Goal: Task Accomplishment & Management: Manage account settings

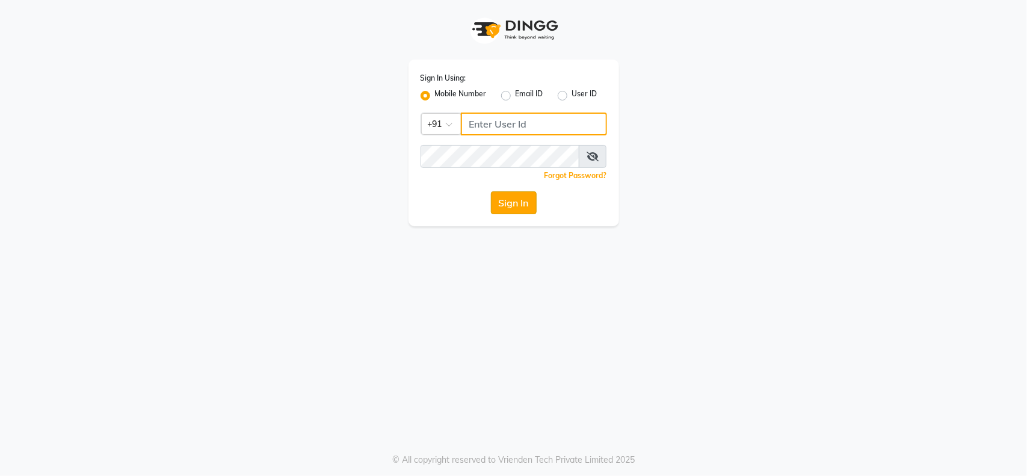
type input "9921216312"
click at [515, 200] on button "Sign In" at bounding box center [514, 202] width 46 height 23
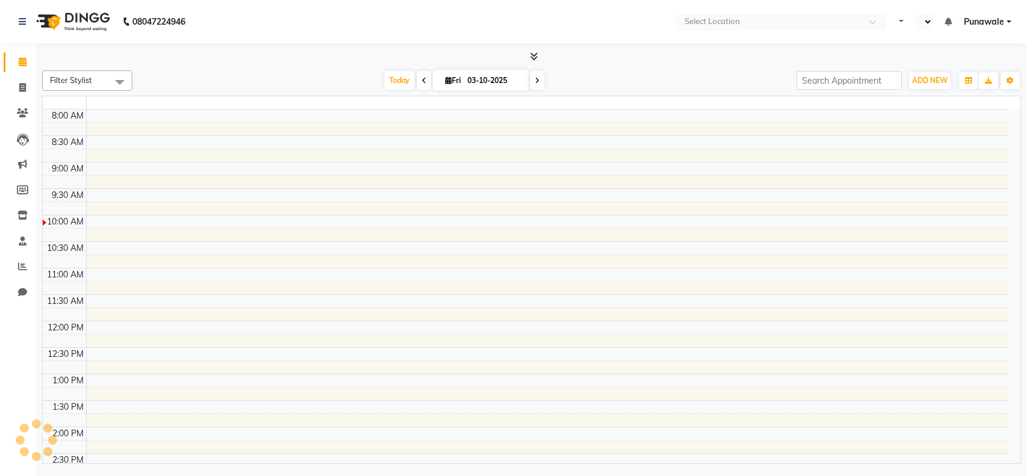
select select "en"
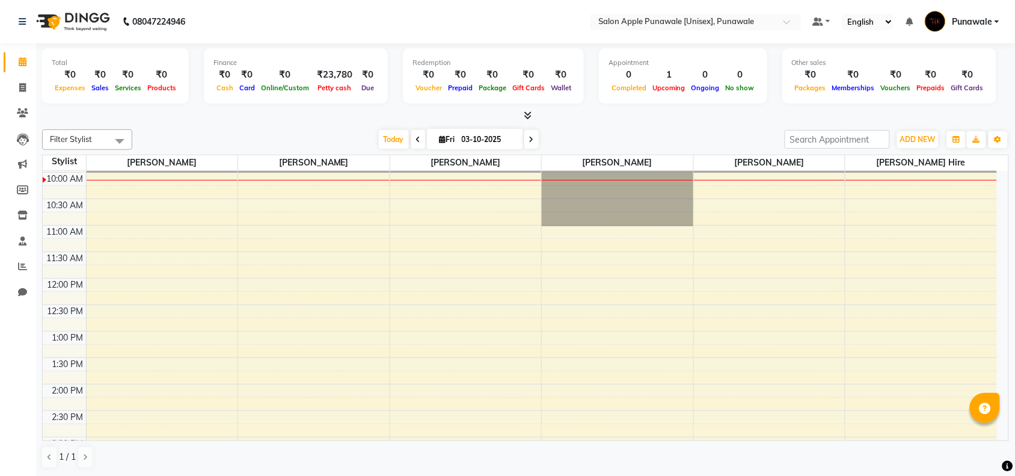
scroll to position [29, 0]
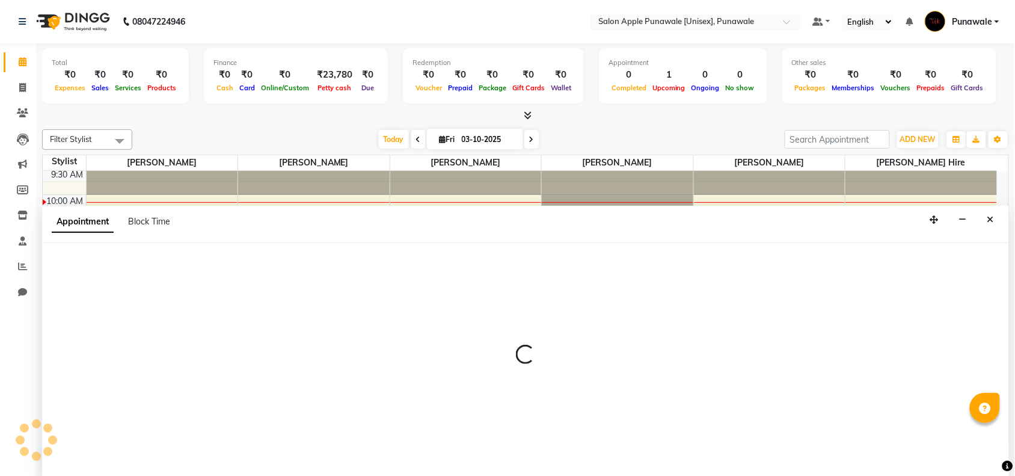
scroll to position [1, 0]
select select "54408"
select select "tentative"
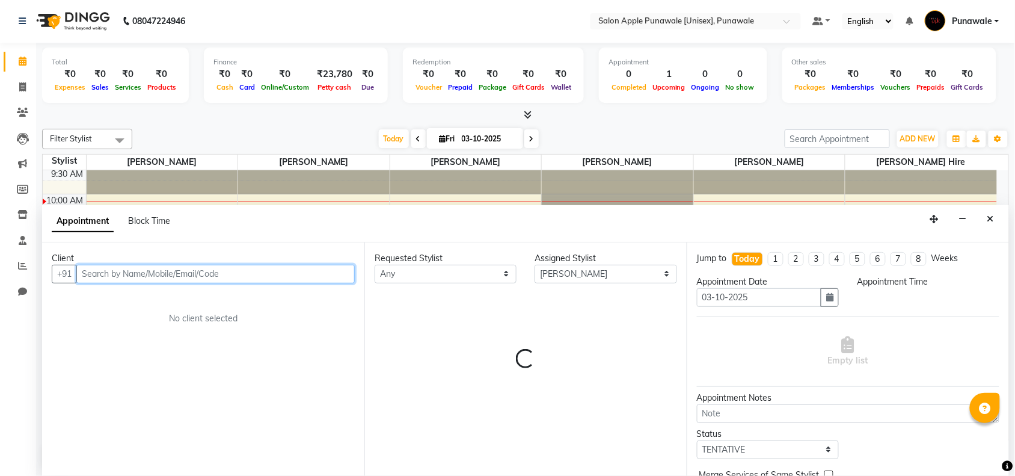
select select "630"
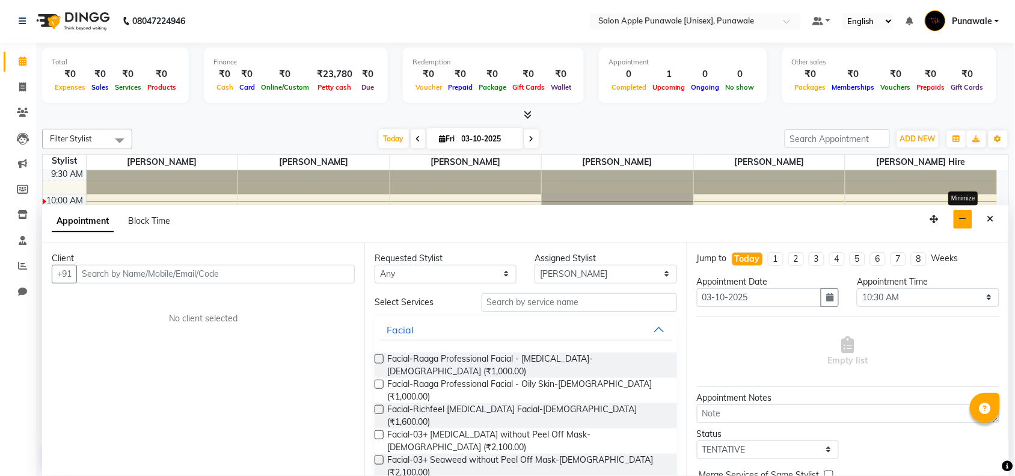
click at [956, 215] on button "button" at bounding box center [963, 219] width 19 height 19
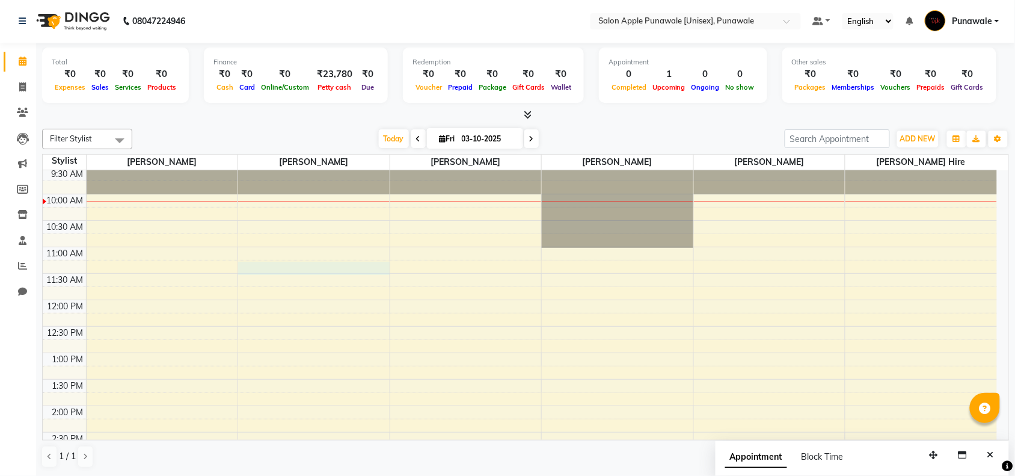
select select "54408"
select select "tentative"
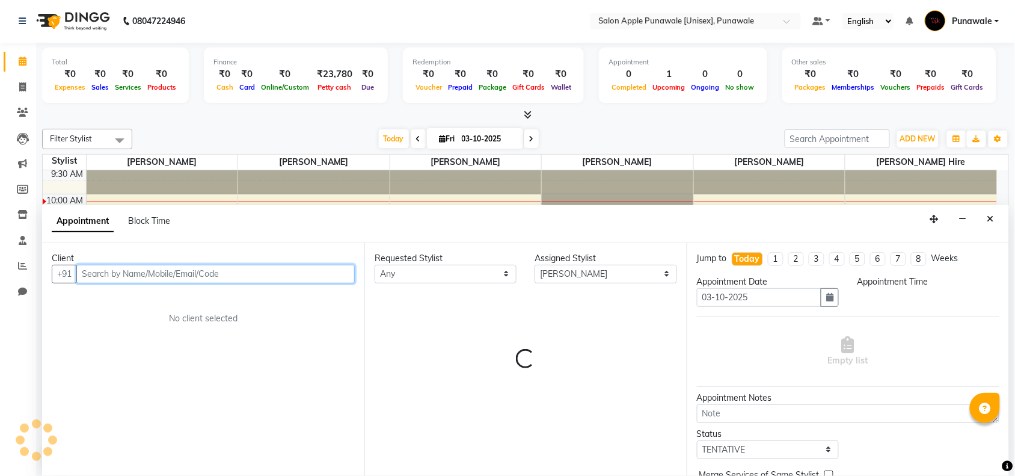
select select "675"
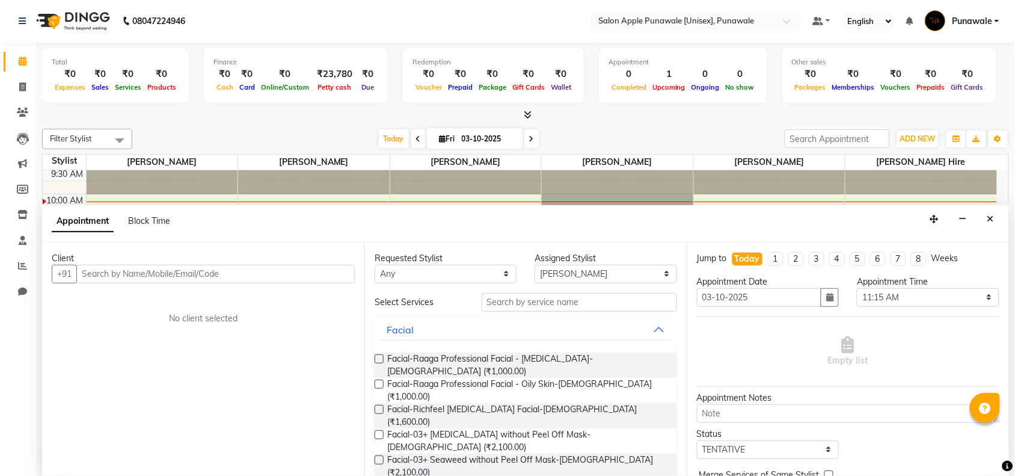
click at [268, 284] on div "Client +91 No client selected" at bounding box center [203, 358] width 322 height 233
click at [269, 278] on input "text" at bounding box center [215, 274] width 279 height 19
click at [127, 274] on input "text" at bounding box center [215, 274] width 279 height 19
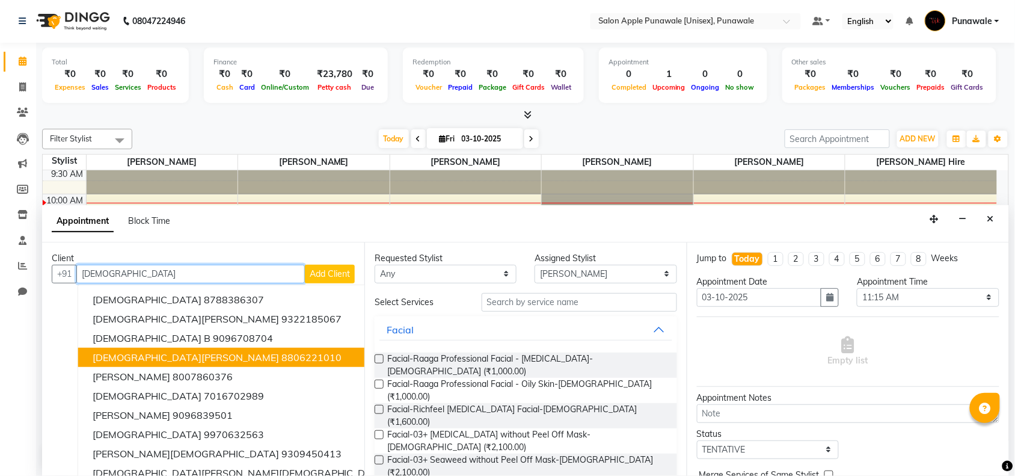
click at [129, 359] on span "Vaishnavi Pande" at bounding box center [186, 357] width 186 height 12
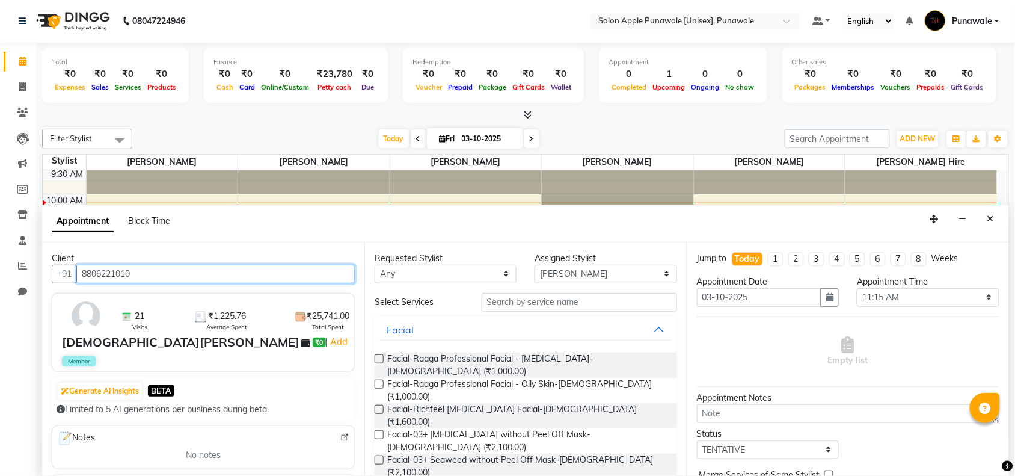
type input "8806221010"
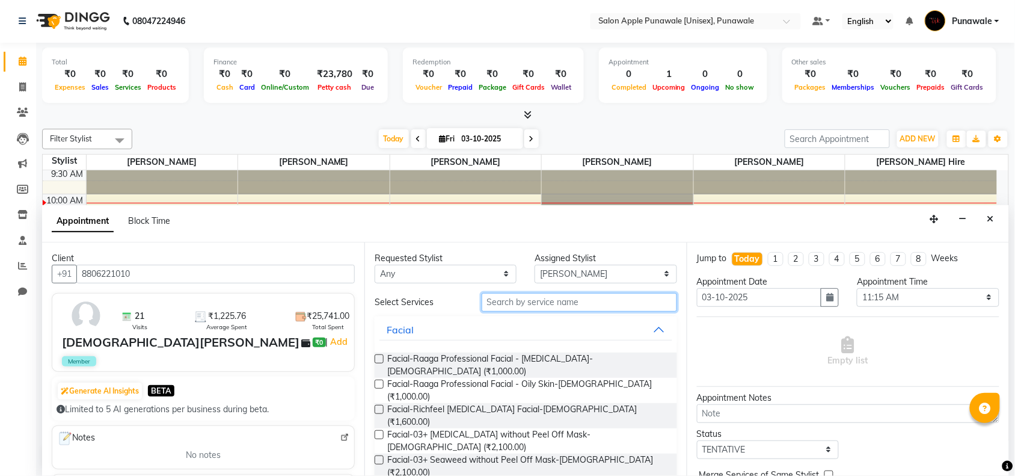
click at [593, 304] on input "text" at bounding box center [580, 302] width 196 height 19
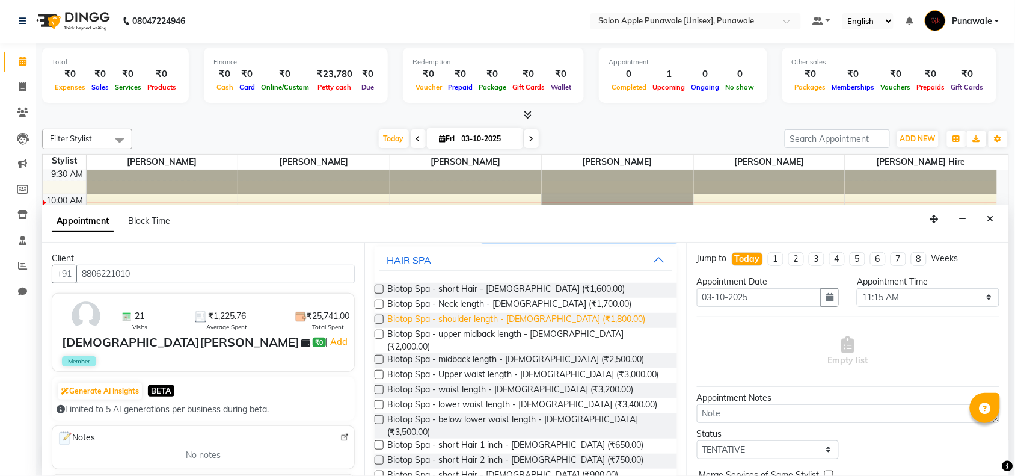
scroll to position [136, 0]
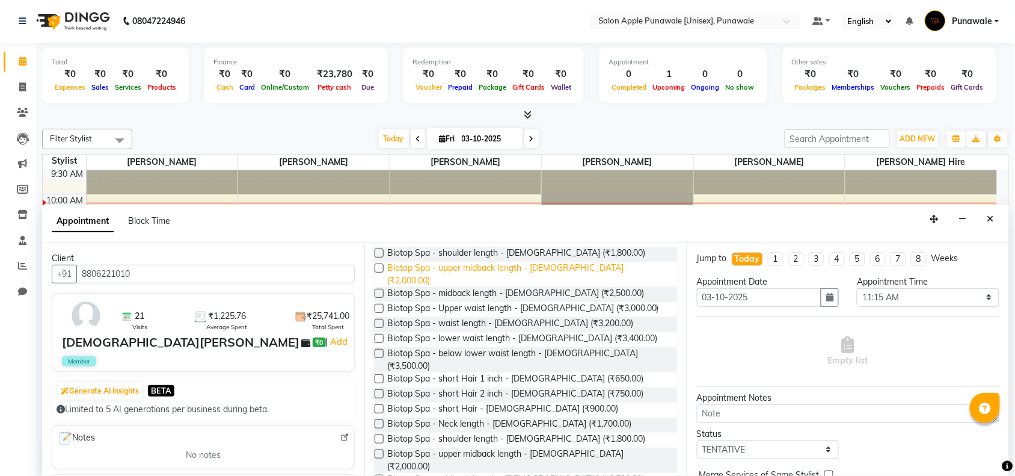
type input "biotop spa"
click at [582, 263] on span "Biotop Spa - upper midback length - Female (₹2,000.00)" at bounding box center [527, 274] width 280 height 25
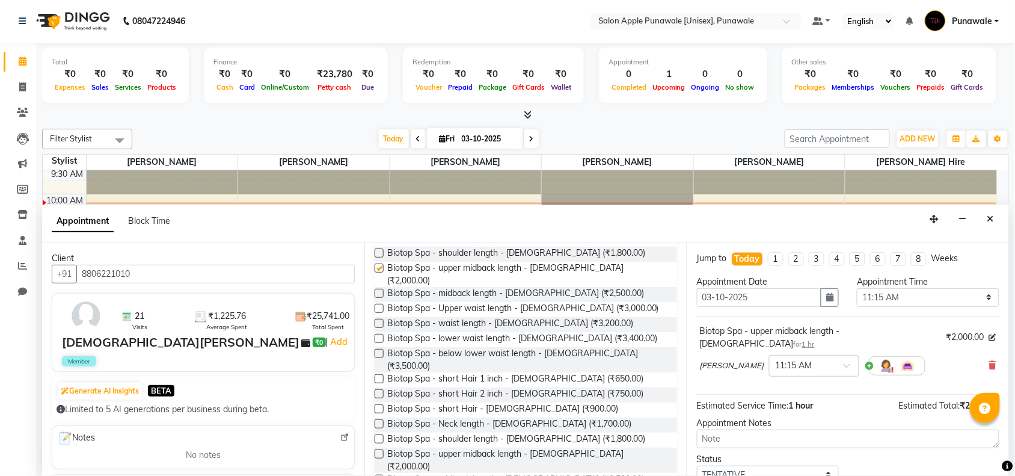
checkbox input "false"
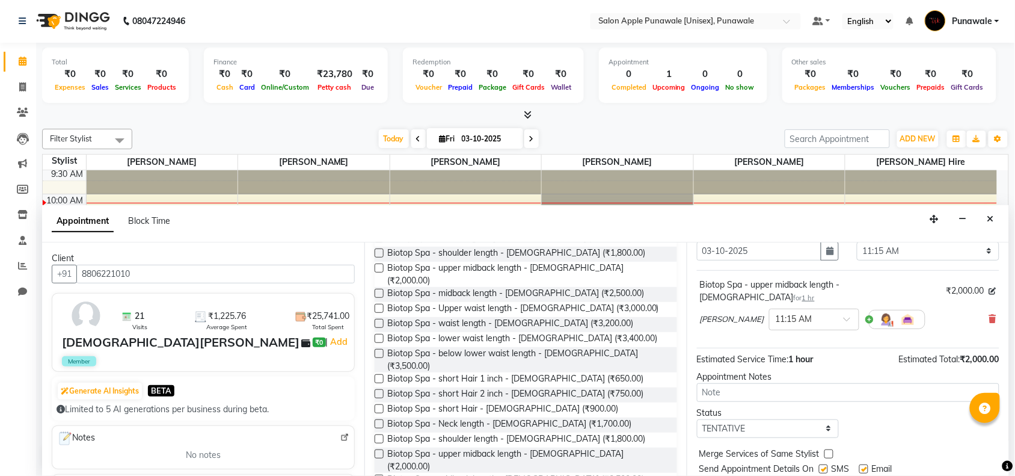
scroll to position [72, 0]
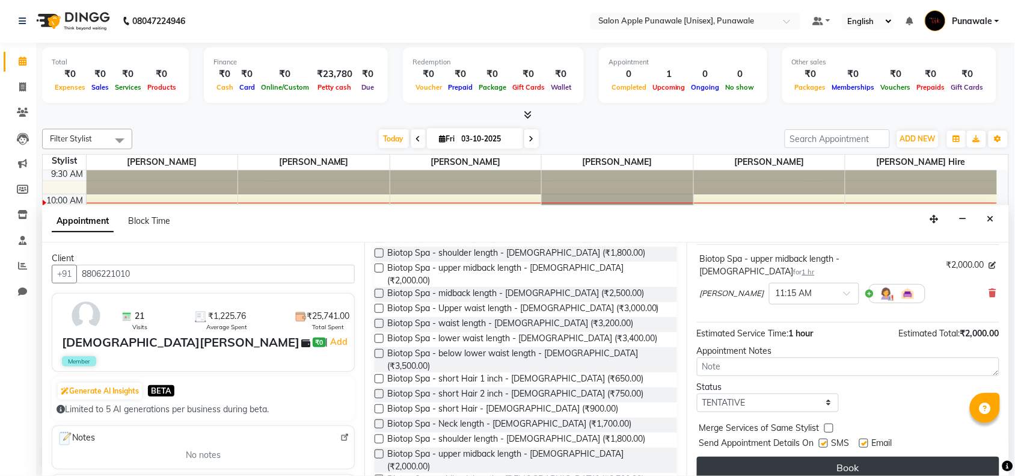
click at [876, 458] on button "Book" at bounding box center [848, 468] width 303 height 22
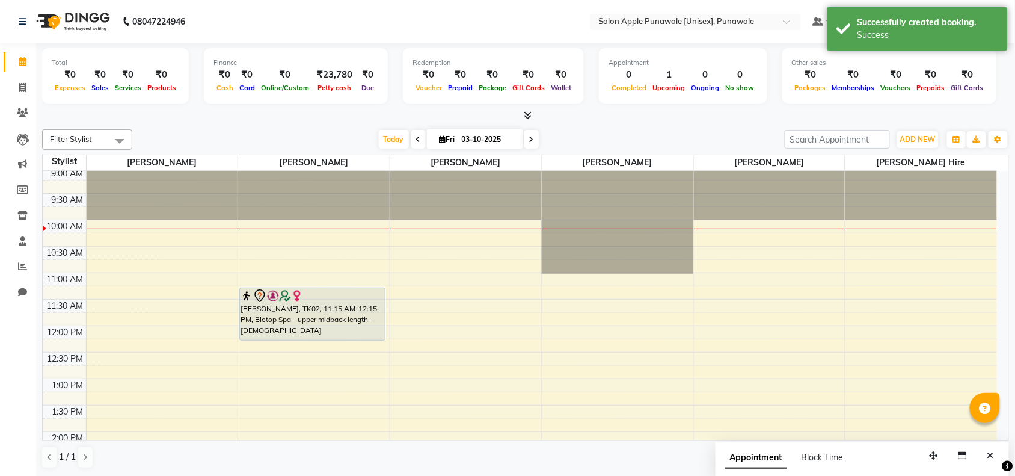
scroll to position [0, 0]
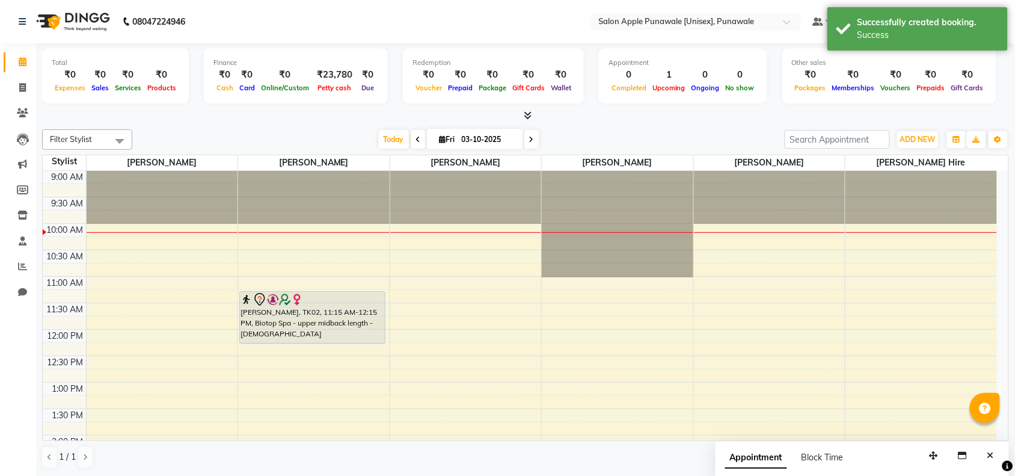
click at [533, 141] on span at bounding box center [532, 139] width 14 height 19
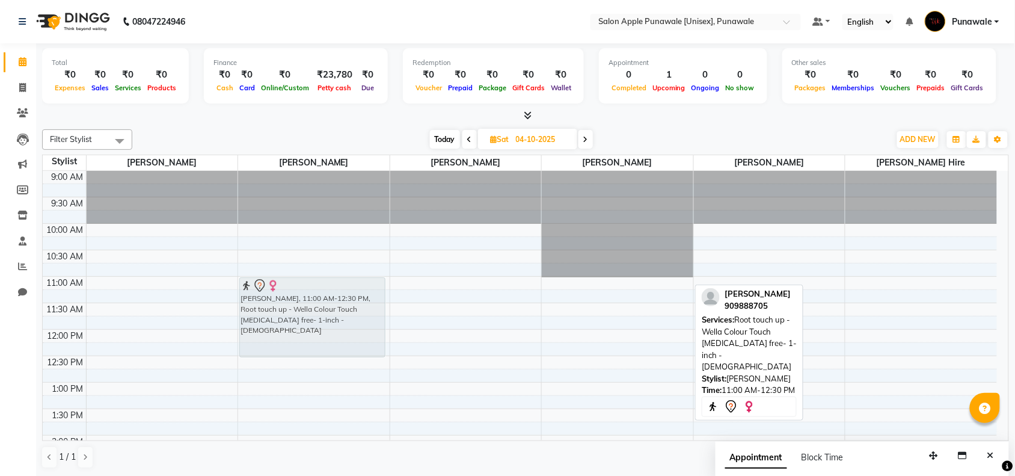
drag, startPoint x: 623, startPoint y: 307, endPoint x: 304, endPoint y: 310, distance: 318.8
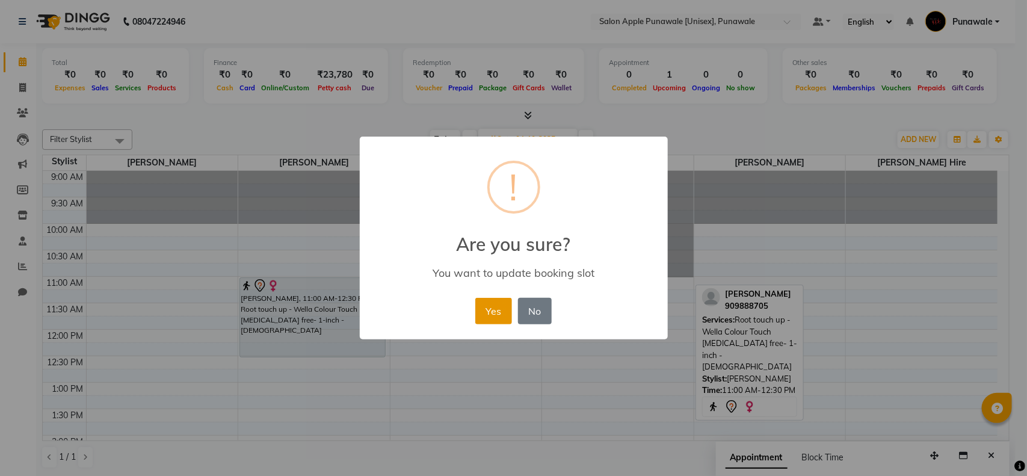
click at [480, 311] on button "Yes" at bounding box center [493, 311] width 37 height 26
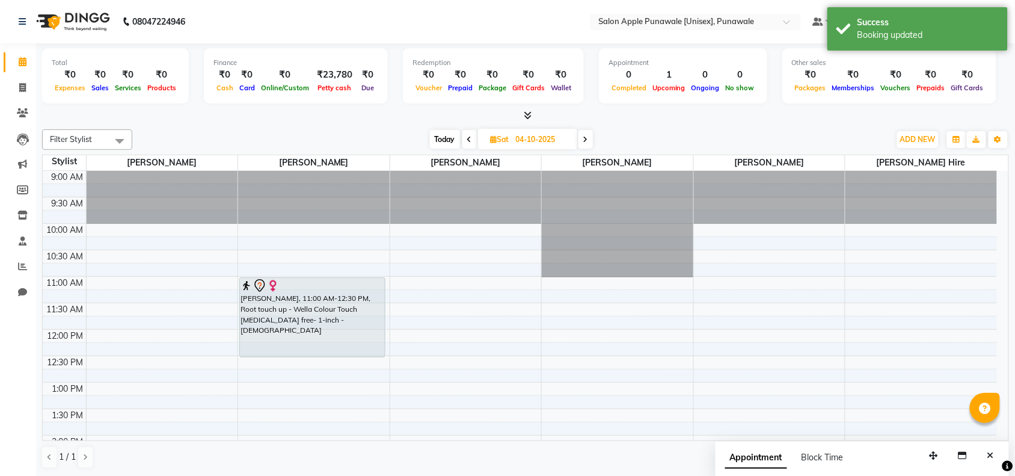
click at [467, 142] on icon at bounding box center [469, 139] width 5 height 7
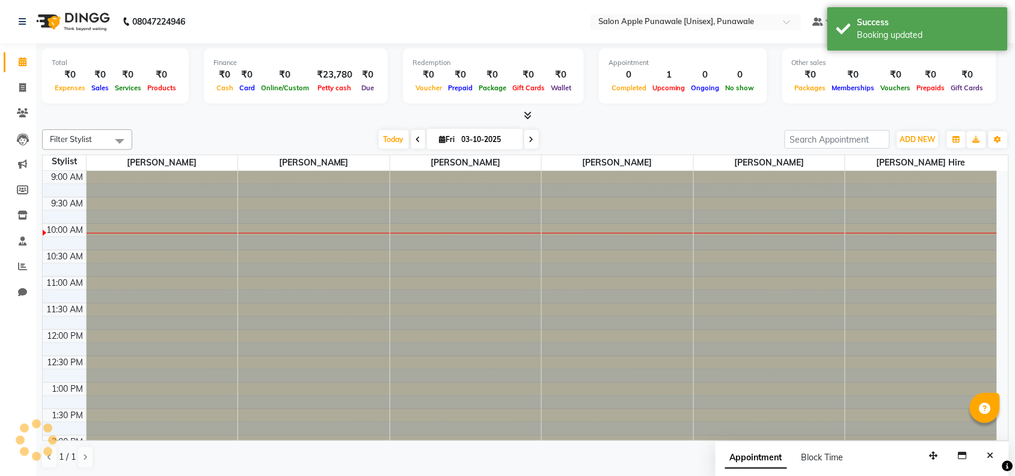
scroll to position [54, 0]
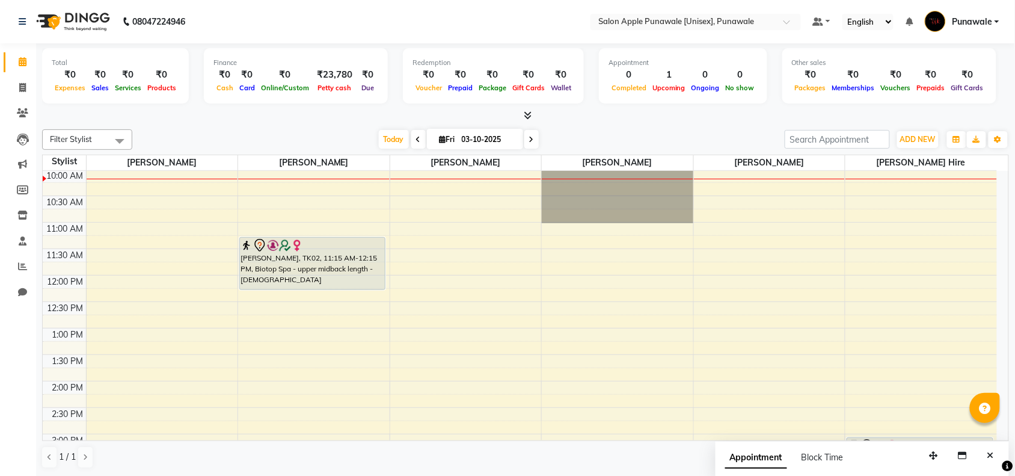
click at [699, 120] on div at bounding box center [525, 115] width 967 height 13
click at [411, 135] on span at bounding box center [418, 139] width 14 height 19
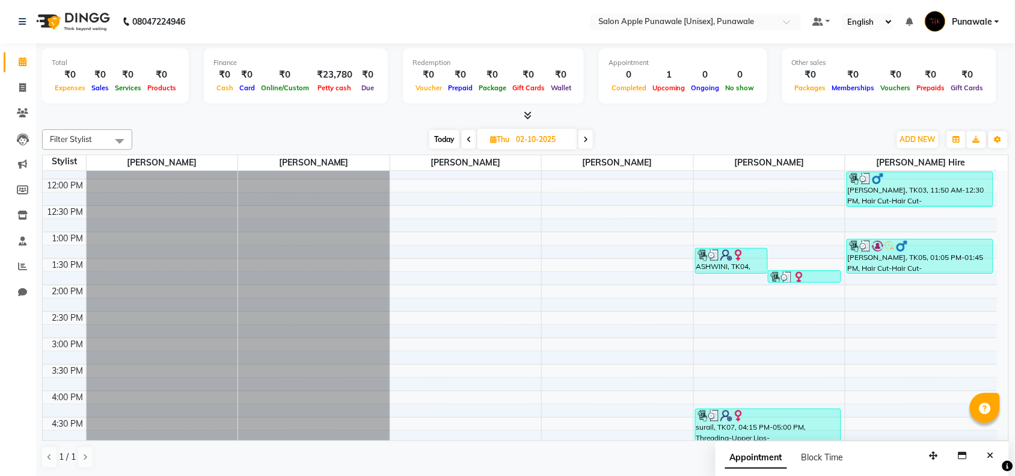
scroll to position [75, 0]
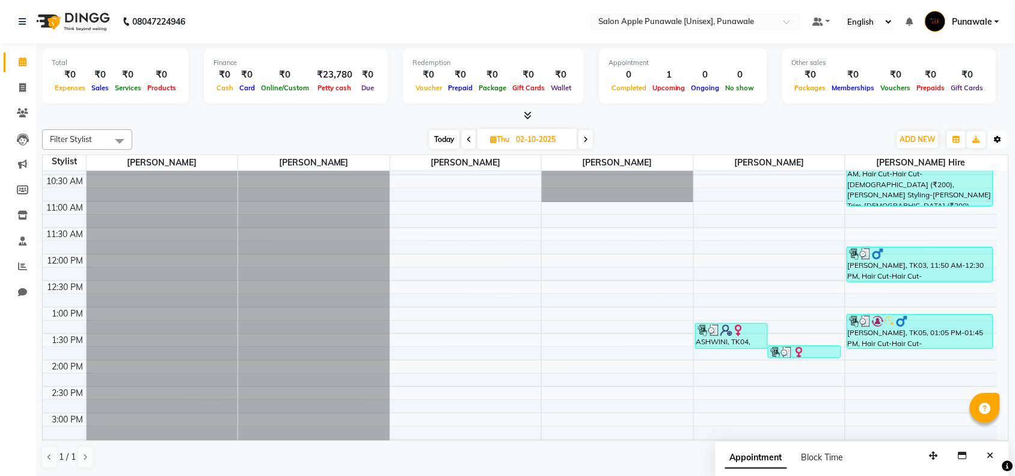
click at [997, 140] on button "Toggle Dropdown" at bounding box center [998, 139] width 19 height 17
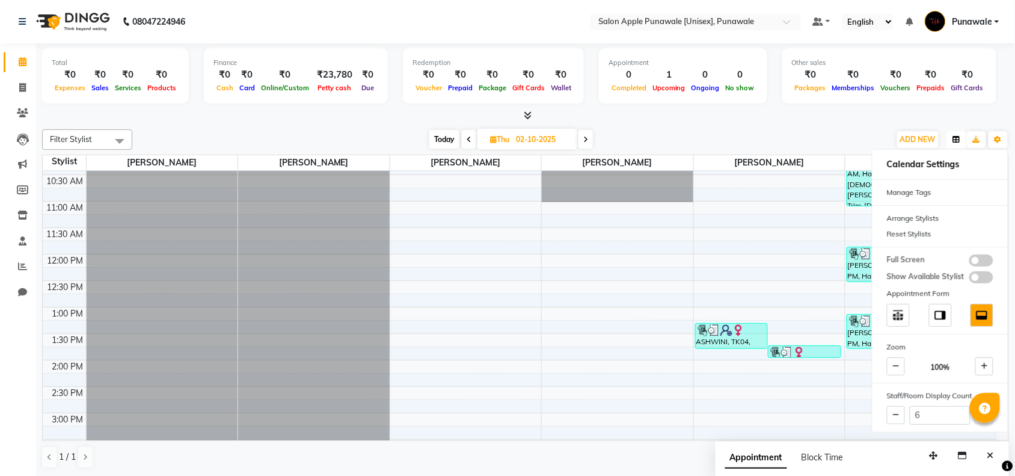
click at [958, 137] on icon "button" at bounding box center [956, 139] width 7 height 7
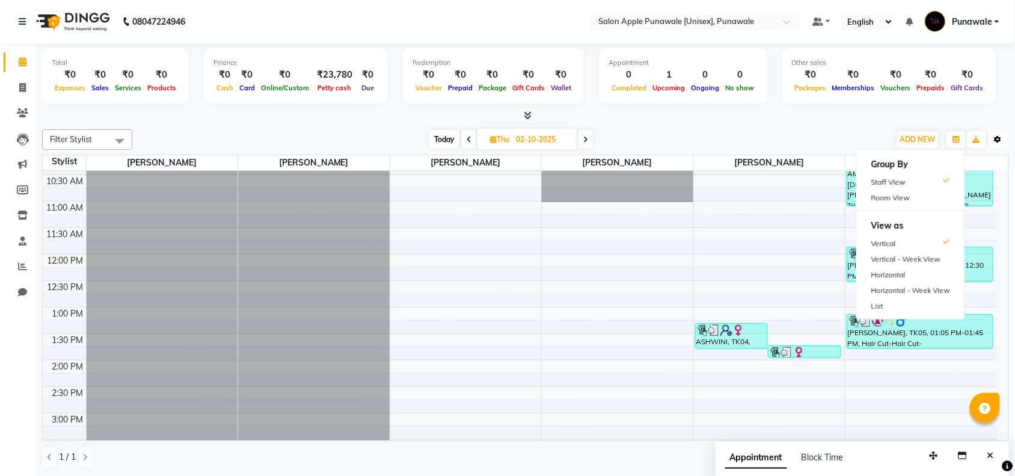
click at [993, 143] on button "Toggle Dropdown" at bounding box center [998, 139] width 19 height 17
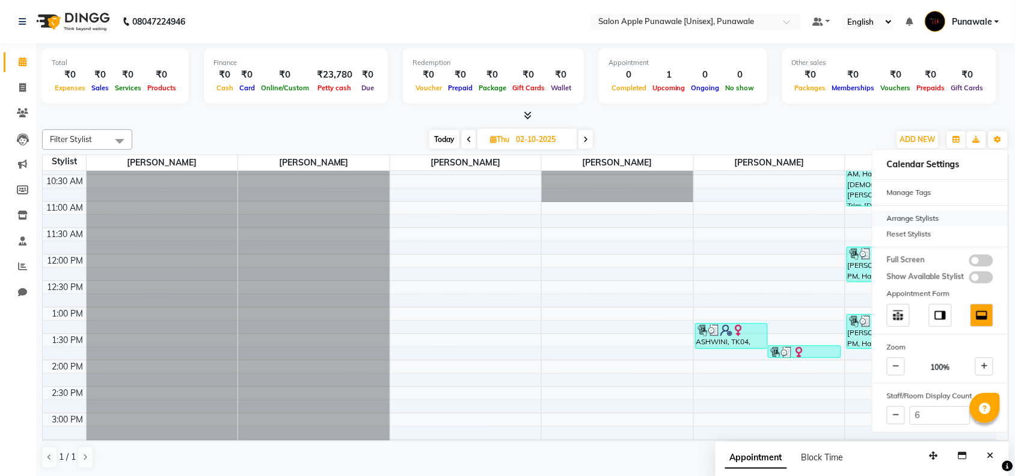
click at [967, 218] on div "Arrange Stylists" at bounding box center [940, 219] width 135 height 16
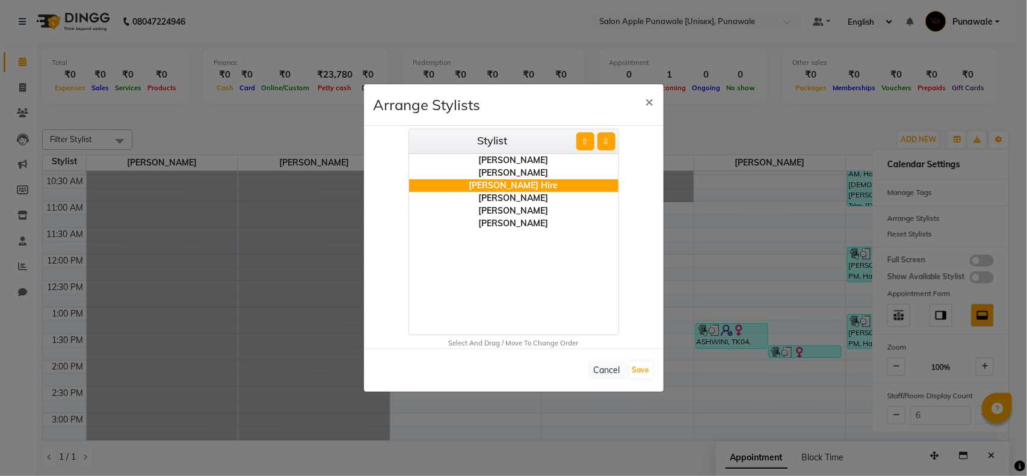
click at [519, 193] on div "[PERSON_NAME]" at bounding box center [513, 198] width 209 height 13
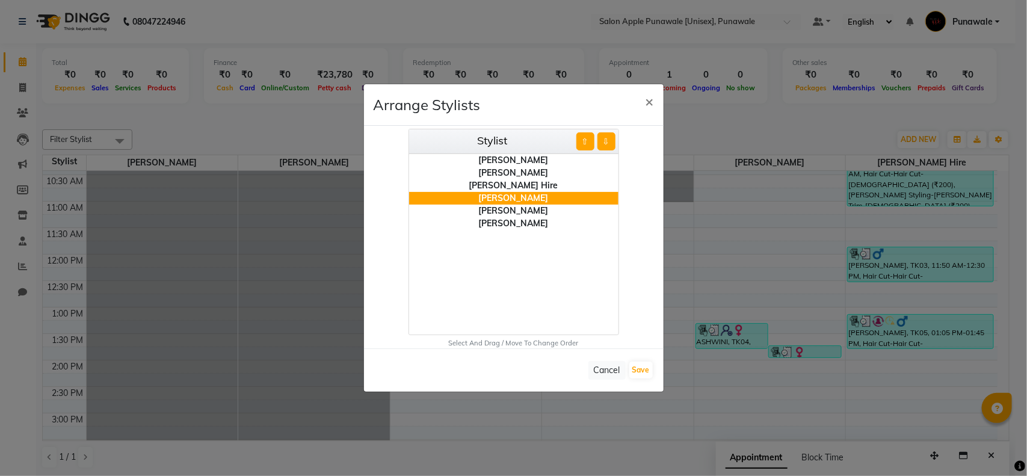
click at [530, 190] on div "[PERSON_NAME] Hire" at bounding box center [513, 185] width 209 height 13
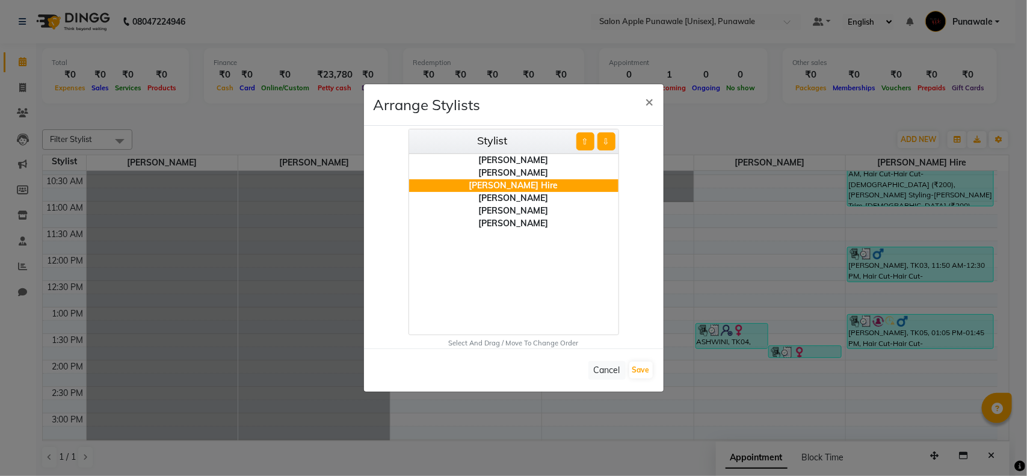
drag, startPoint x: 529, startPoint y: 190, endPoint x: 528, endPoint y: 175, distance: 15.1
click at [528, 175] on ul "Avi Sonawane Apurva deshmukh Vivek Hire Pallavi Waghamare Shivani Purankar Sneh…" at bounding box center [513, 244] width 209 height 180
click at [513, 197] on div "[PERSON_NAME] Hire" at bounding box center [513, 198] width 209 height 13
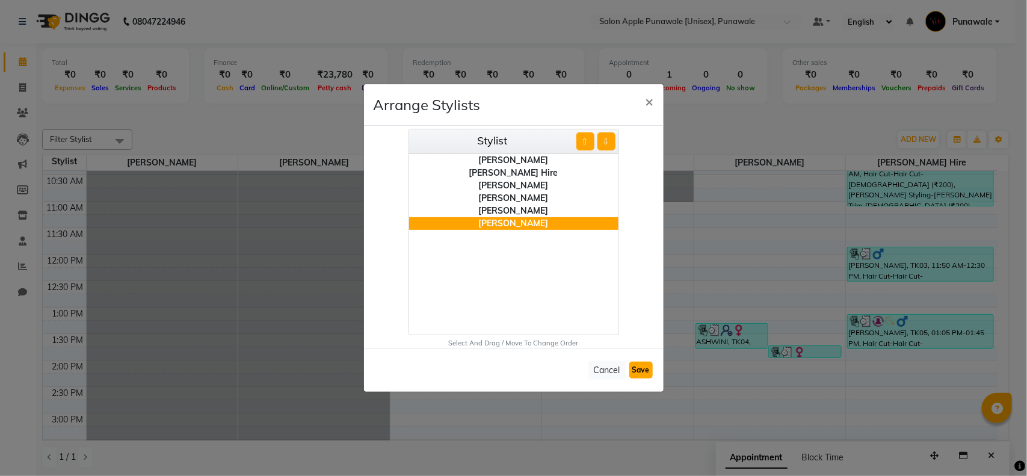
click at [633, 369] on button "Save" at bounding box center [640, 370] width 23 height 17
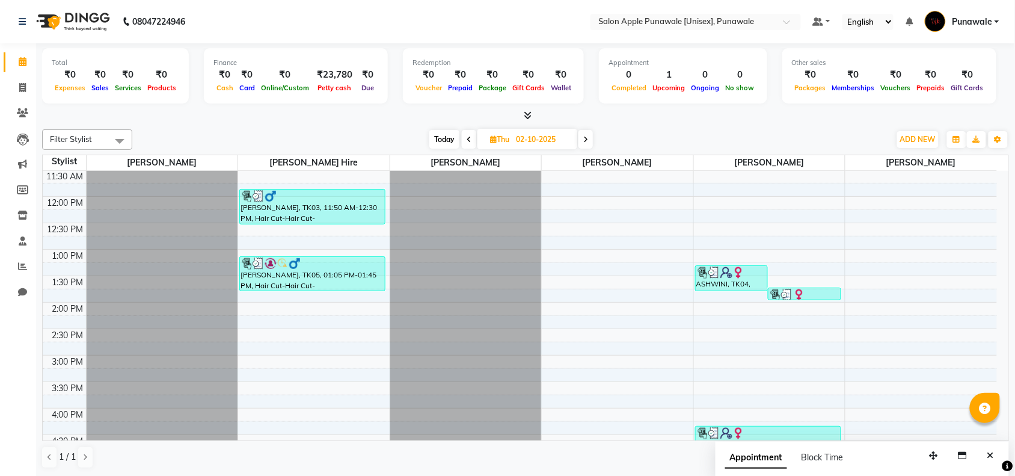
scroll to position [0, 0]
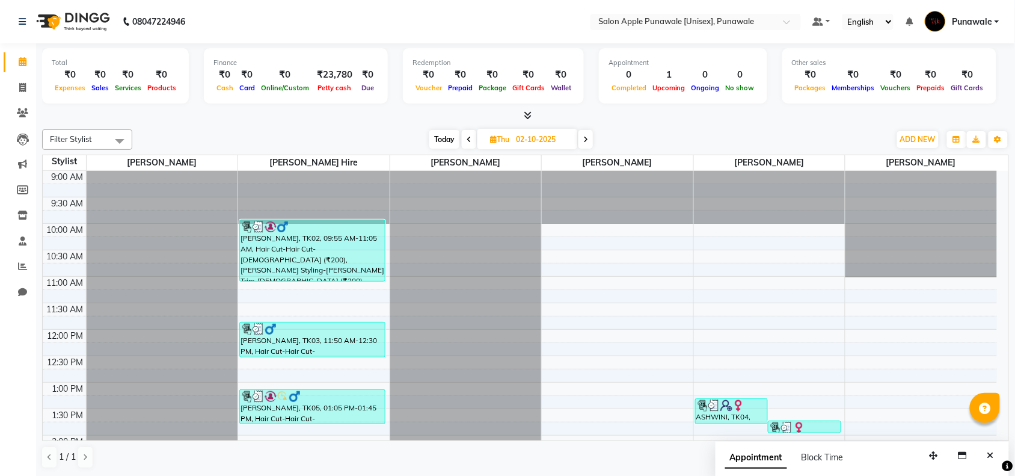
click at [587, 140] on icon at bounding box center [586, 139] width 5 height 7
type input "03-10-2025"
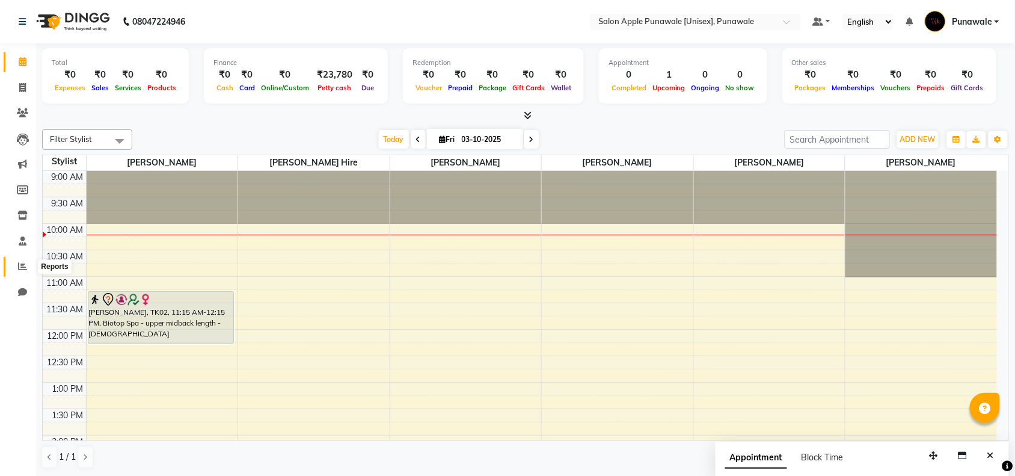
click at [19, 266] on icon at bounding box center [22, 266] width 9 height 9
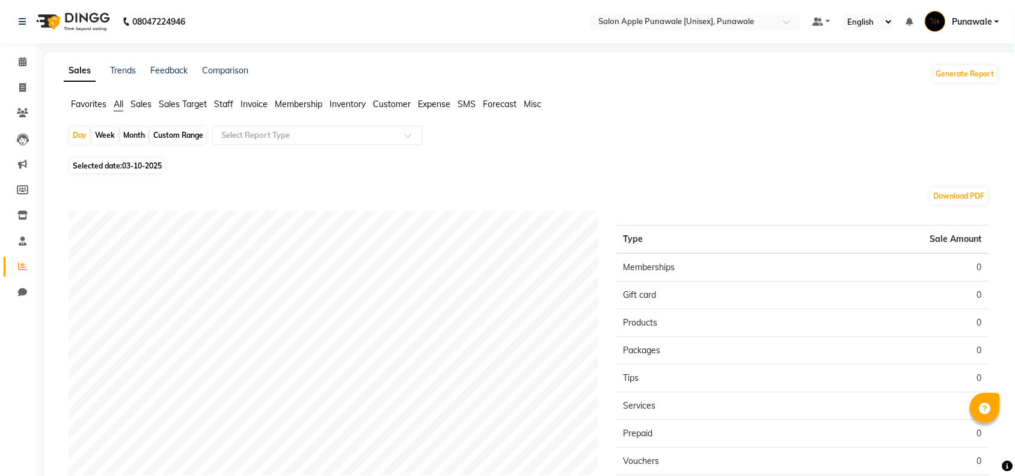
click at [128, 137] on div "Month" at bounding box center [134, 135] width 28 height 17
select select "10"
select select "2025"
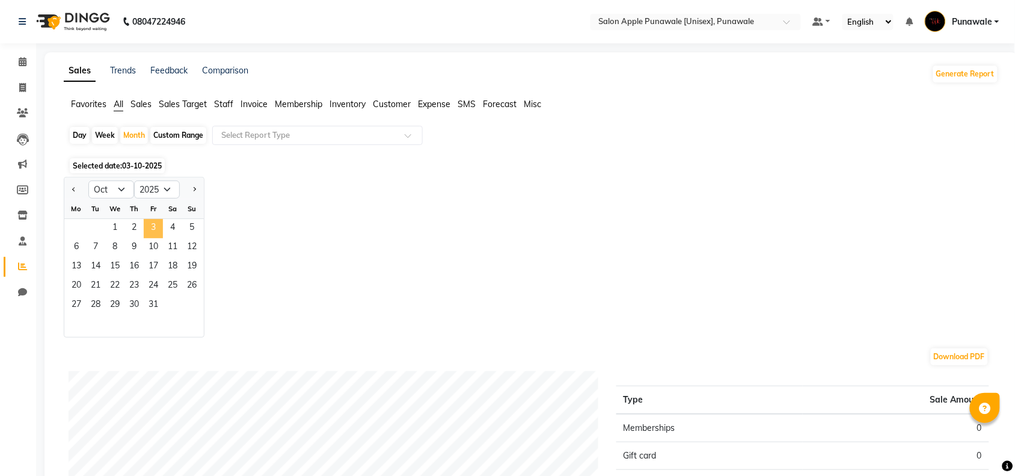
click at [146, 221] on span "3" at bounding box center [153, 228] width 19 height 19
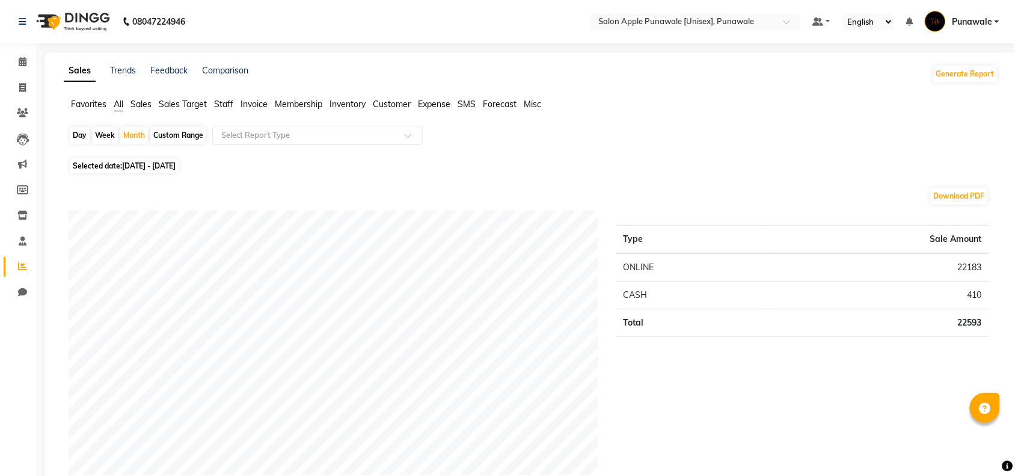
click at [119, 105] on span "All" at bounding box center [119, 104] width 10 height 11
click at [19, 64] on icon at bounding box center [23, 61] width 8 height 9
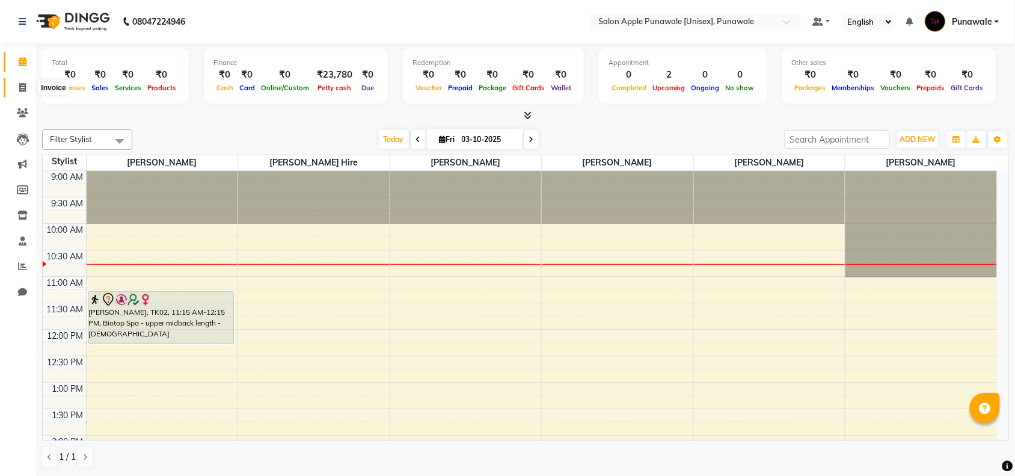
click at [24, 83] on icon at bounding box center [22, 87] width 7 height 9
select select "5421"
select select "service"
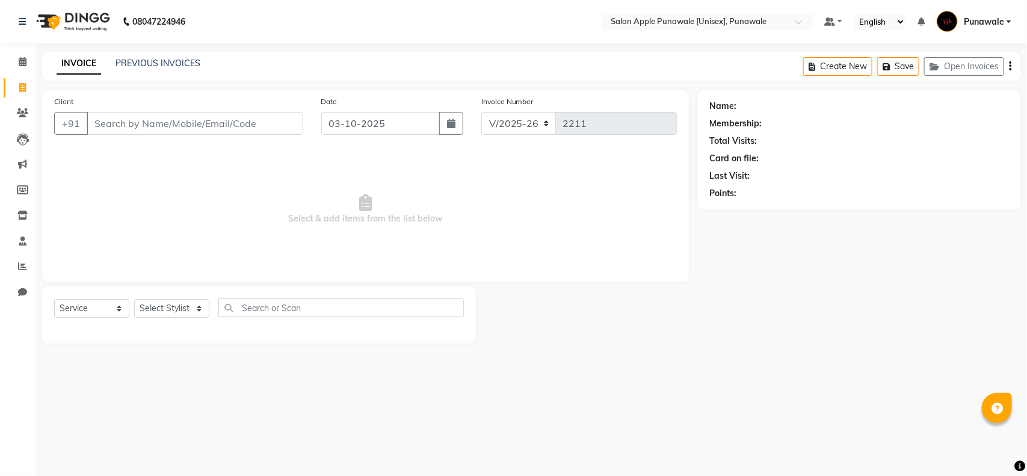
click at [141, 126] on input "Client" at bounding box center [195, 123] width 217 height 23
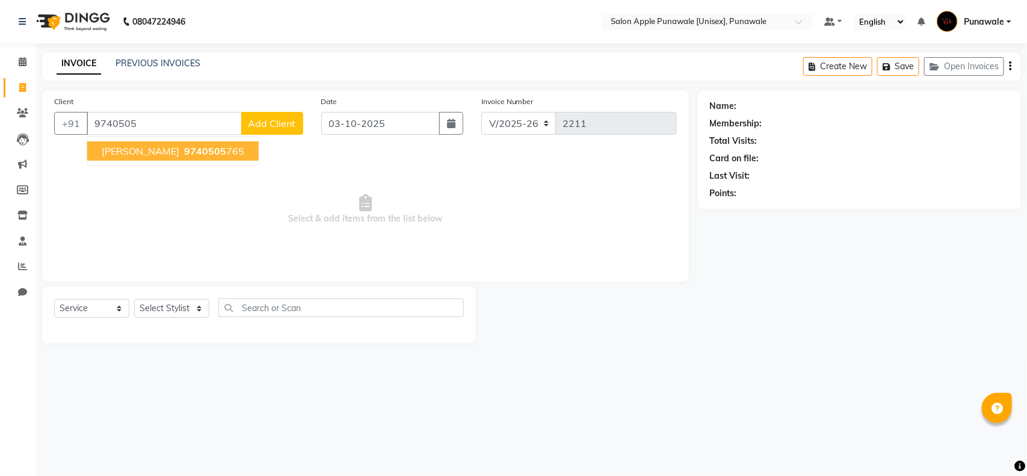
click at [125, 153] on span "Sahil survase" at bounding box center [141, 151] width 78 height 12
type input "9740505765"
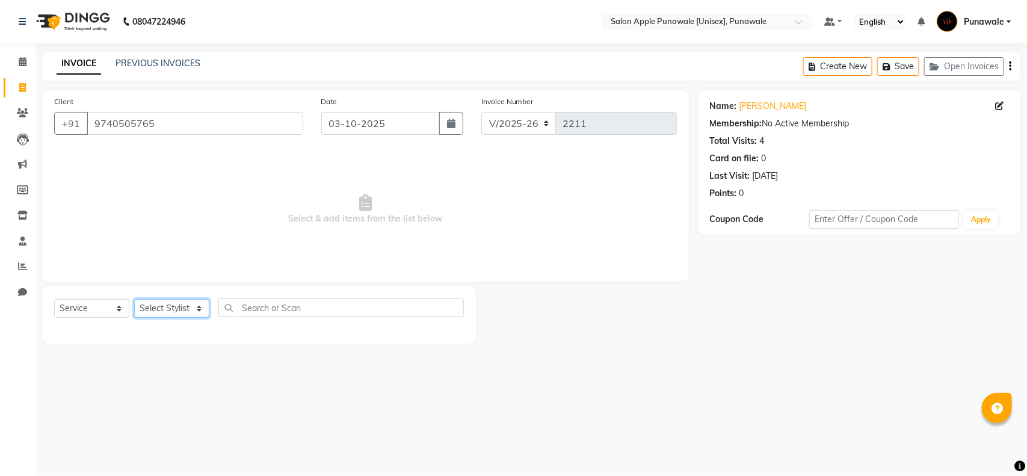
click at [185, 299] on select "Select Stylist Apurva deshmukh Avi Sonawane Kamlesh 1 Kamlesh Nikam Kaveri Nika…" at bounding box center [171, 308] width 75 height 19
select select "54408"
click at [134, 299] on select "Select Stylist Apurva deshmukh Avi Sonawane Kamlesh 1 Kamlesh Nikam Kaveri Nika…" at bounding box center [171, 308] width 75 height 19
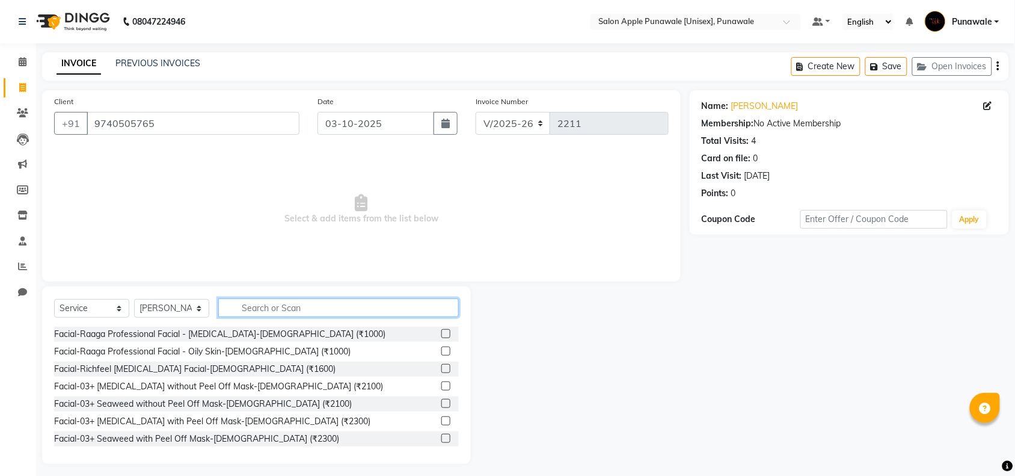
click at [253, 299] on input "text" at bounding box center [338, 307] width 241 height 19
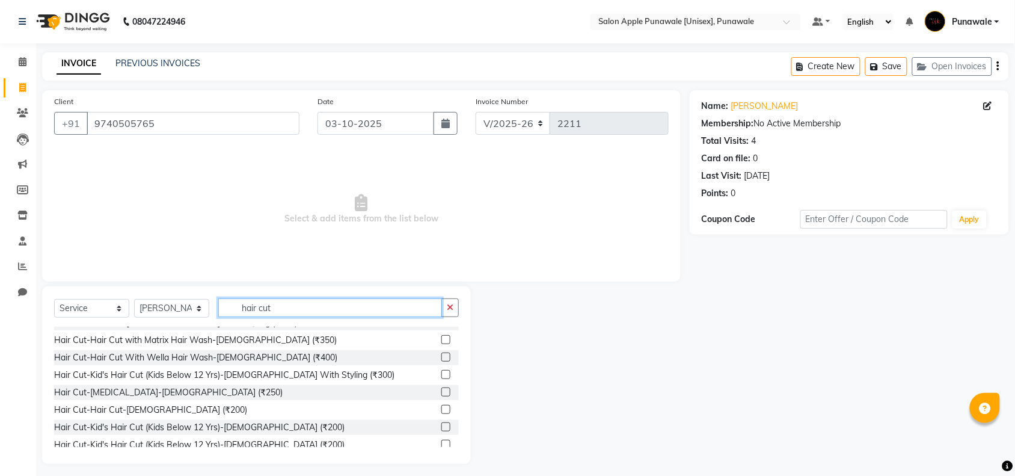
scroll to position [150, 0]
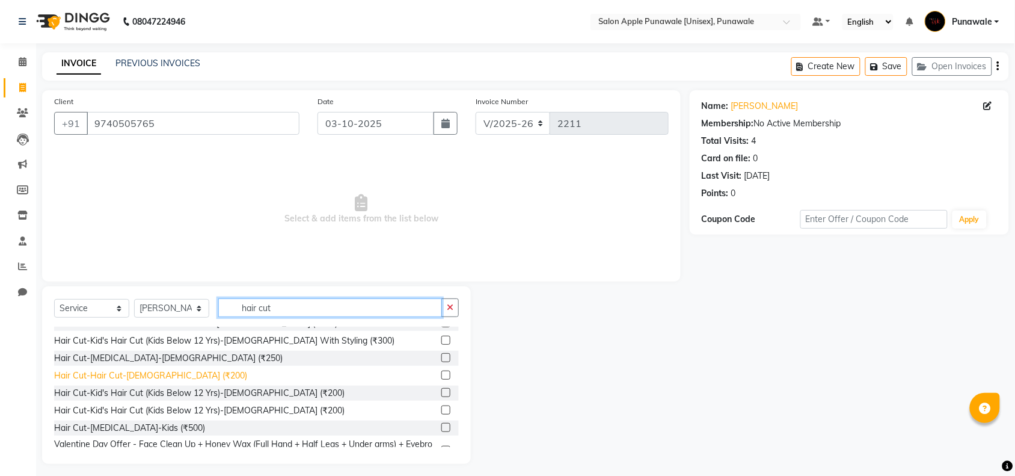
type input "hair cut"
click at [113, 373] on div "Hair Cut-Hair Cut-Male (₹200)" at bounding box center [150, 375] width 193 height 13
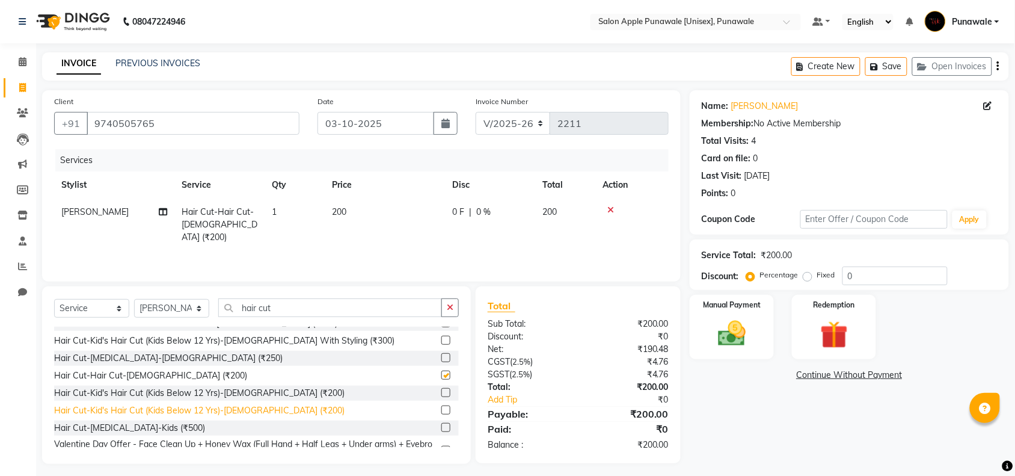
checkbox input "false"
click at [756, 329] on div "Manual Payment" at bounding box center [732, 327] width 88 height 67
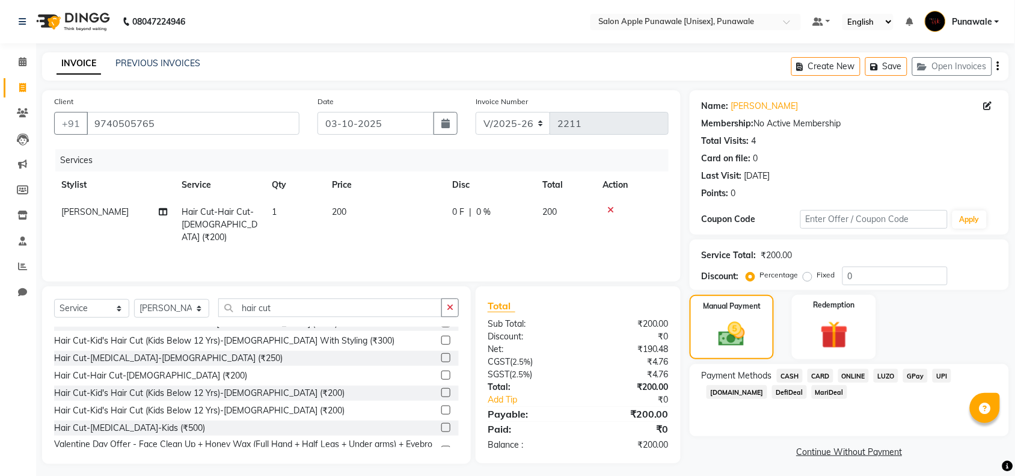
click at [850, 378] on span "ONLINE" at bounding box center [854, 376] width 31 height 14
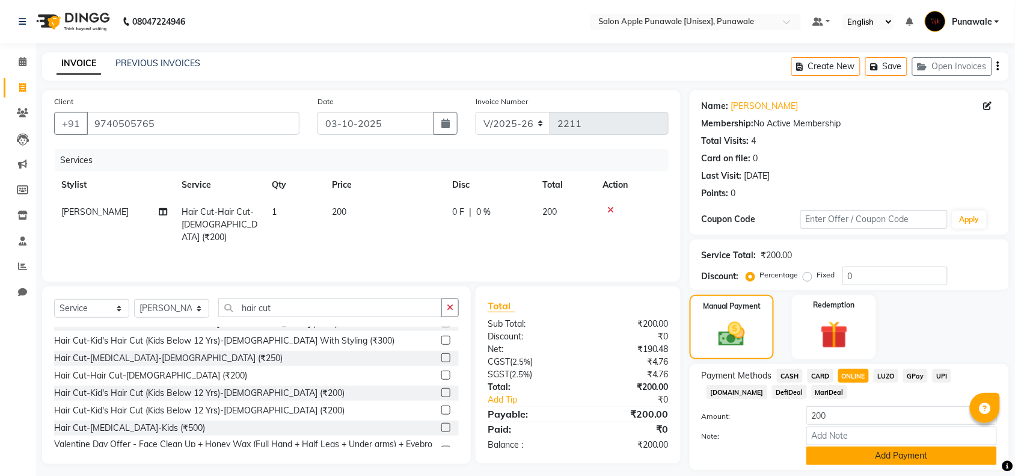
scroll to position [36, 0]
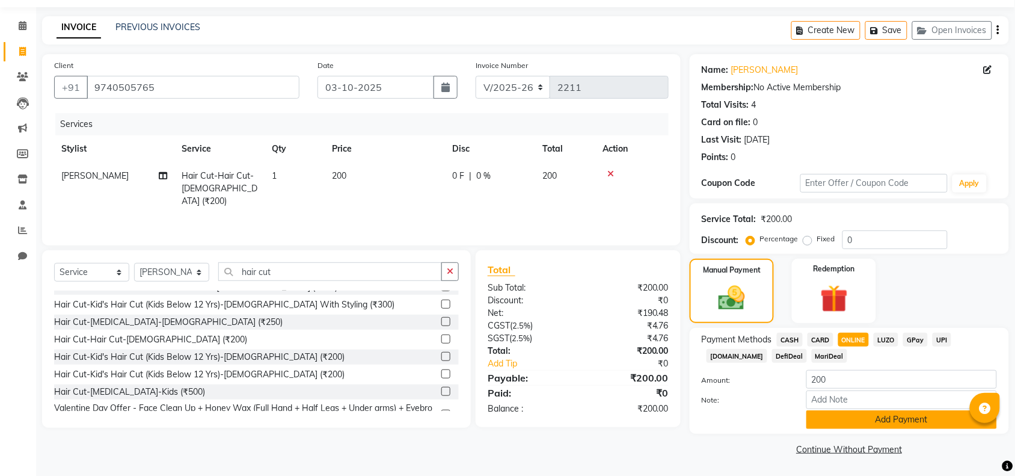
click at [857, 424] on button "Add Payment" at bounding box center [902, 419] width 191 height 19
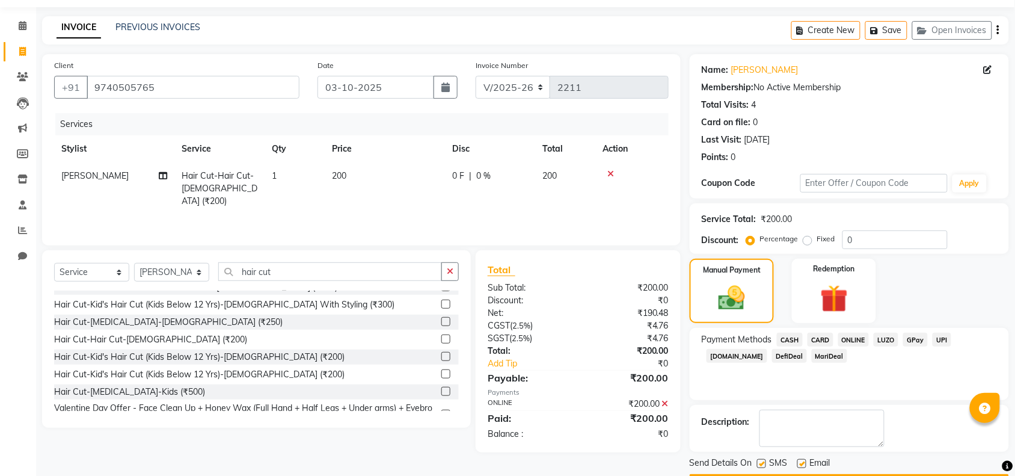
scroll to position [71, 0]
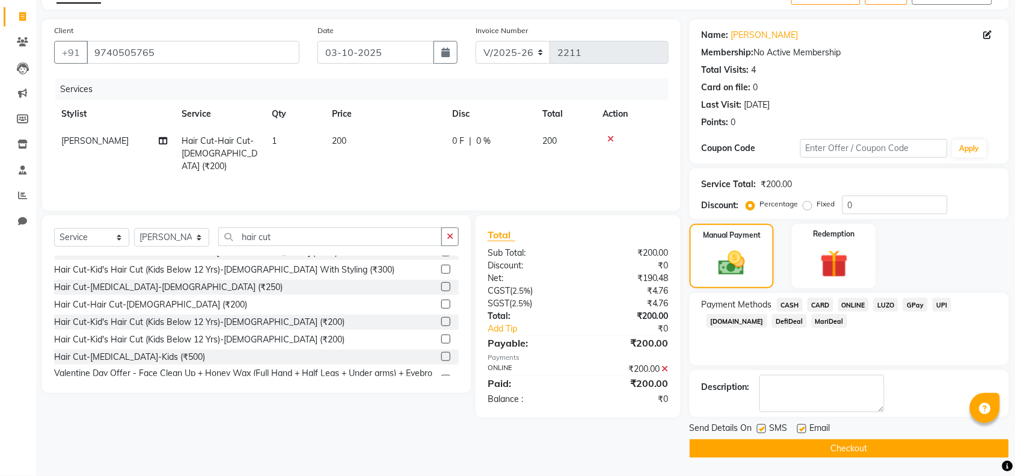
click at [831, 449] on button "Checkout" at bounding box center [849, 448] width 319 height 19
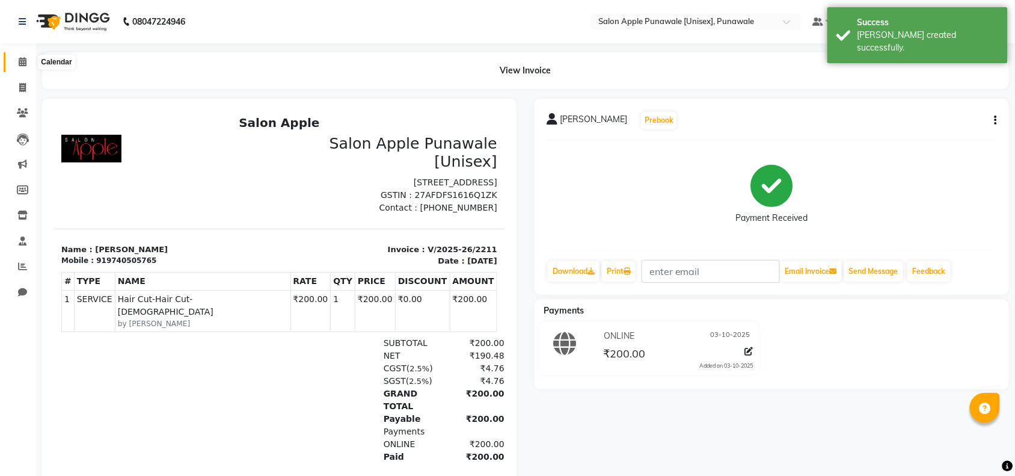
click at [19, 64] on icon at bounding box center [23, 61] width 8 height 9
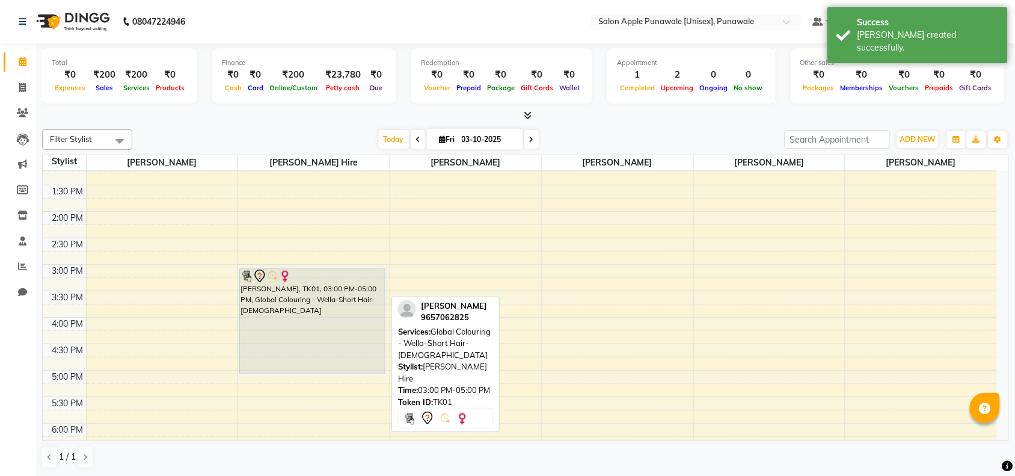
scroll to position [226, 0]
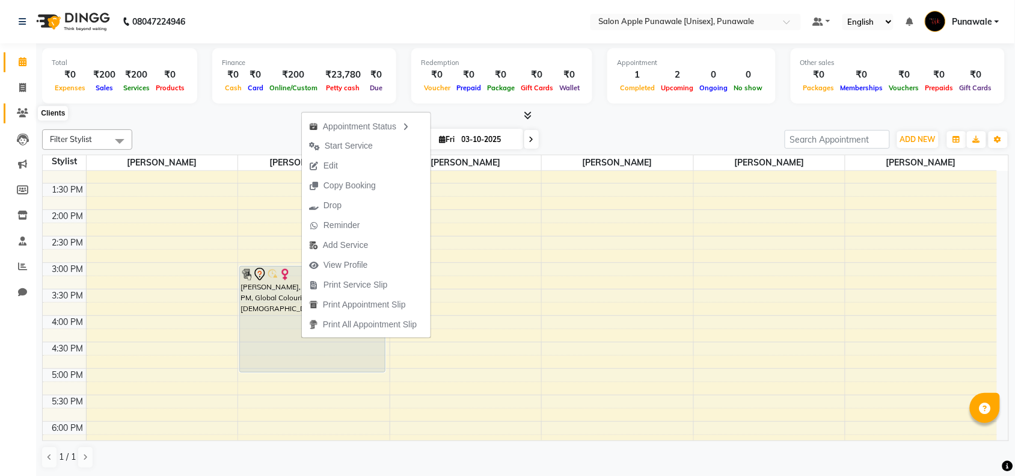
click at [19, 117] on icon at bounding box center [22, 112] width 11 height 9
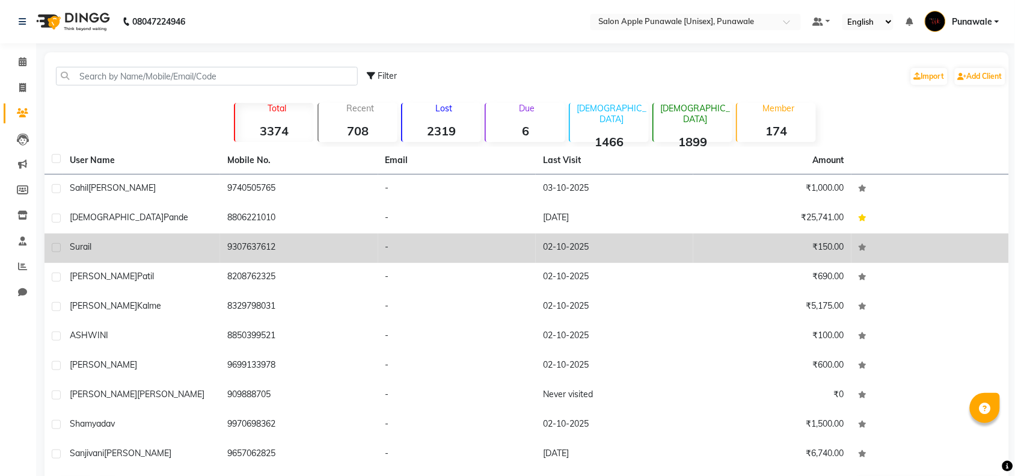
scroll to position [45, 0]
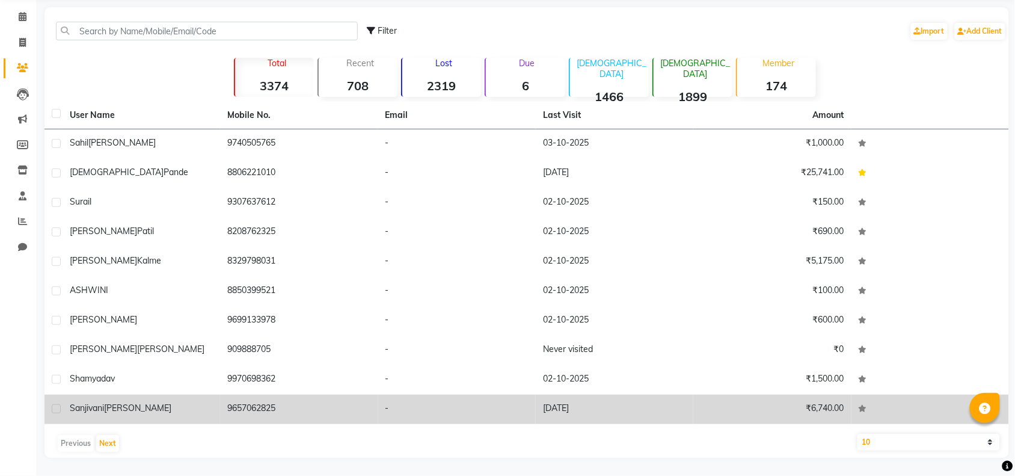
click at [158, 404] on div "sanjivani kokate" at bounding box center [141, 408] width 143 height 13
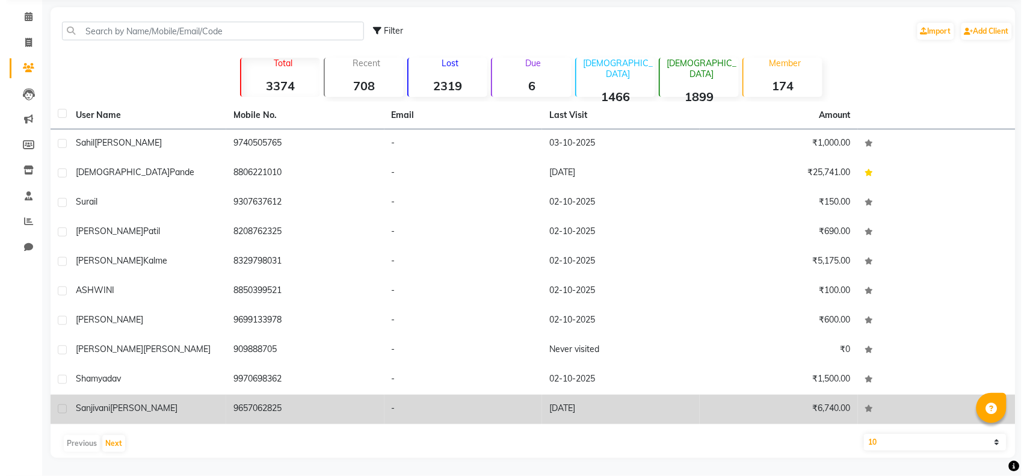
scroll to position [35, 0]
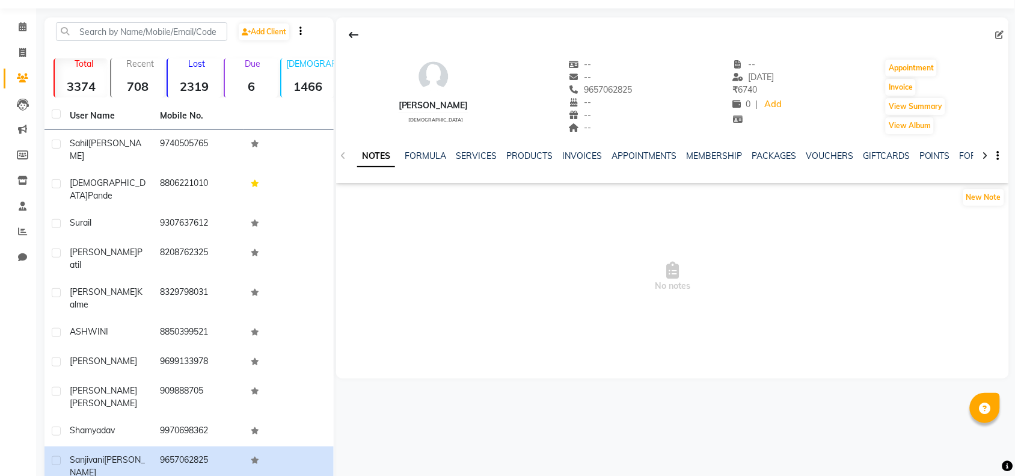
click at [567, 162] on div "NOTES FORMULA SERVICES PRODUCTS INVOICES APPOINTMENTS MEMBERSHIP PACKAGES VOUCH…" at bounding box center [658, 161] width 602 height 22
click at [570, 152] on link "INVOICES" at bounding box center [582, 155] width 40 height 11
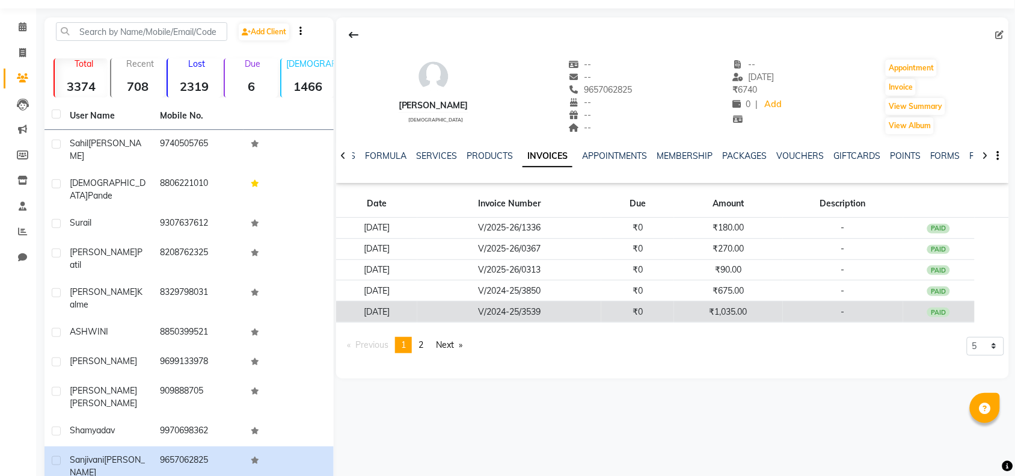
click at [674, 309] on td "₹0" at bounding box center [638, 311] width 73 height 21
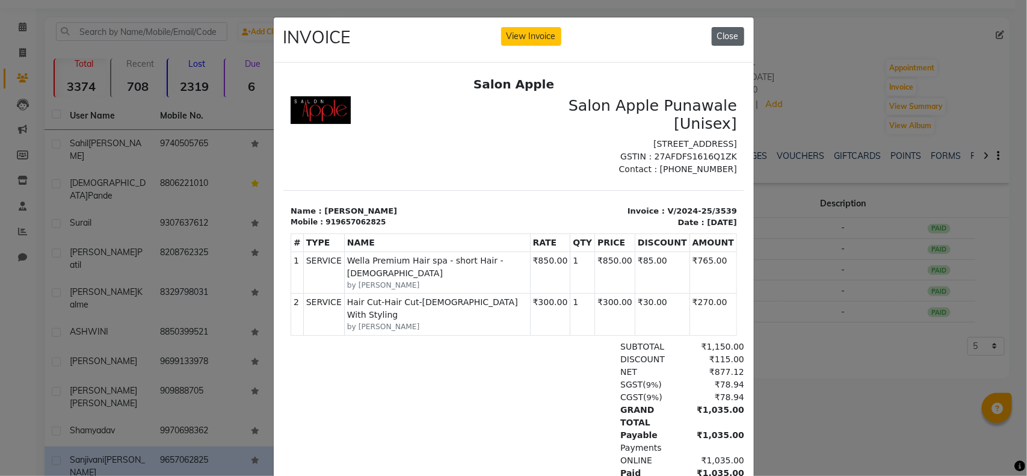
click at [721, 38] on button "Close" at bounding box center [728, 36] width 32 height 19
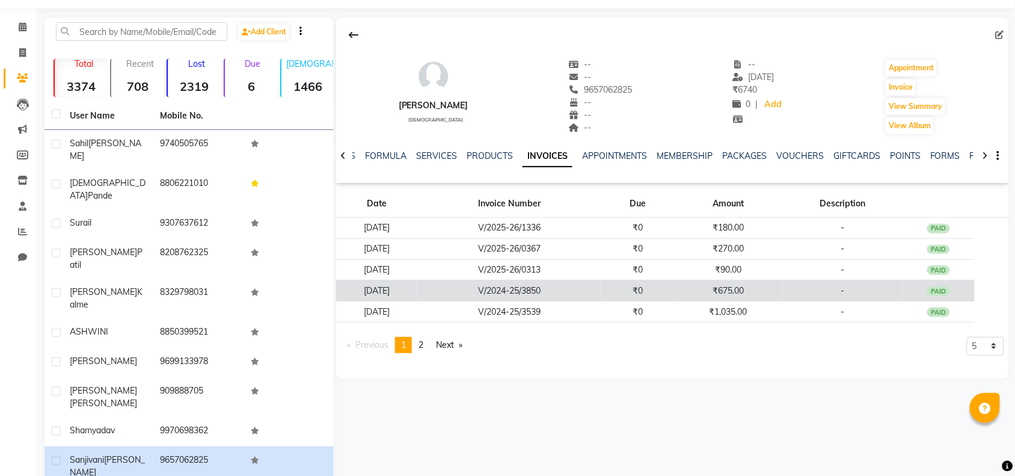
click at [706, 295] on td "₹675.00" at bounding box center [728, 290] width 108 height 21
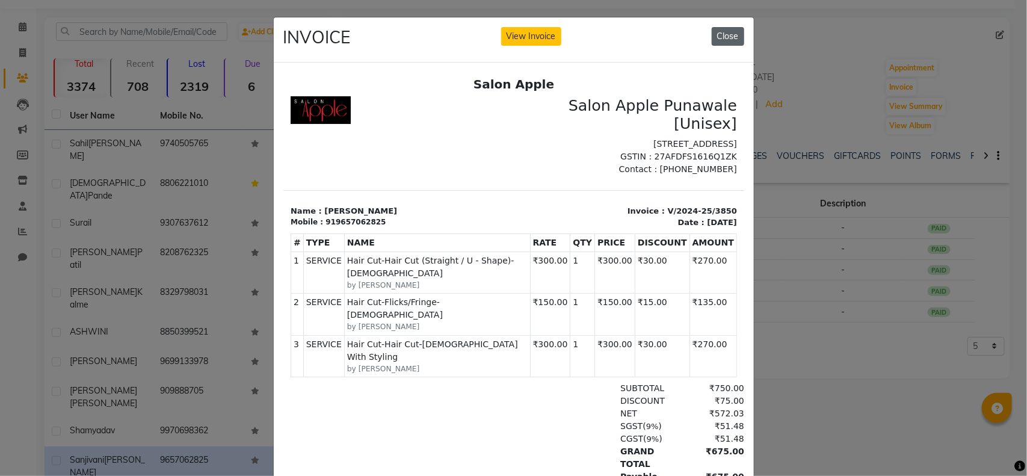
click at [724, 29] on button "Close" at bounding box center [728, 36] width 32 height 19
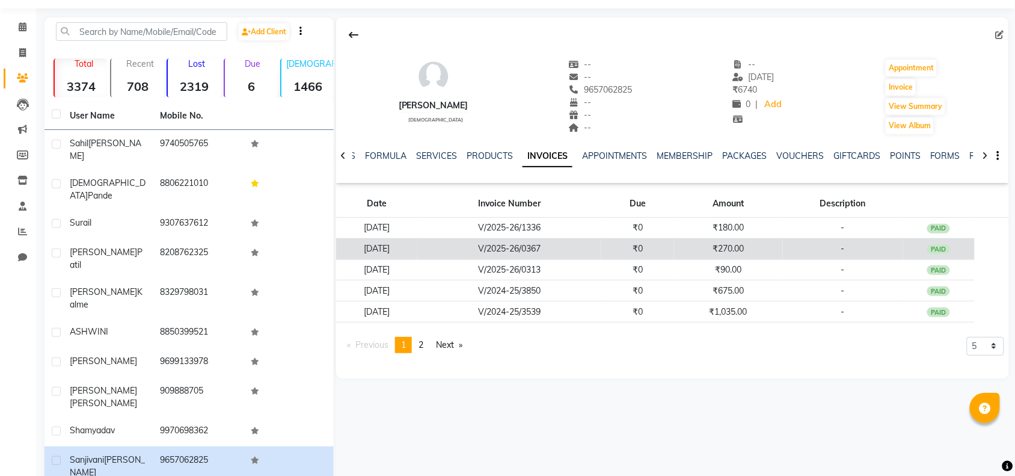
click at [692, 254] on td "₹270.00" at bounding box center [728, 248] width 108 height 21
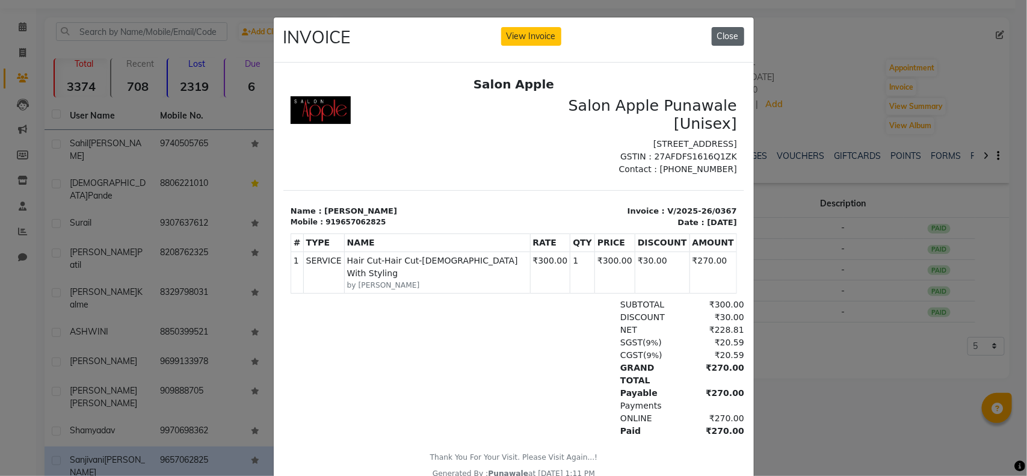
click at [712, 34] on button "Close" at bounding box center [728, 36] width 32 height 19
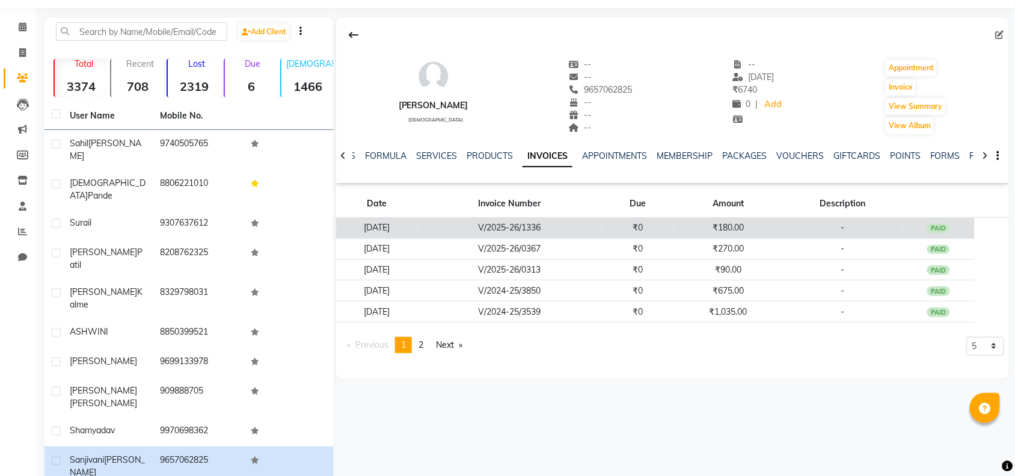
click at [697, 226] on td "₹180.00" at bounding box center [728, 228] width 108 height 21
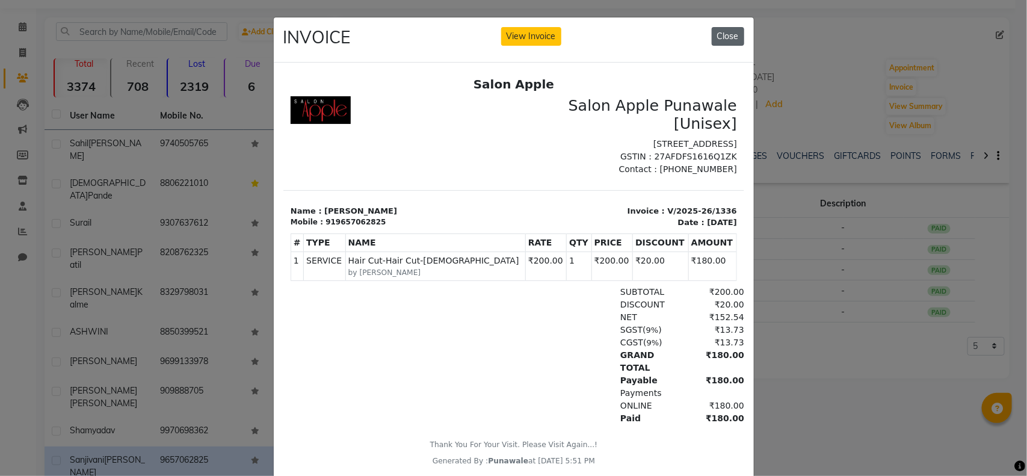
click at [712, 29] on button "Close" at bounding box center [728, 36] width 32 height 19
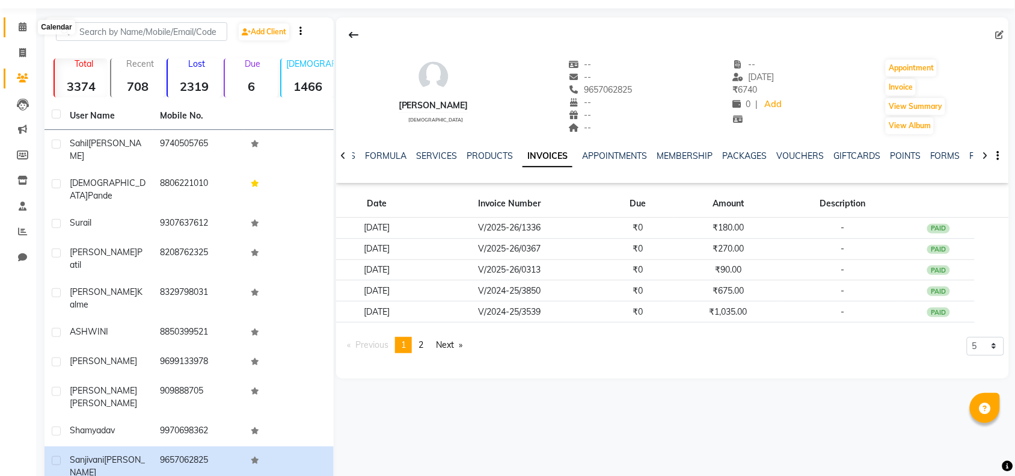
click at [19, 26] on icon at bounding box center [23, 26] width 8 height 9
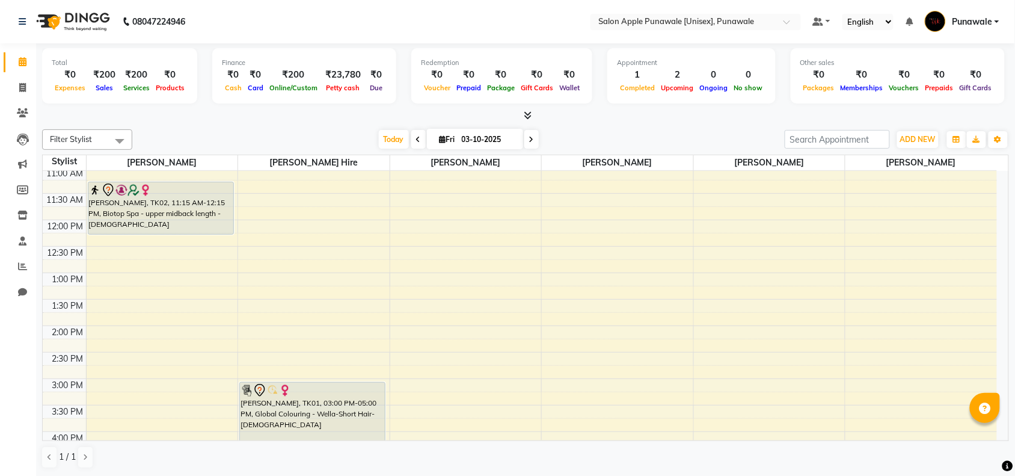
scroll to position [104, 0]
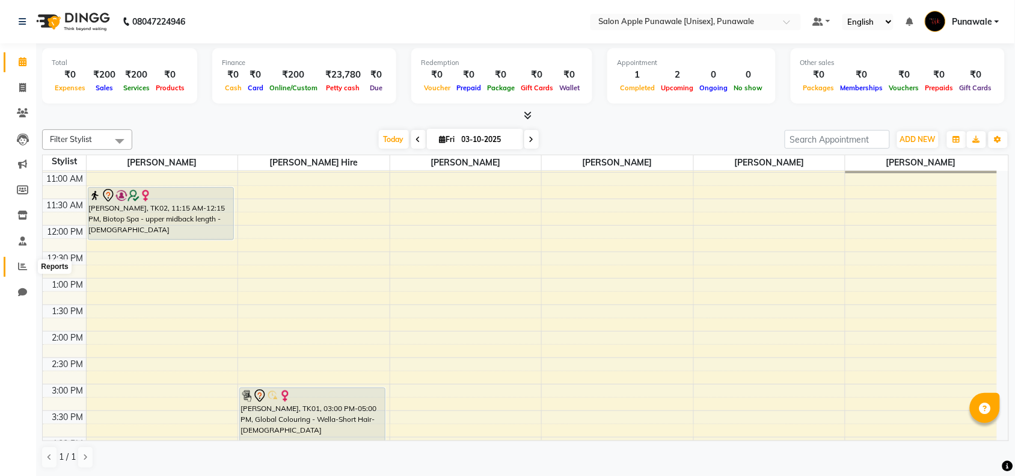
click at [23, 266] on icon at bounding box center [22, 266] width 9 height 9
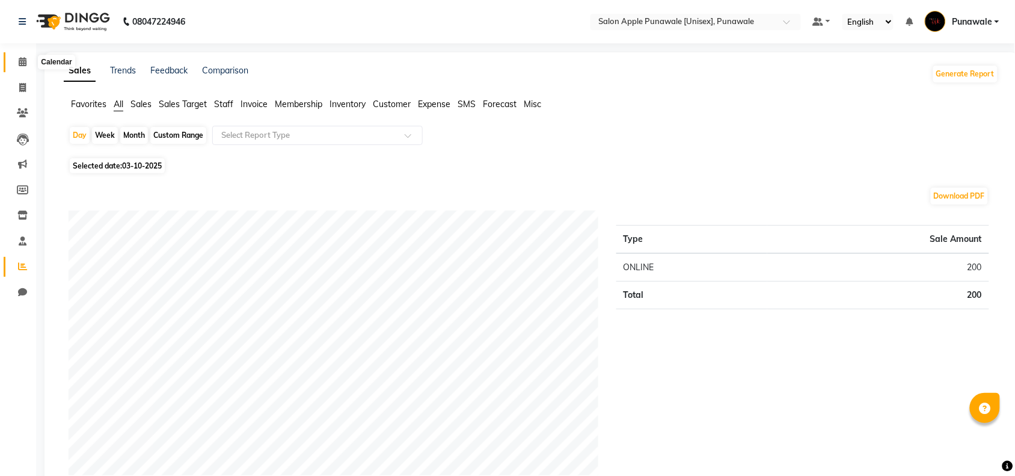
click at [22, 64] on icon at bounding box center [23, 61] width 8 height 9
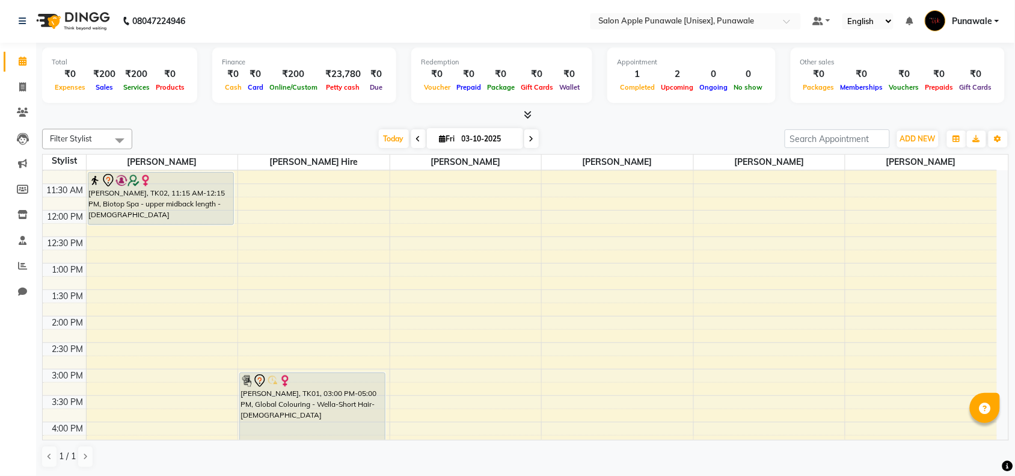
scroll to position [301, 0]
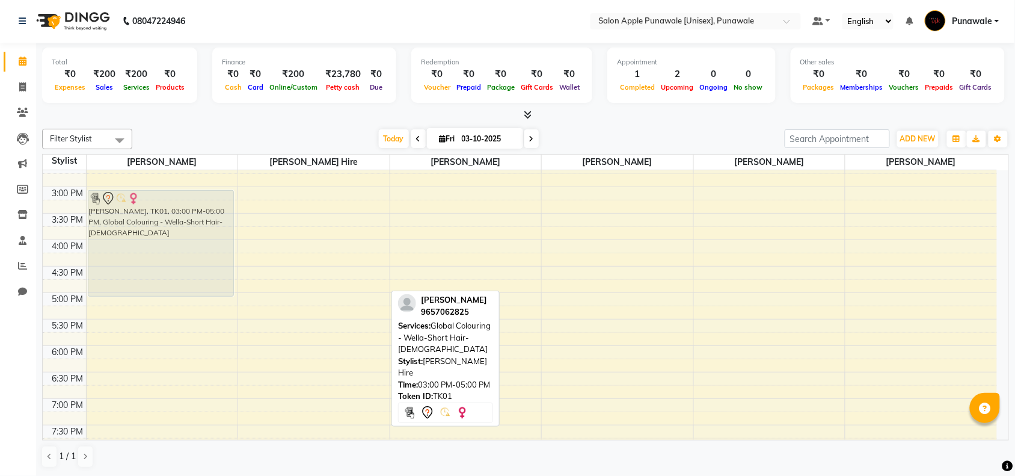
drag, startPoint x: 303, startPoint y: 241, endPoint x: 170, endPoint y: 241, distance: 132.3
click at [170, 241] on tr "Sahil survase, TK03, 10:05 AM-10:45 AM, Hair Cut-Hair Cut-Male (₹200) Vaishnavi…" at bounding box center [520, 239] width 955 height 741
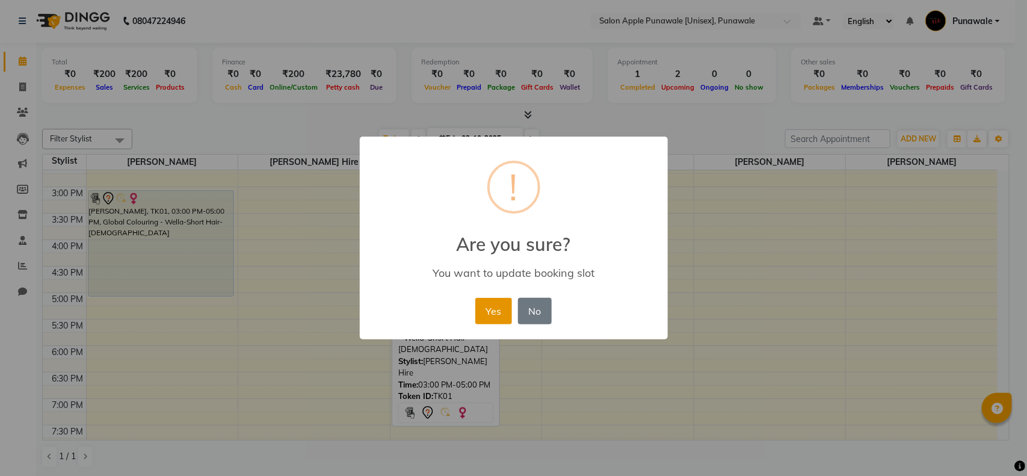
click at [490, 310] on button "Yes" at bounding box center [493, 311] width 37 height 26
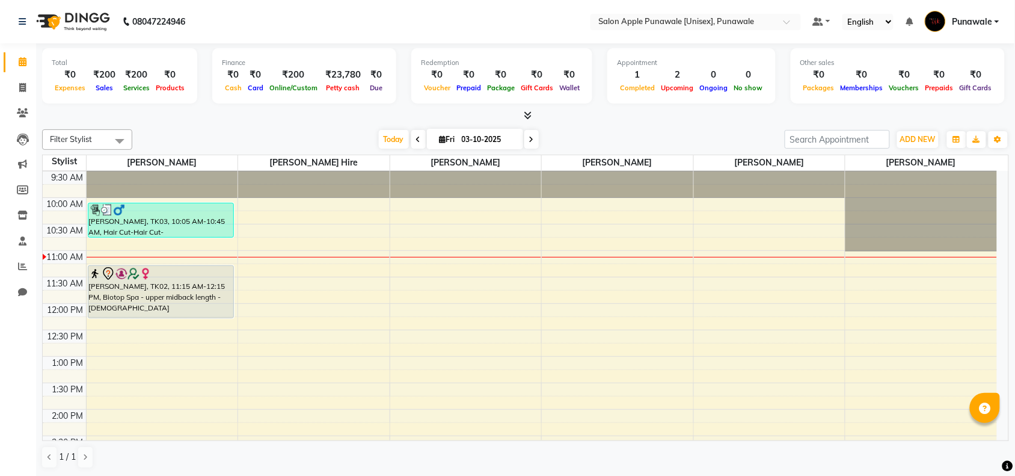
scroll to position [0, 0]
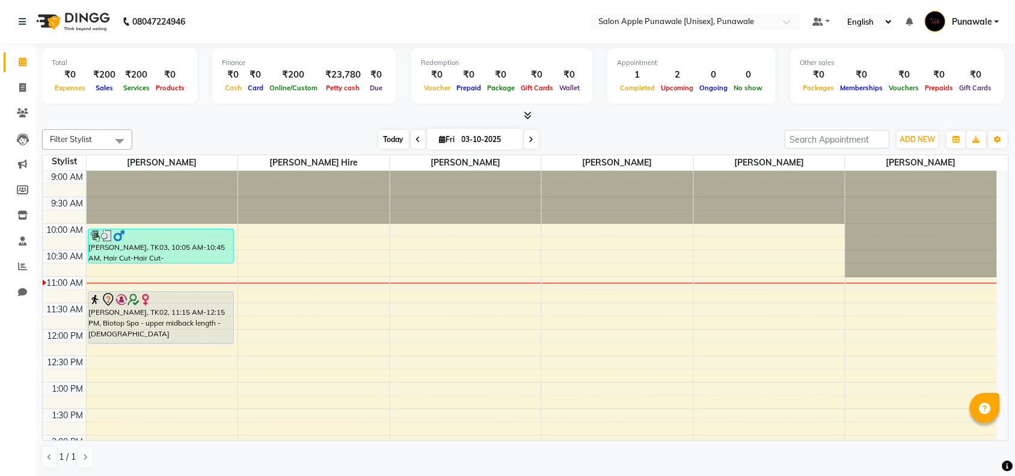
click at [386, 140] on span "Today" at bounding box center [394, 139] width 30 height 19
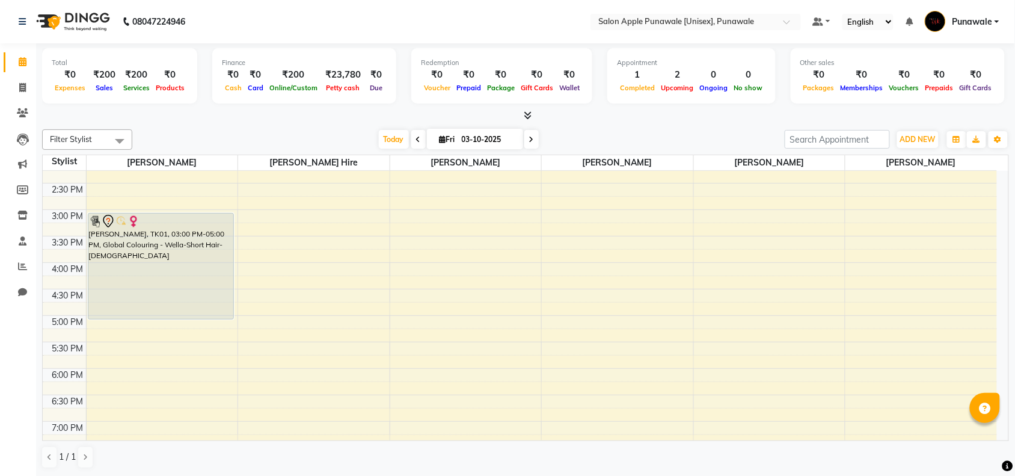
scroll to position [301, 0]
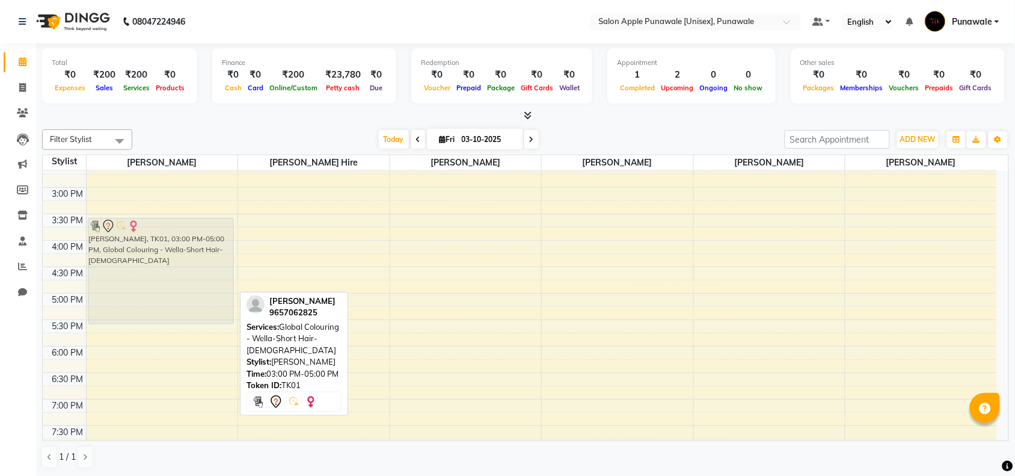
drag, startPoint x: 143, startPoint y: 197, endPoint x: 144, endPoint y: 223, distance: 25.9
click at [144, 223] on div "Sahil survase, TK03, 10:05 AM-10:45 AM, Hair Cut-Hair Cut-Male (₹200) Vaishnavi…" at bounding box center [163, 240] width 152 height 741
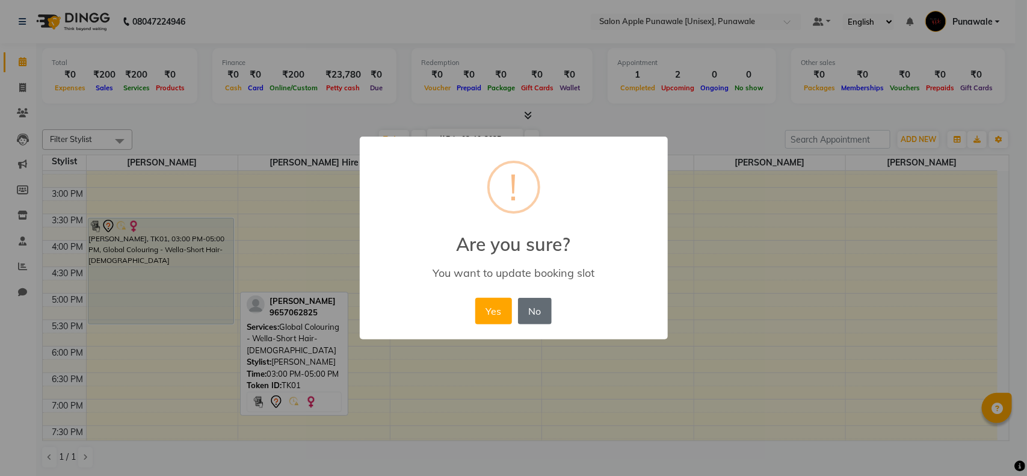
click at [530, 317] on button "No" at bounding box center [535, 311] width 34 height 26
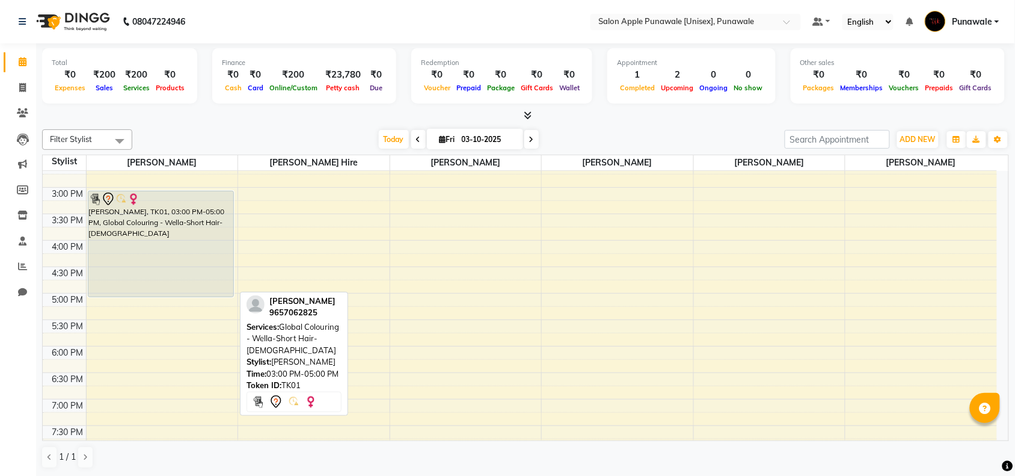
scroll to position [226, 0]
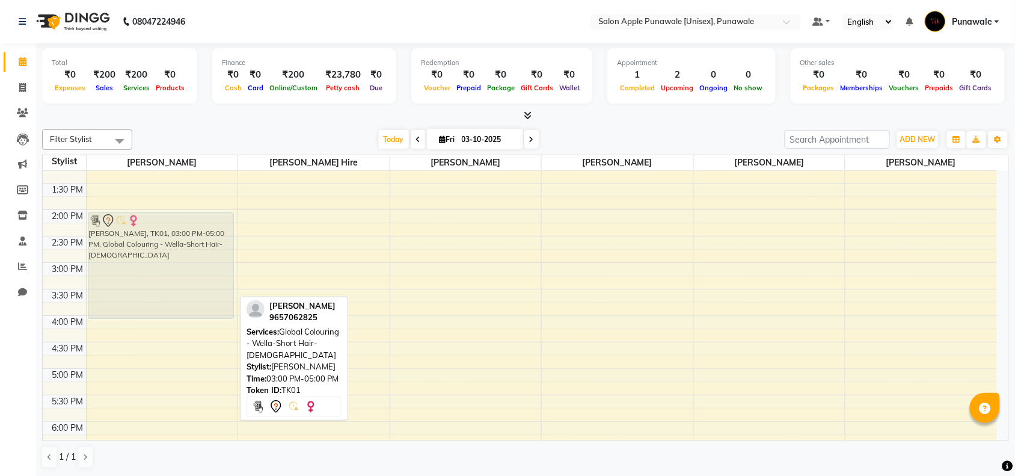
drag, startPoint x: 129, startPoint y: 293, endPoint x: 141, endPoint y: 238, distance: 56.0
click at [141, 238] on div "Sahil survase, TK03, 10:05 AM-10:45 AM, Hair Cut-Hair Cut-Male (₹200) Vaishnavi…" at bounding box center [163, 315] width 152 height 741
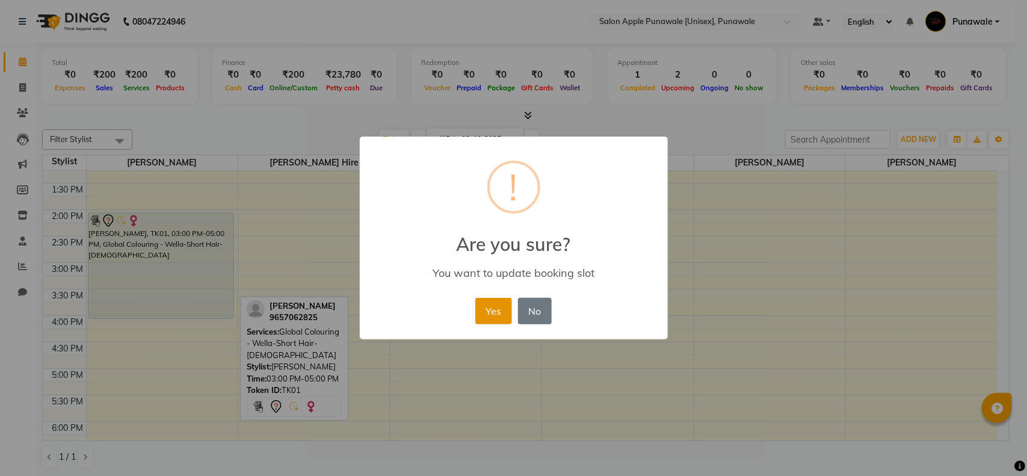
click at [481, 312] on button "Yes" at bounding box center [493, 311] width 37 height 26
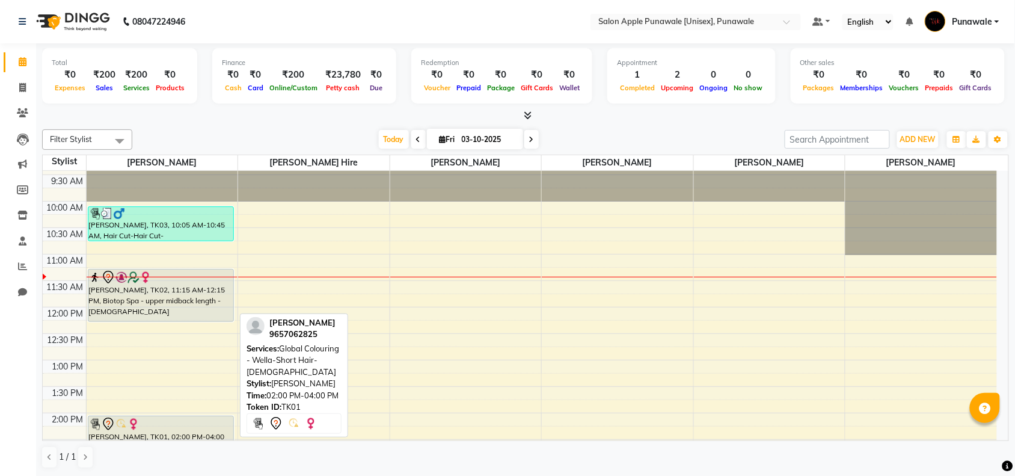
scroll to position [0, 0]
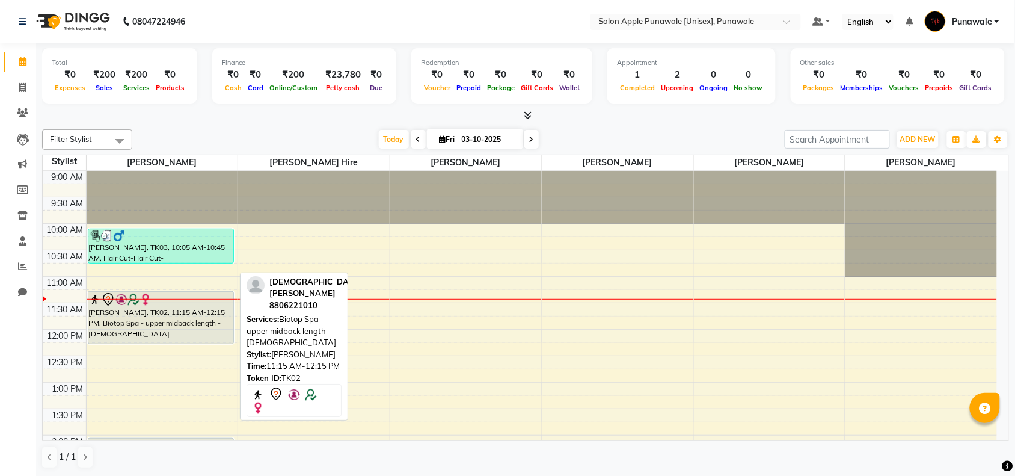
click at [180, 315] on div "Vaishnavi Pande, TK02, 11:15 AM-12:15 PM, Biotop Spa - upper midback length - F…" at bounding box center [160, 318] width 145 height 52
click at [147, 326] on div "Vaishnavi Pande, TK02, 11:15 AM-12:15 PM, Biotop Spa - upper midback length - F…" at bounding box center [160, 318] width 145 height 52
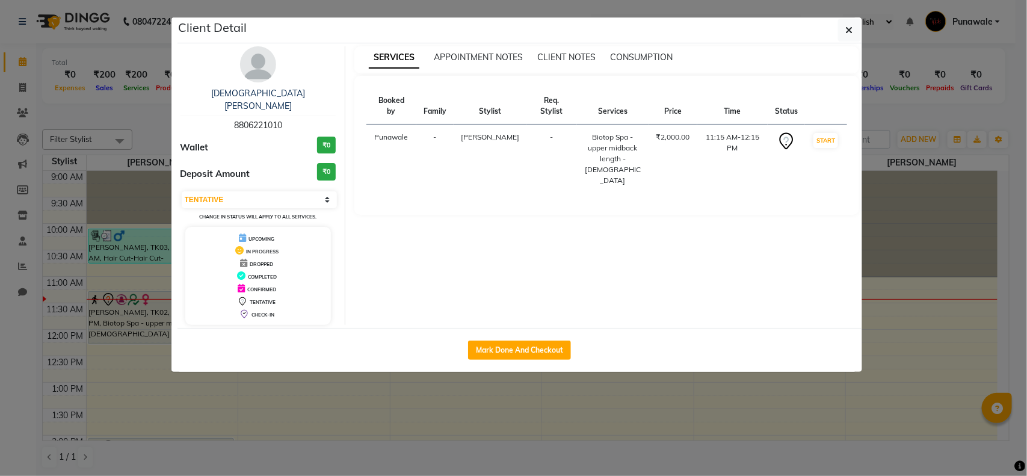
click at [812, 141] on td "START" at bounding box center [826, 159] width 42 height 69
click at [819, 140] on button "START" at bounding box center [825, 140] width 25 height 15
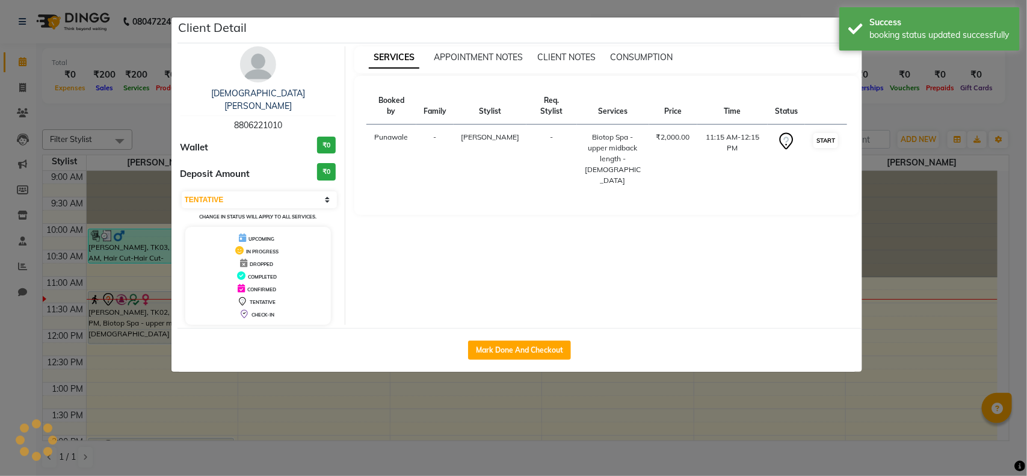
select select "1"
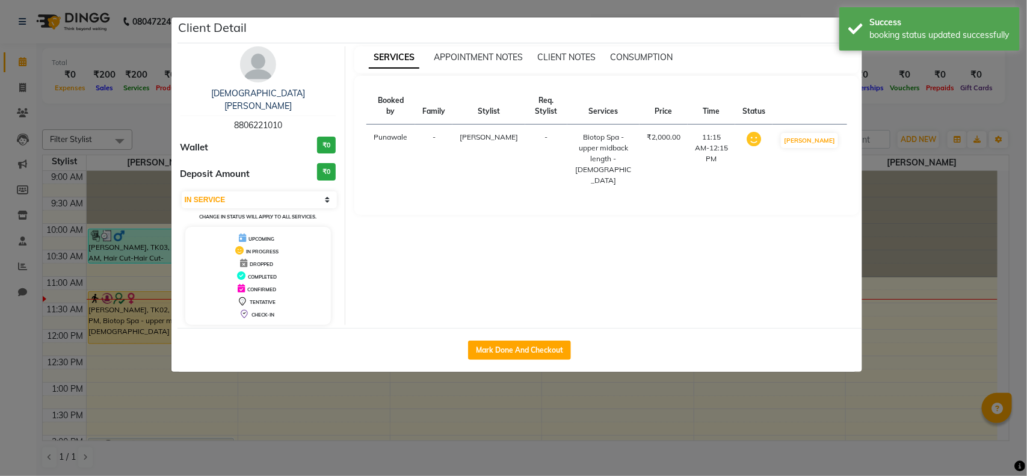
click at [692, 372] on ngb-modal-window "Client Detail Vaishnavi Pande 8806221010 Wallet ₹0 Deposit Amount ₹0 Select IN …" at bounding box center [513, 238] width 1027 height 476
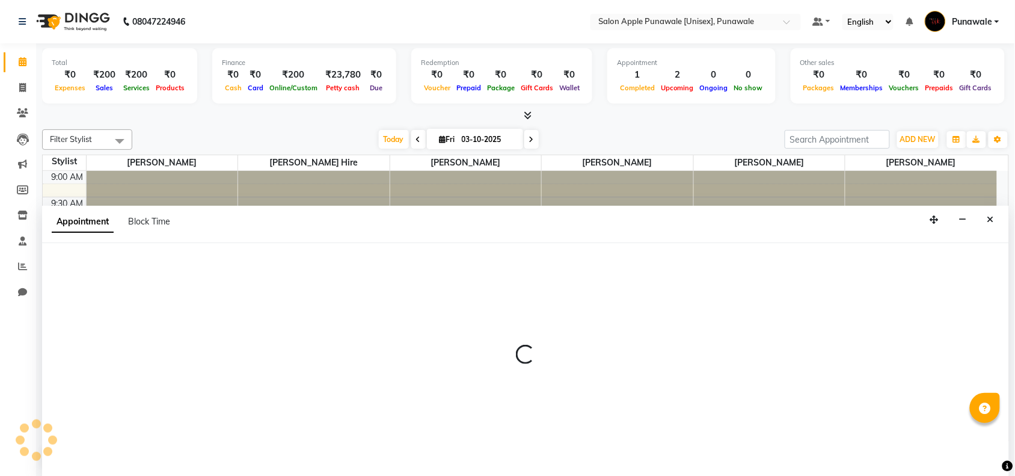
scroll to position [1, 0]
select select "85508"
select select "750"
select select "tentative"
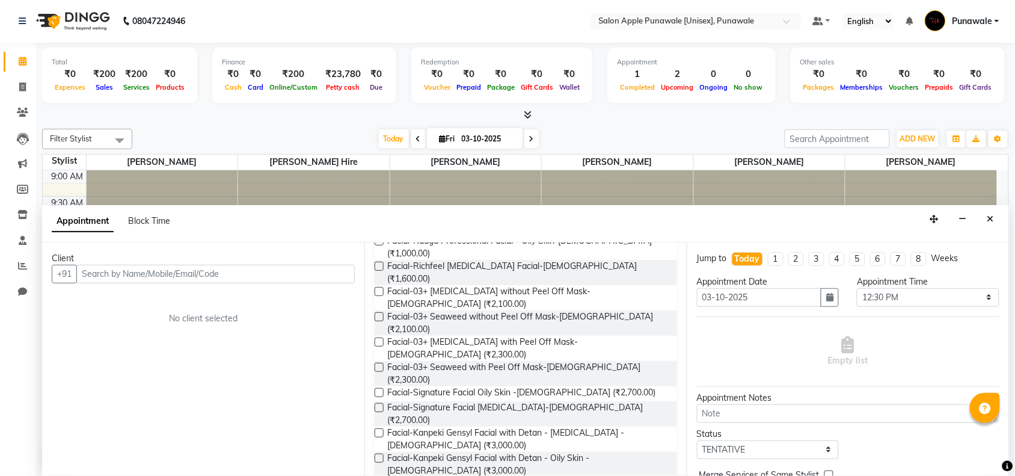
scroll to position [150, 0]
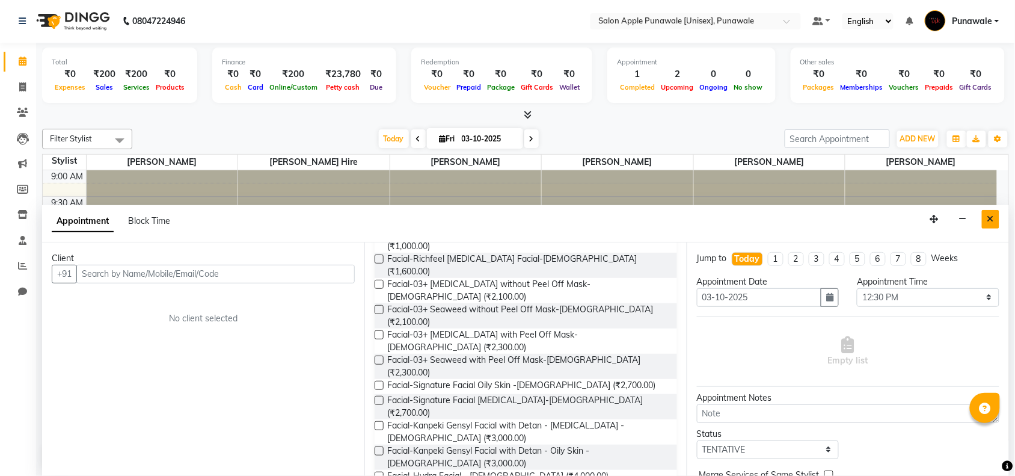
click at [991, 212] on button "Close" at bounding box center [990, 219] width 17 height 19
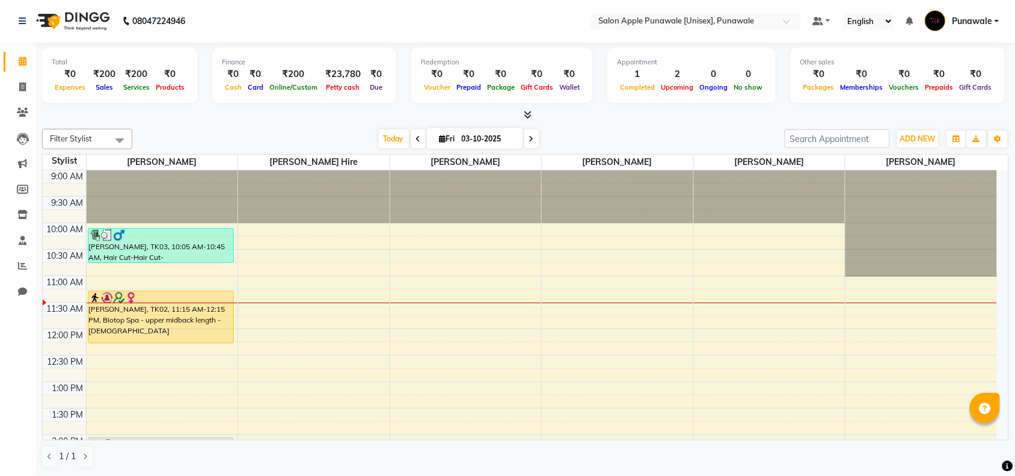
scroll to position [0, 0]
drag, startPoint x: 689, startPoint y: 331, endPoint x: 709, endPoint y: 342, distance: 22.3
select select "63297"
select select "690"
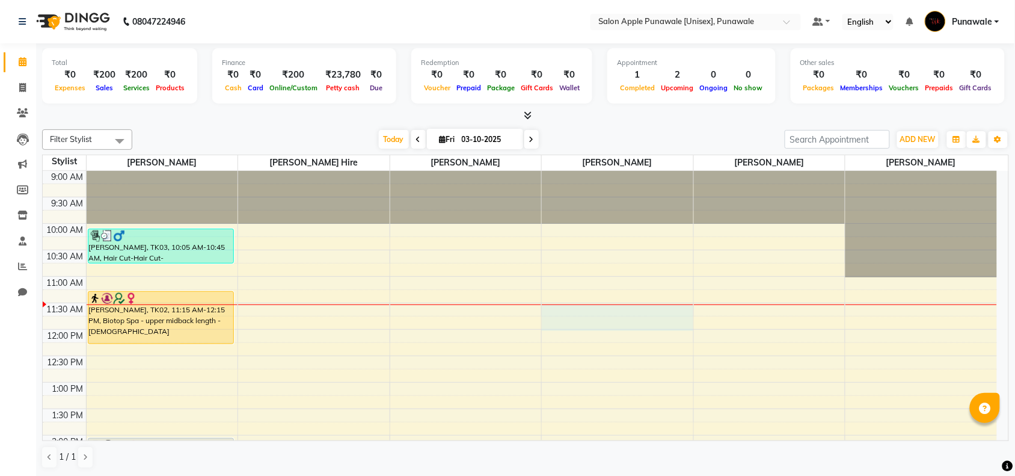
select select "tentative"
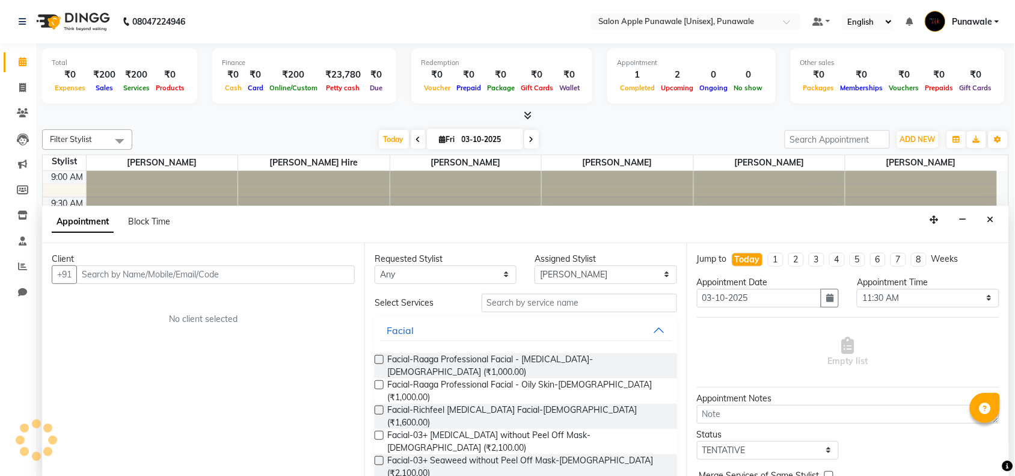
scroll to position [1, 0]
click at [991, 218] on icon "Close" at bounding box center [991, 219] width 7 height 8
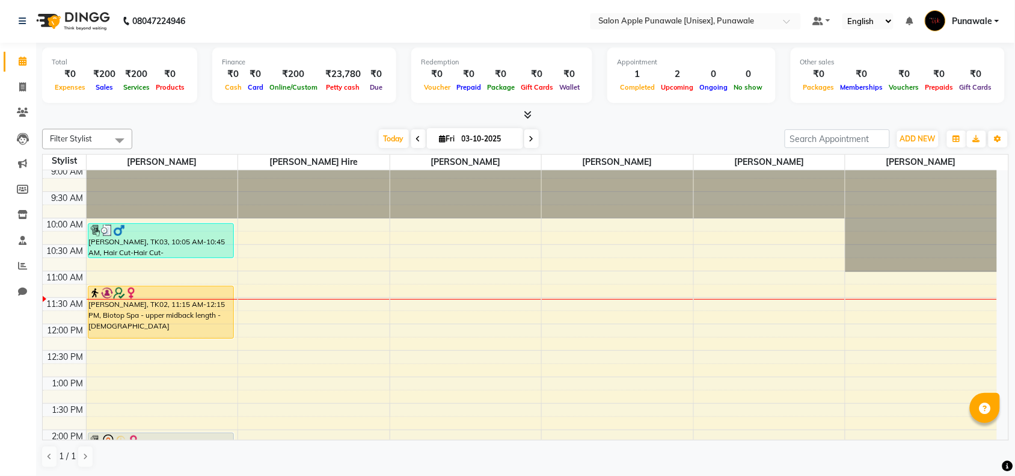
scroll to position [0, 0]
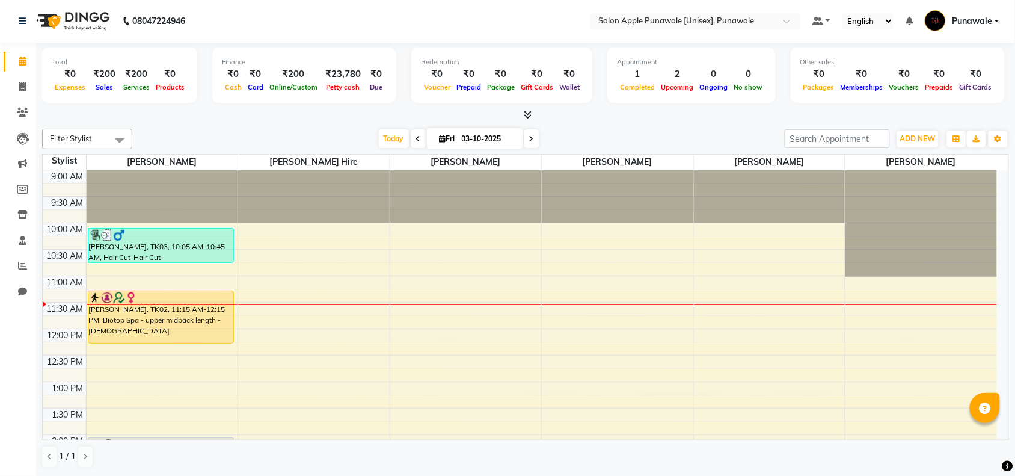
click at [1015, 0] on html "08047224946 Select Location × Salon Apple Punawale [Unisex], Punawale Default P…" at bounding box center [507, 237] width 1015 height 476
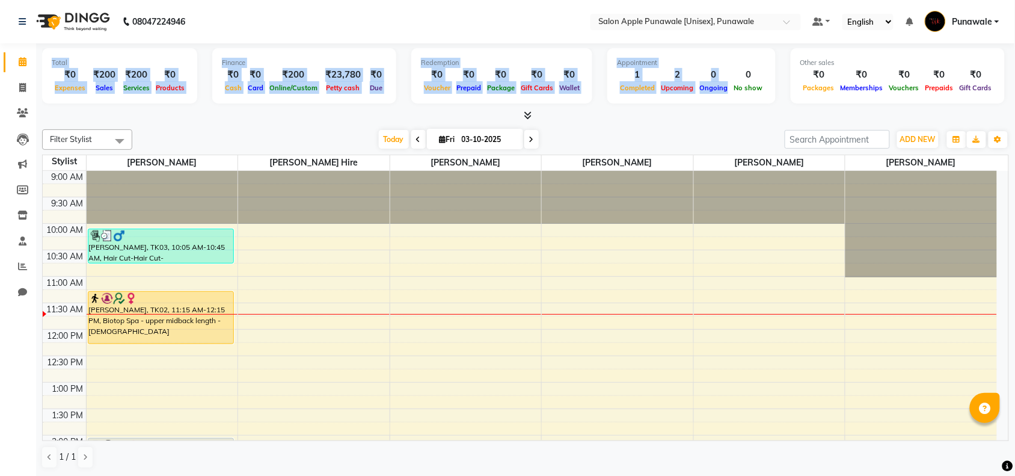
click at [376, 315] on div at bounding box center [314, 314] width 152 height 1
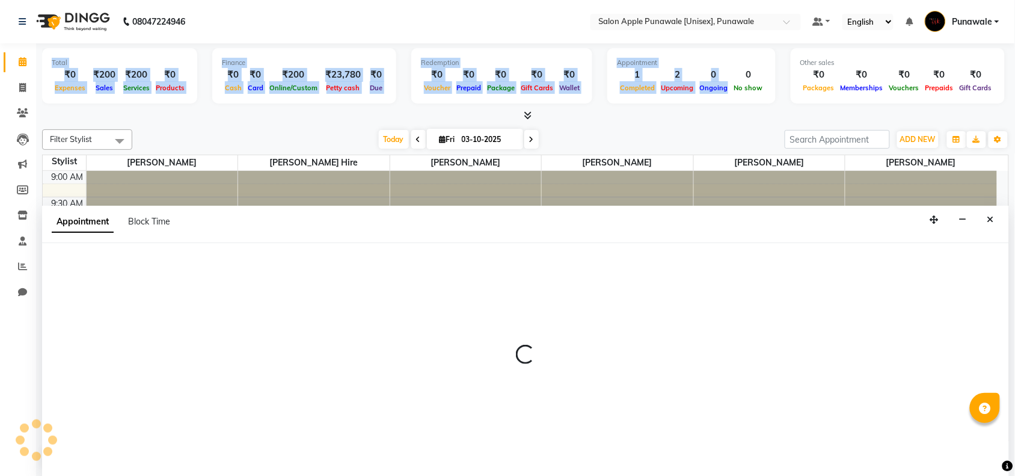
scroll to position [1, 0]
select select "80185"
select select "690"
select select "tentative"
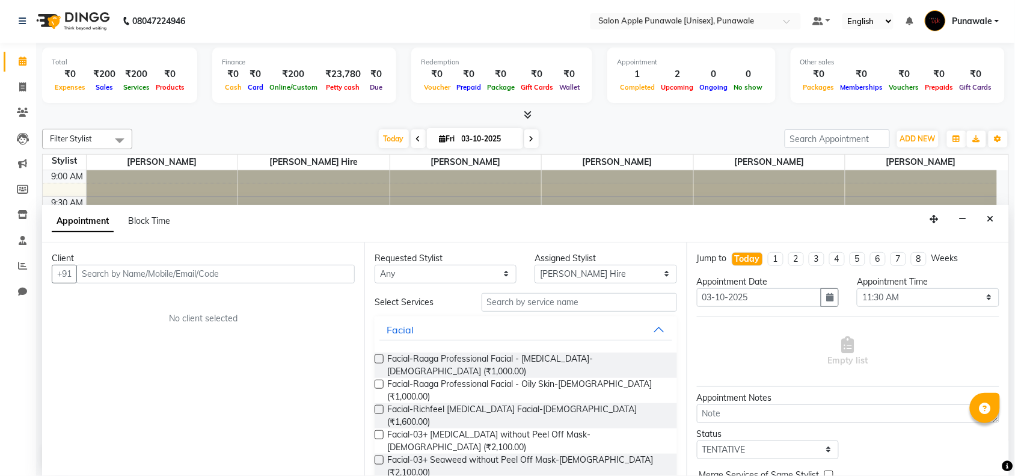
click at [377, 316] on div "Facial" at bounding box center [526, 329] width 303 height 26
click at [988, 211] on button "Close" at bounding box center [990, 219] width 17 height 19
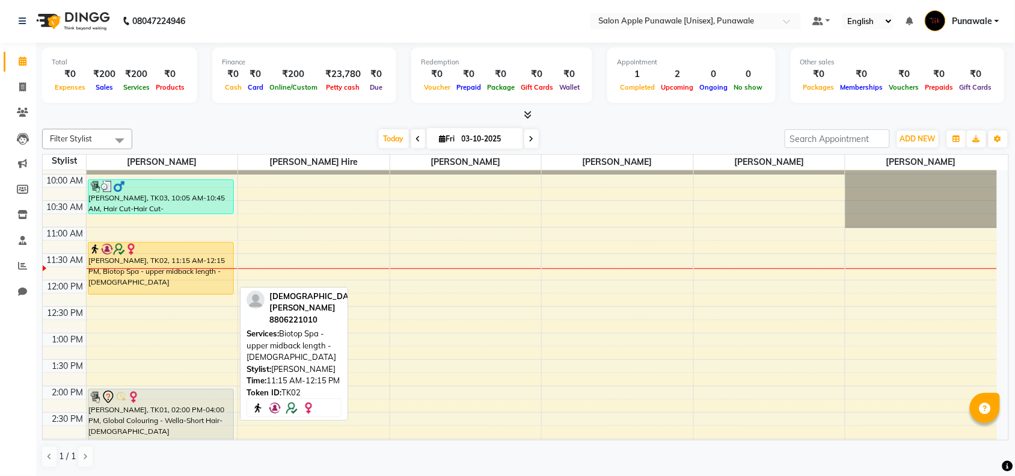
scroll to position [75, 0]
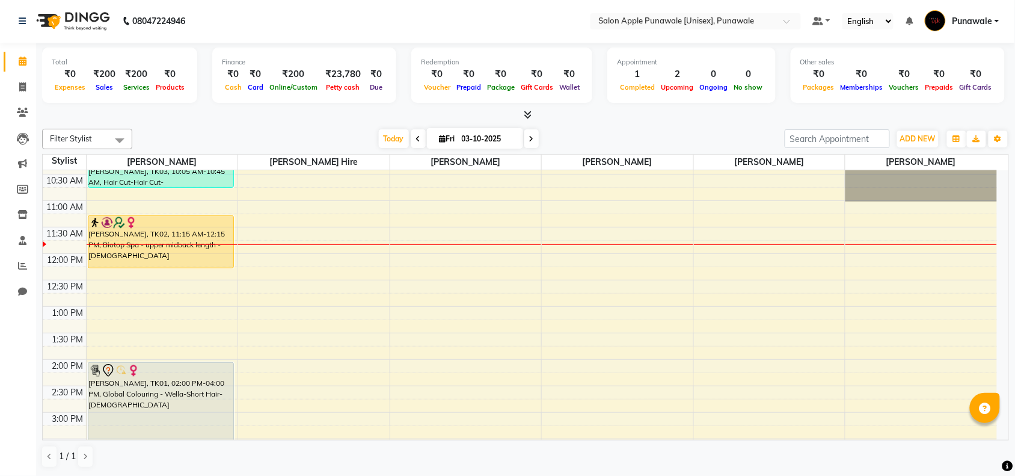
click at [527, 111] on icon at bounding box center [529, 114] width 8 height 9
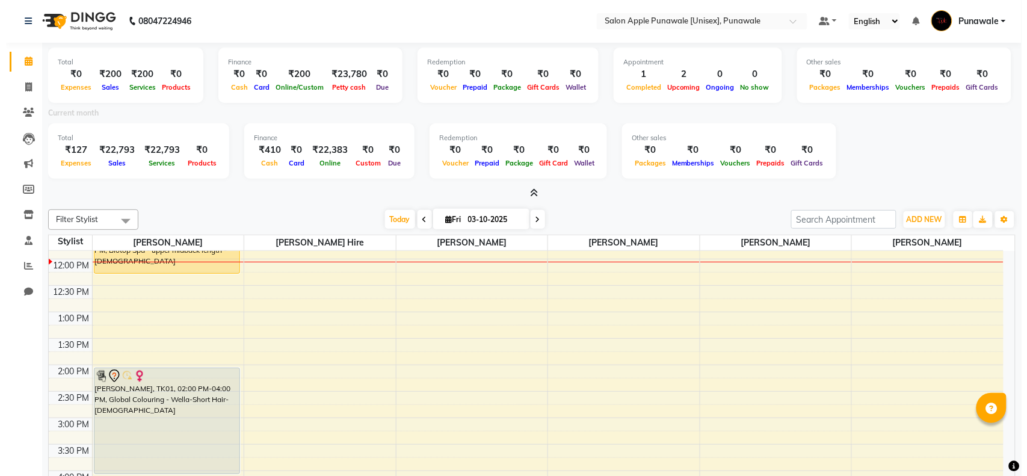
scroll to position [0, 0]
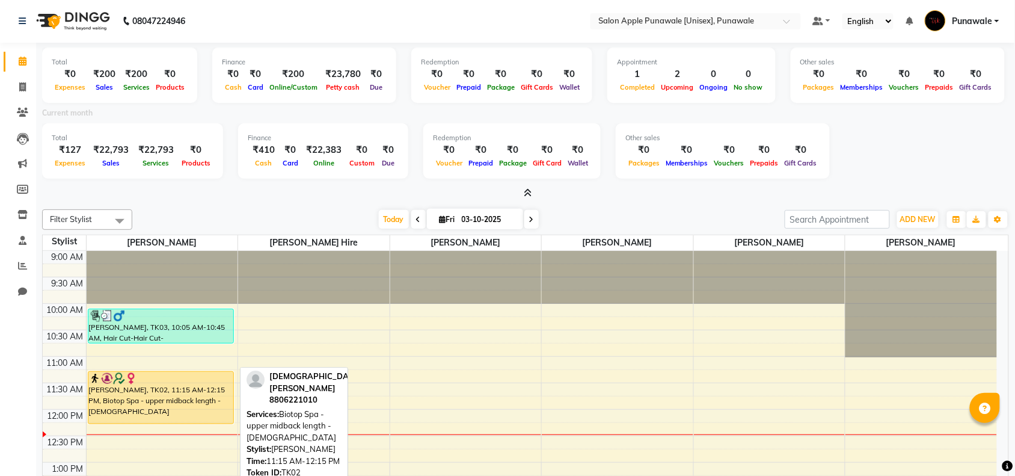
click at [167, 394] on div "Vaishnavi Pande, TK02, 11:15 AM-12:15 PM, Biotop Spa - upper midback length - F…" at bounding box center [160, 398] width 145 height 52
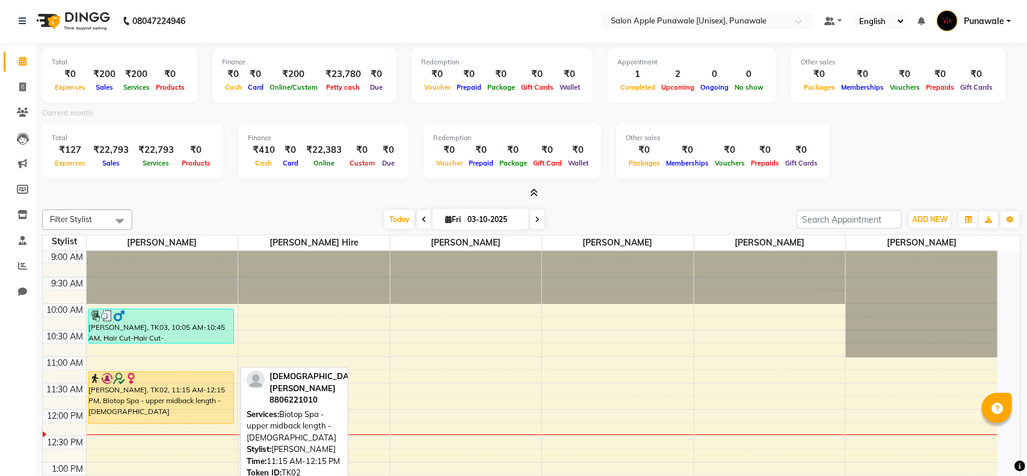
select select "1"
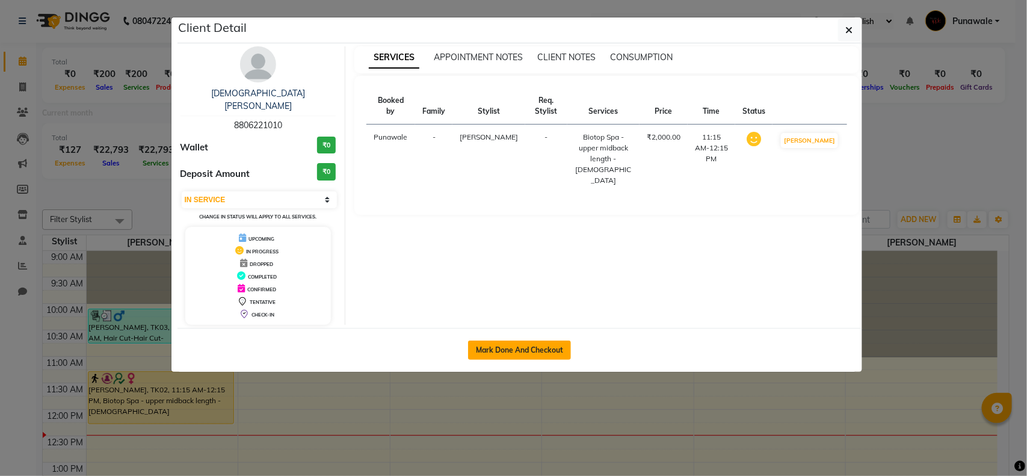
click at [510, 340] on button "Mark Done And Checkout" at bounding box center [519, 349] width 103 height 19
select select "5421"
select select "service"
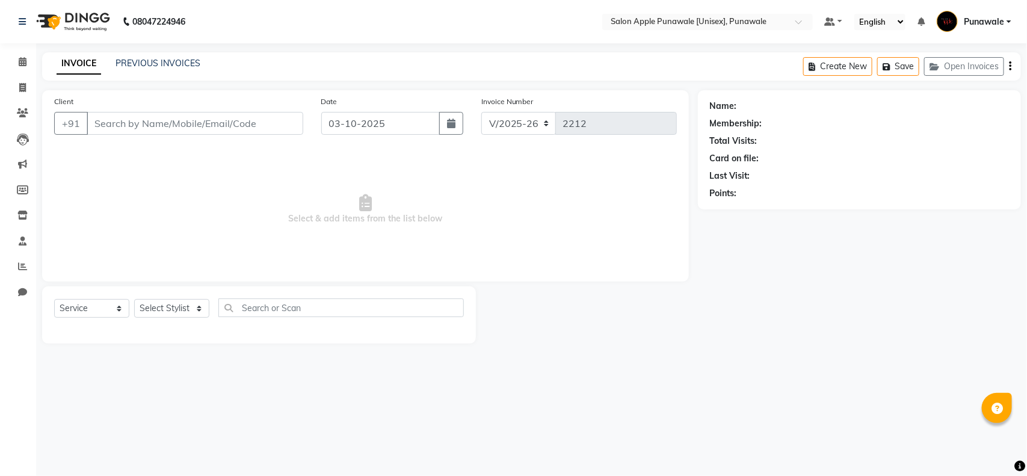
type input "8806221010"
select select "54408"
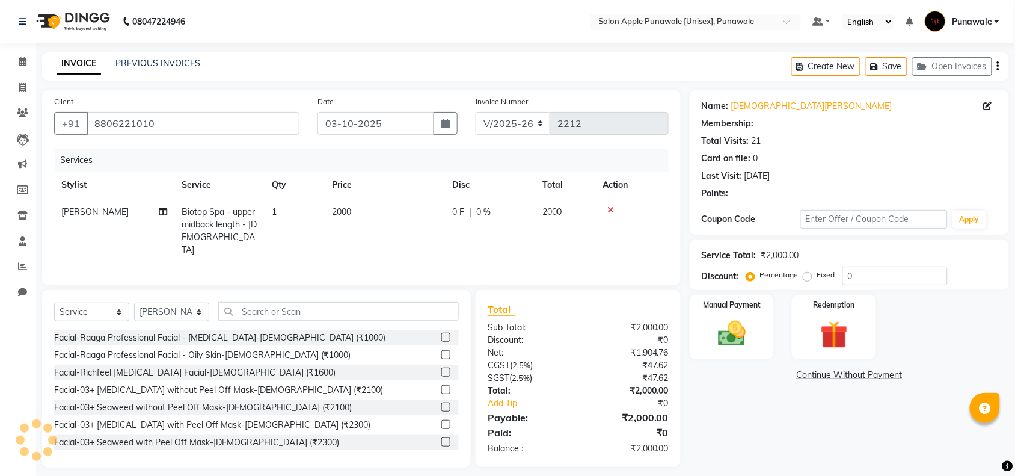
type input "10"
select select "1: Object"
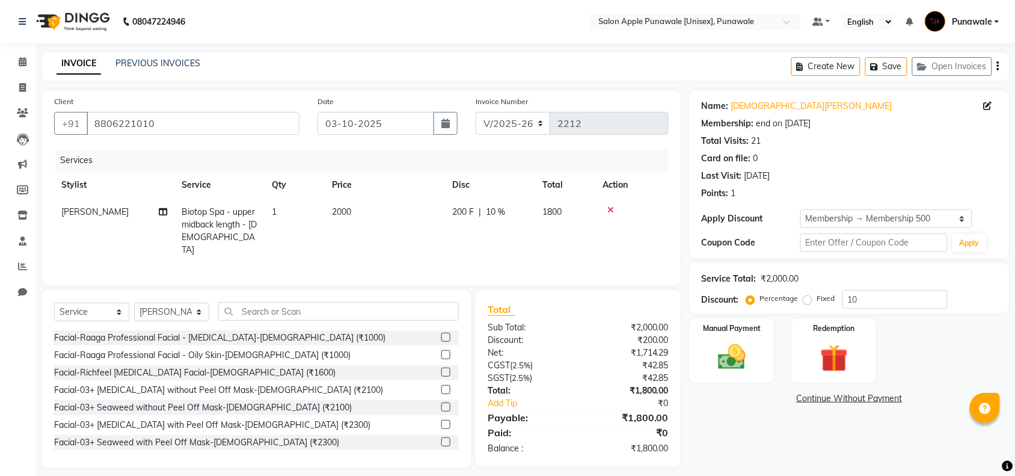
scroll to position [7, 0]
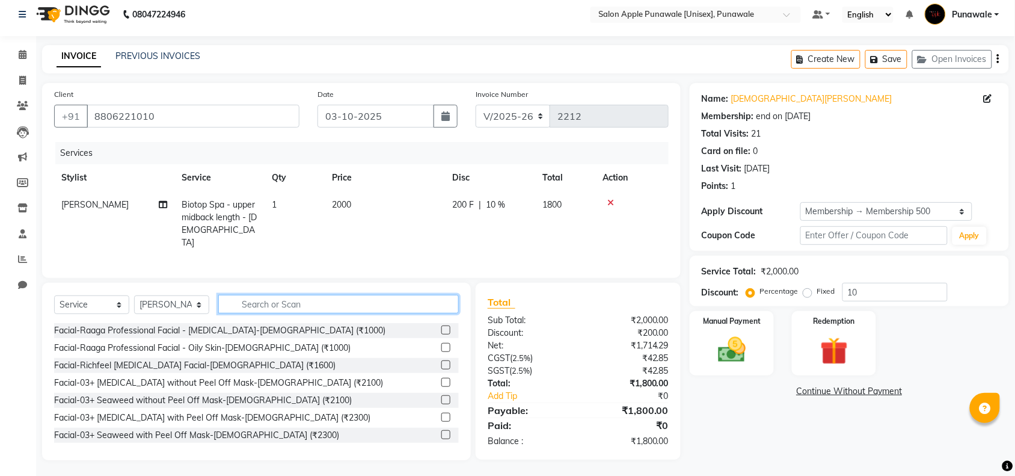
click at [283, 306] on input "text" at bounding box center [338, 304] width 241 height 19
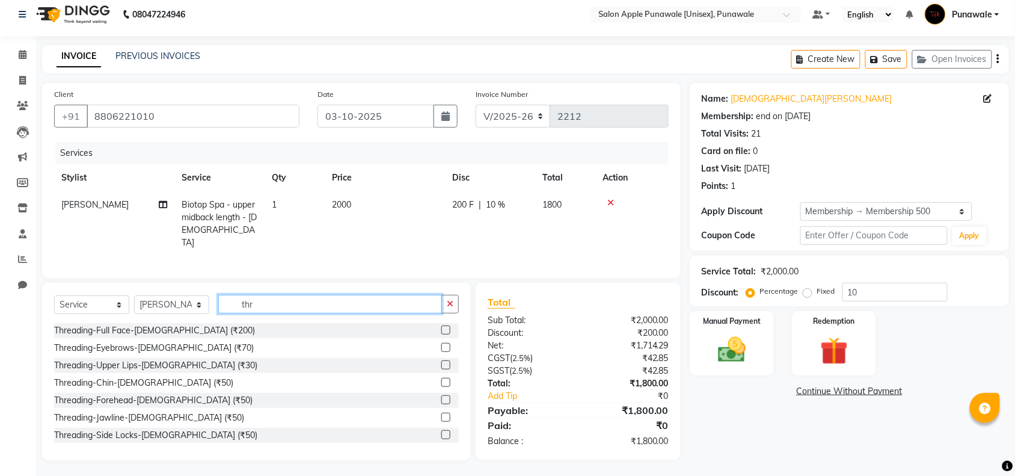
type input "thr"
click at [208, 362] on div "Threading-Upper Lips-Female (₹30)" at bounding box center [256, 365] width 405 height 15
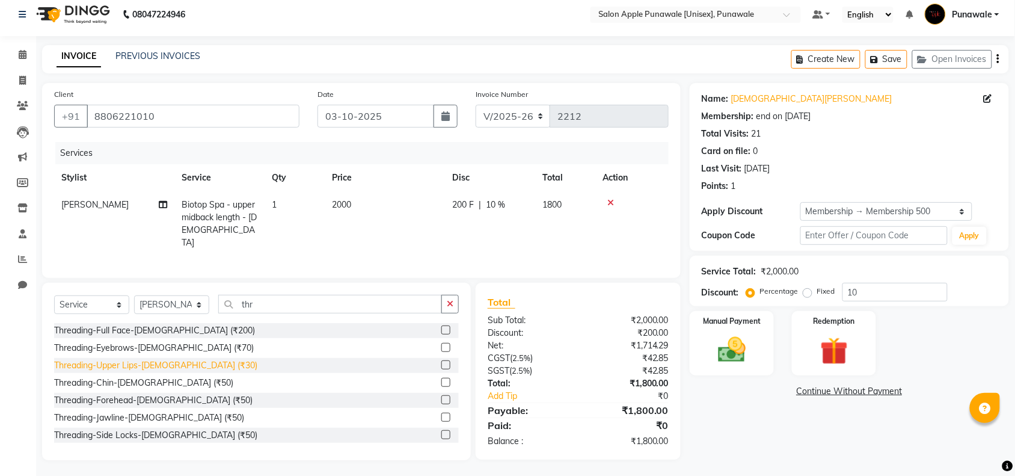
click at [141, 359] on div "Threading-Upper Lips-Female (₹30)" at bounding box center [155, 365] width 203 height 13
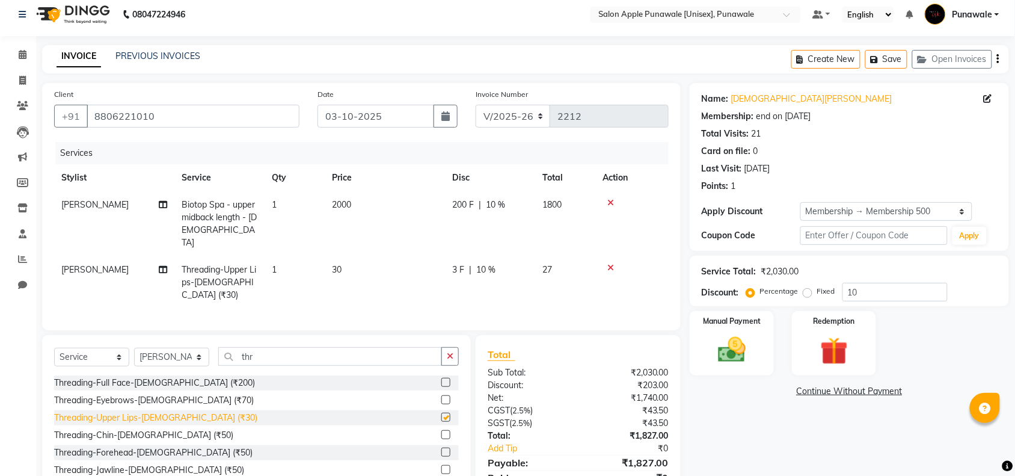
checkbox input "false"
click at [485, 263] on span "10 %" at bounding box center [485, 269] width 19 height 13
select select "54408"
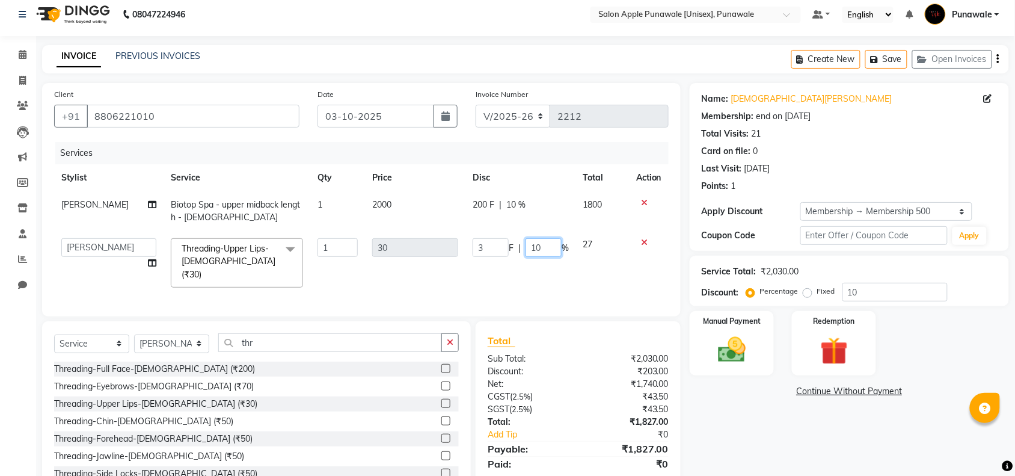
click at [540, 245] on input "10" at bounding box center [544, 247] width 36 height 19
type input "1"
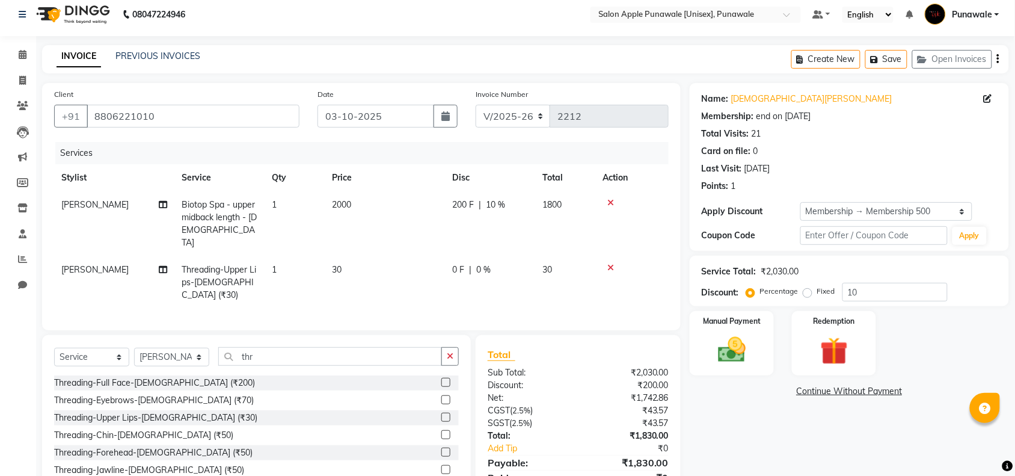
click at [756, 419] on div "Name: Vaishnavi Pande Membership: end on 21-12-2025 Total Visits: 21 Card on fi…" at bounding box center [854, 298] width 328 height 430
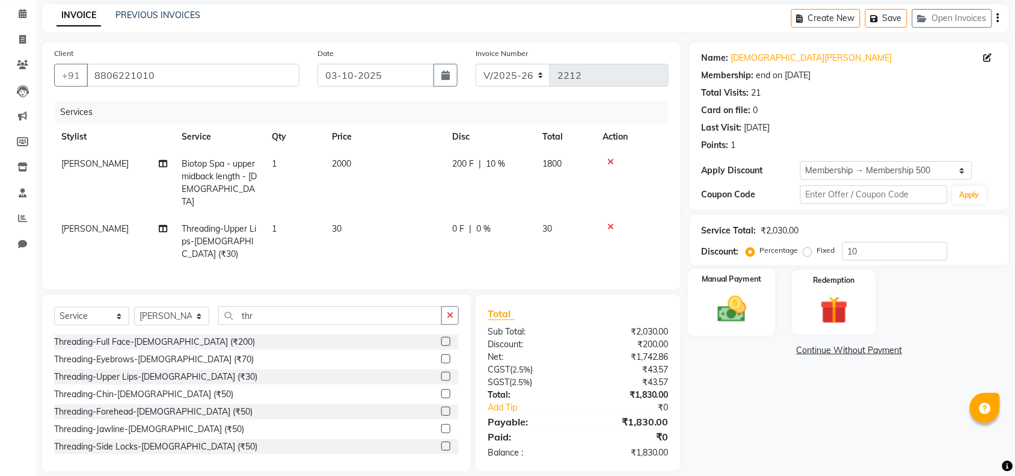
click at [731, 317] on img at bounding box center [732, 308] width 47 height 33
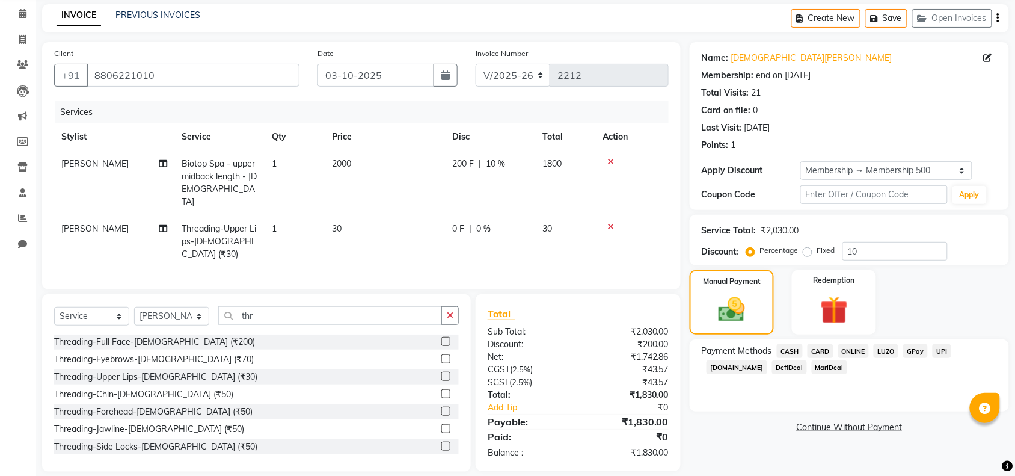
click at [789, 354] on span "CASH" at bounding box center [790, 351] width 26 height 14
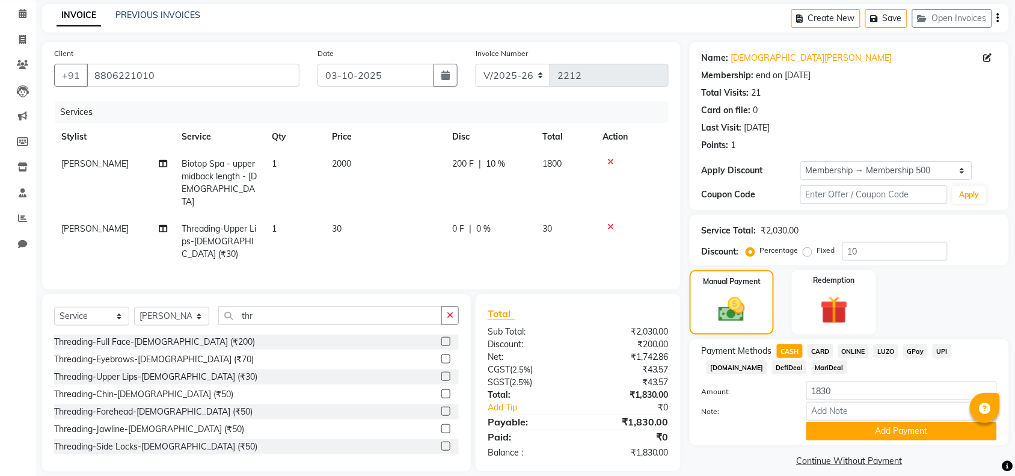
scroll to position [59, 0]
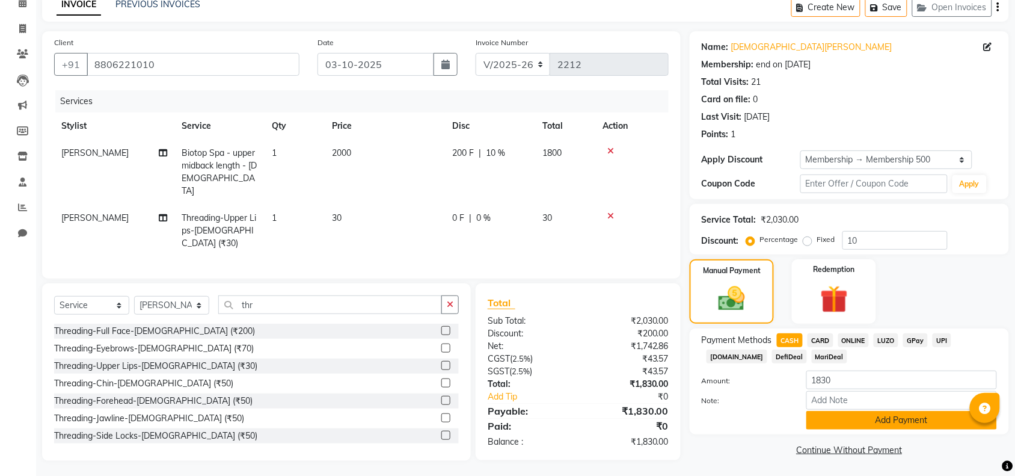
click at [879, 413] on button "Add Payment" at bounding box center [902, 420] width 191 height 19
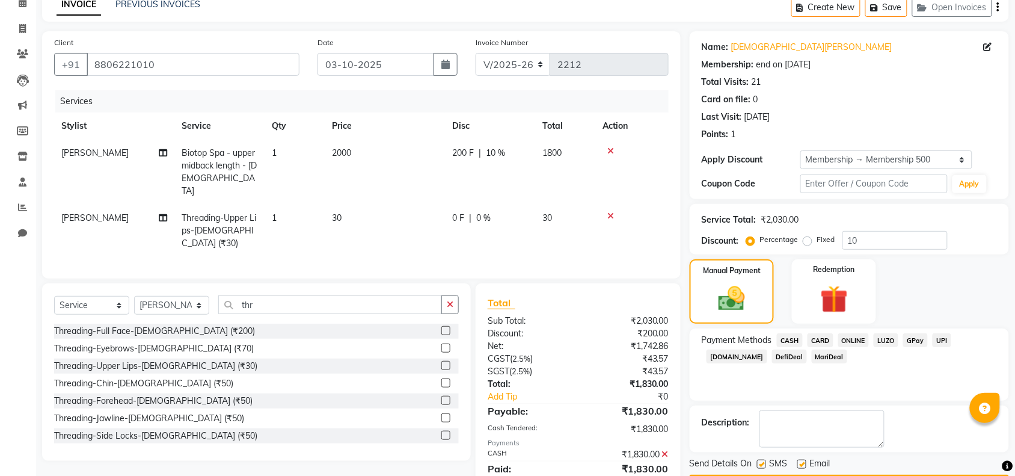
scroll to position [149, 0]
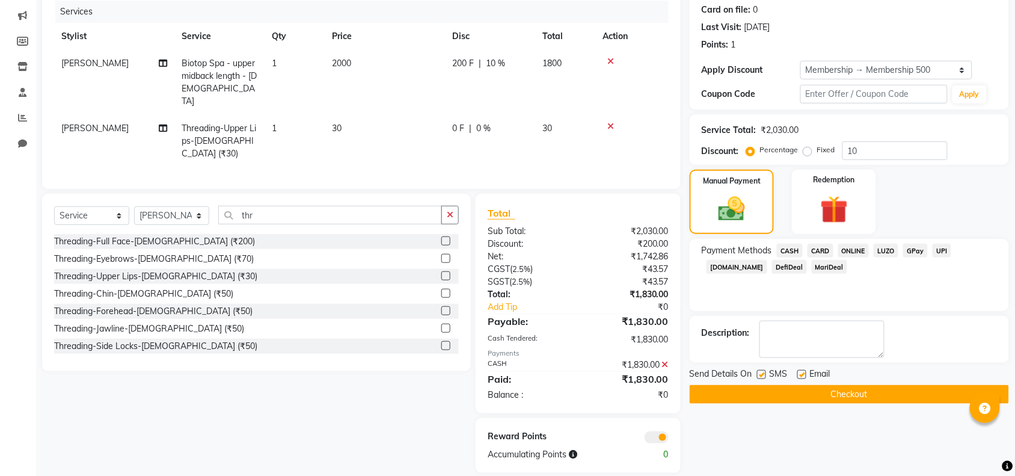
click at [850, 399] on button "Checkout" at bounding box center [849, 394] width 319 height 19
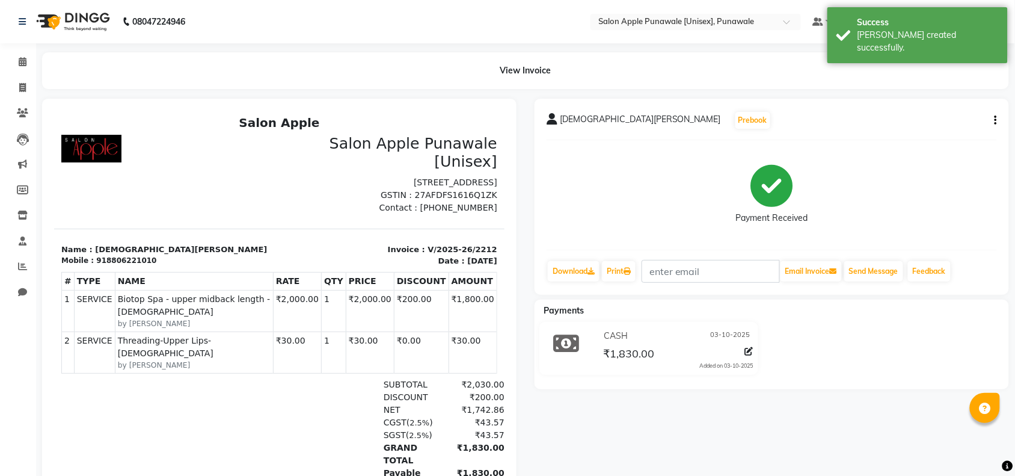
click at [1000, 120] on div "Vaishnavi Pande Prebook Payment Received Download Print Email Invoice Send Mess…" at bounding box center [772, 197] width 475 height 196
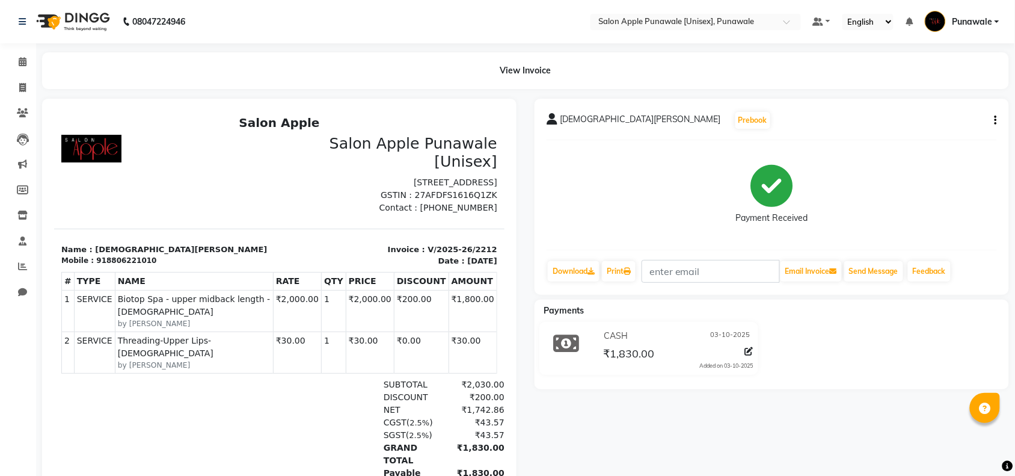
click at [996, 120] on icon "button" at bounding box center [996, 120] width 2 height 1
click at [941, 140] on div "Edit Item Staff" at bounding box center [936, 135] width 82 height 15
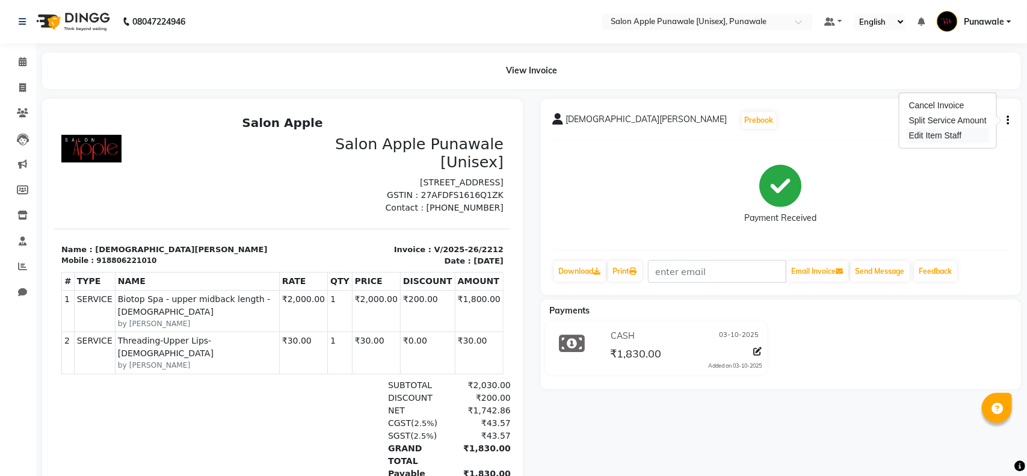
select select "54408"
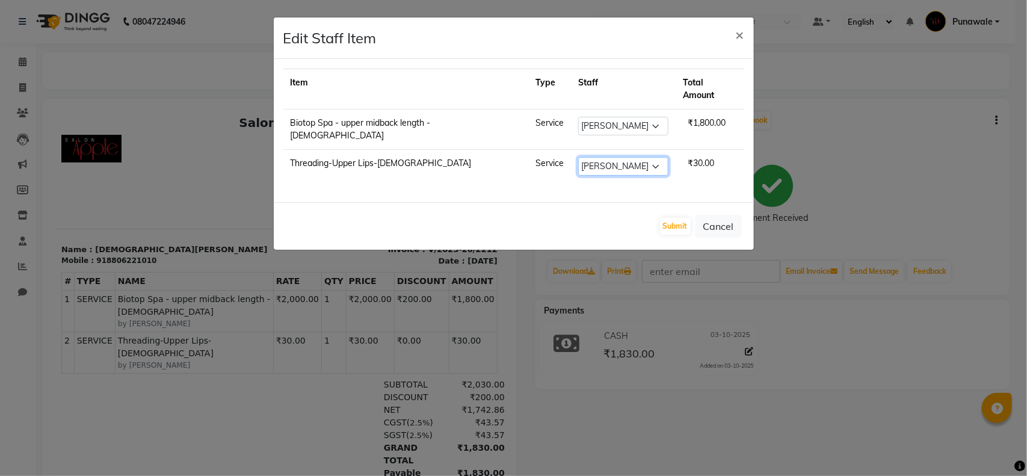
click at [606, 157] on select "Select Apurva deshmukh Avi Sonawane Kamlesh 1 Kamlesh Nikam Kaveri Nikam Pallav…" at bounding box center [623, 166] width 90 height 19
select select "63297"
click at [578, 157] on select "Select Apurva deshmukh Avi Sonawane Kamlesh 1 Kamlesh Nikam Kaveri Nikam Pallav…" at bounding box center [623, 166] width 90 height 19
click at [671, 218] on button "Submit" at bounding box center [675, 226] width 31 height 17
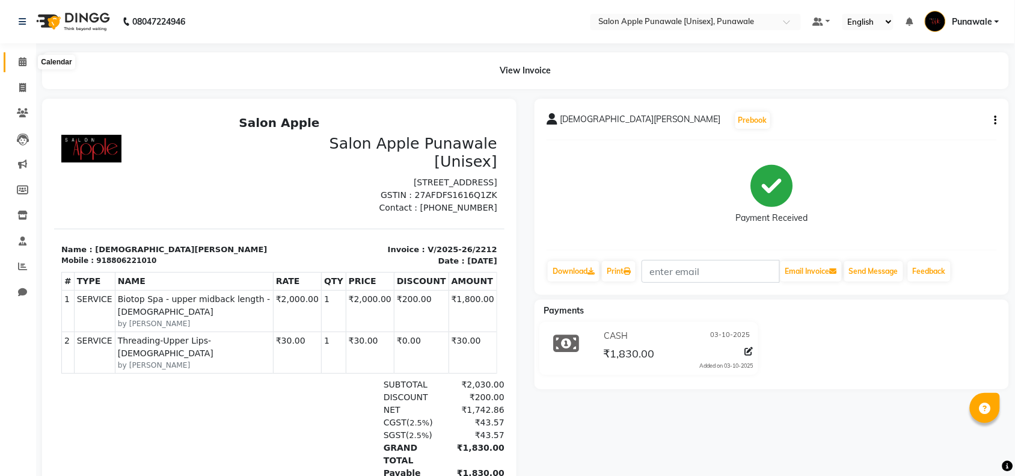
click at [23, 63] on icon at bounding box center [23, 61] width 8 height 9
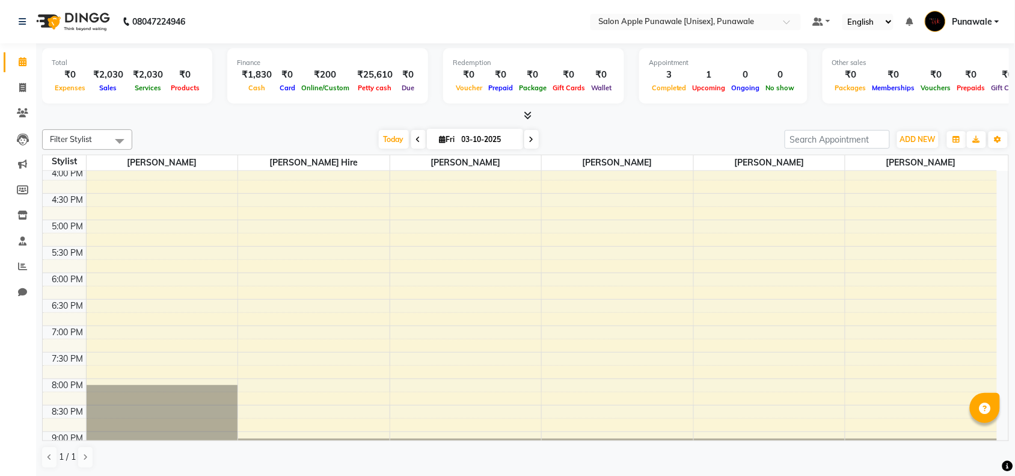
scroll to position [376, 0]
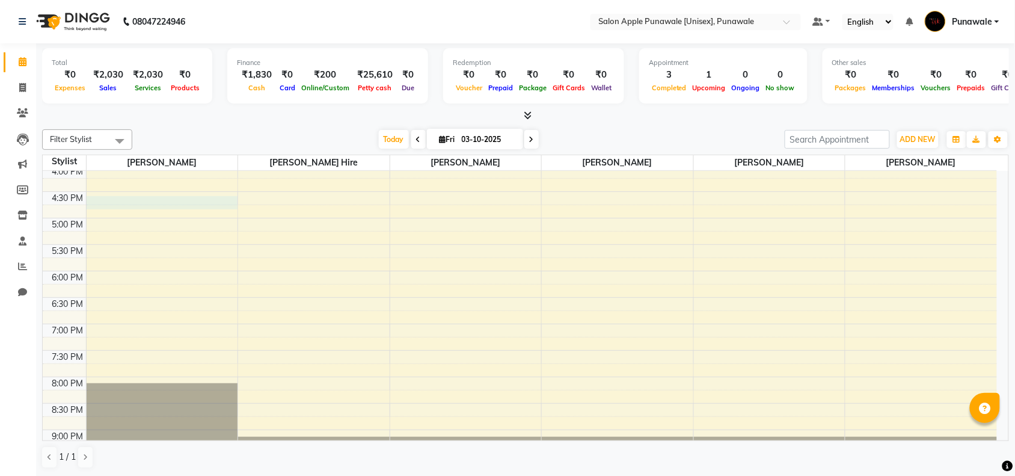
click at [122, 200] on div "9:00 AM 9:30 AM 10:00 AM 10:30 AM 11:00 AM 11:30 AM 12:00 PM 12:30 PM 1:00 PM 1…" at bounding box center [520, 165] width 955 height 741
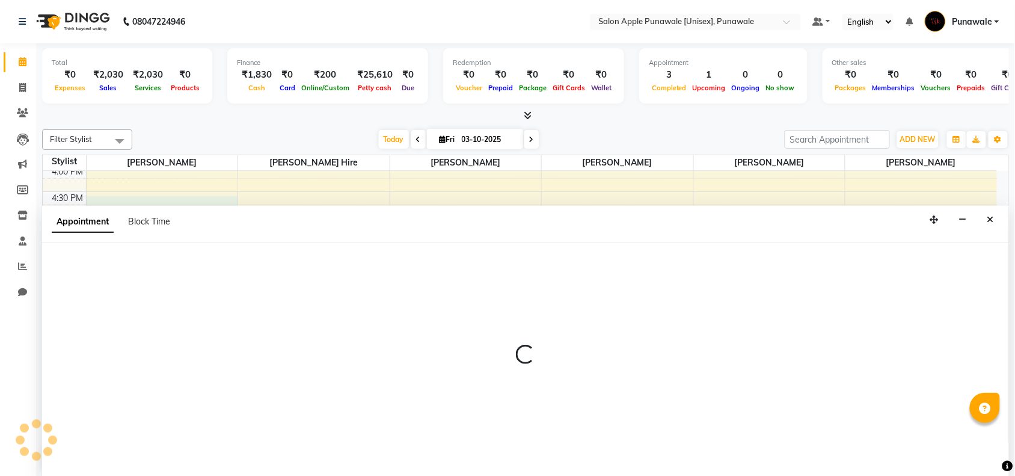
scroll to position [1, 0]
select select "54408"
select select "990"
select select "tentative"
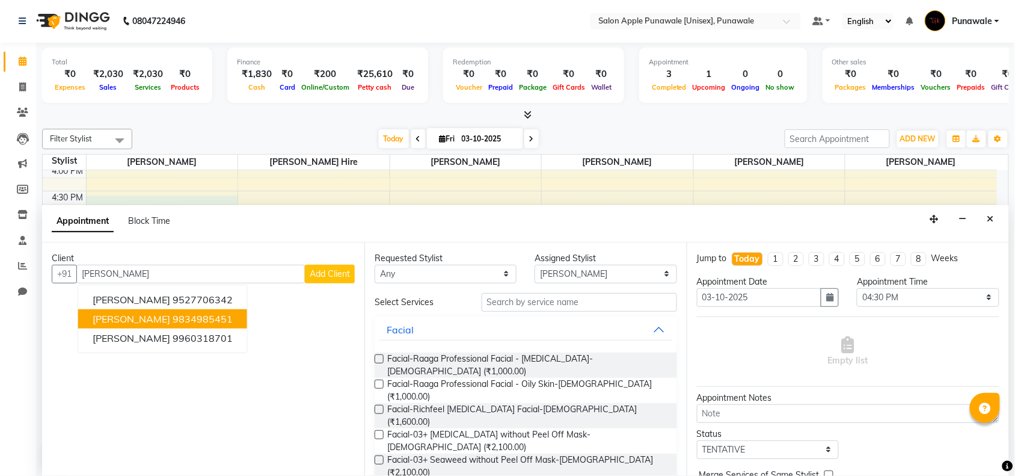
click at [117, 321] on span "Pratik Jagtap" at bounding box center [132, 319] width 78 height 12
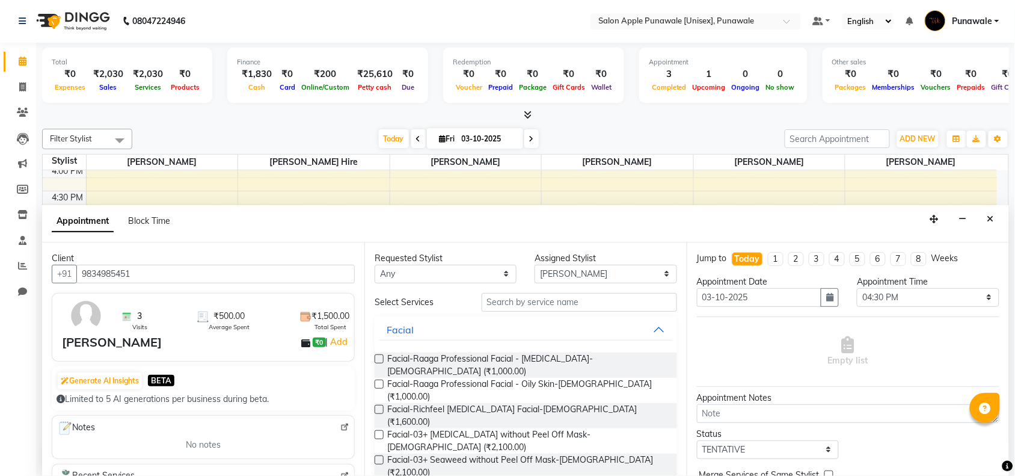
type input "9834985451"
click at [531, 306] on input "text" at bounding box center [580, 302] width 196 height 19
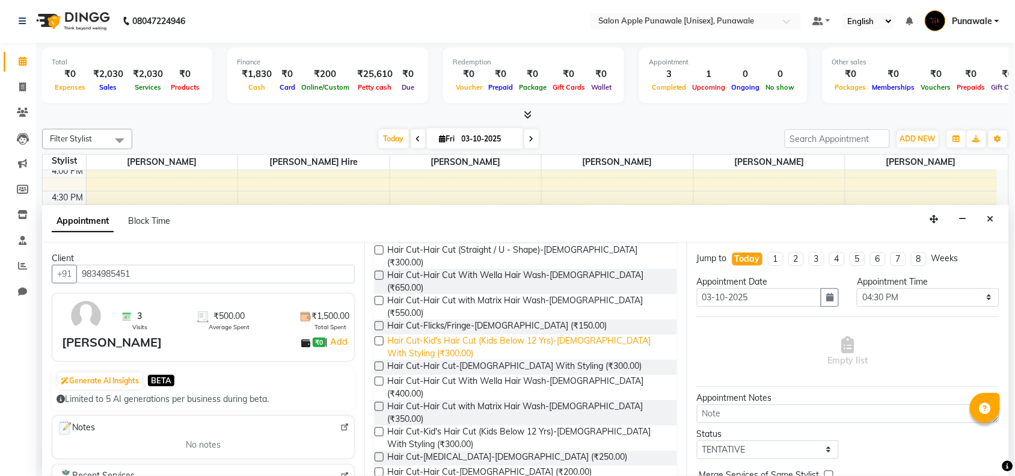
scroll to position [150, 0]
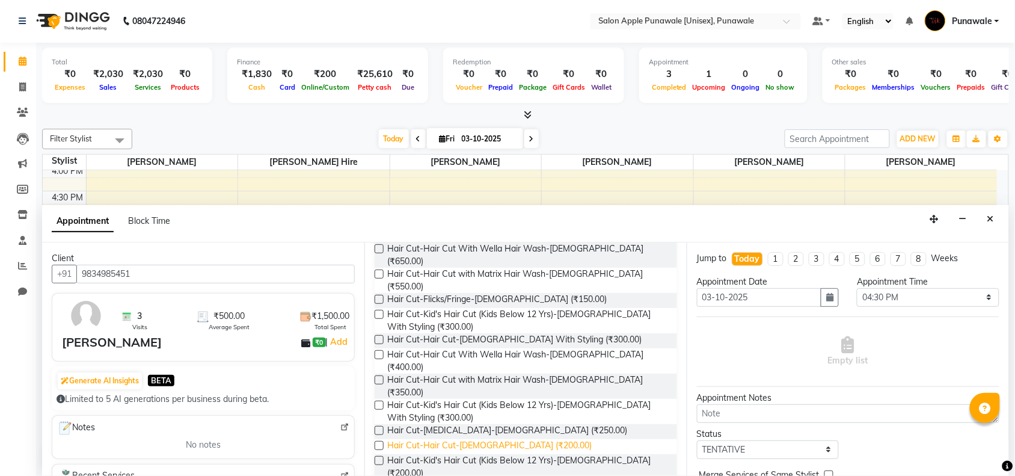
type input "hai cut"
click at [448, 439] on span "Hair Cut-Hair Cut-Male (₹200.00)" at bounding box center [489, 446] width 205 height 15
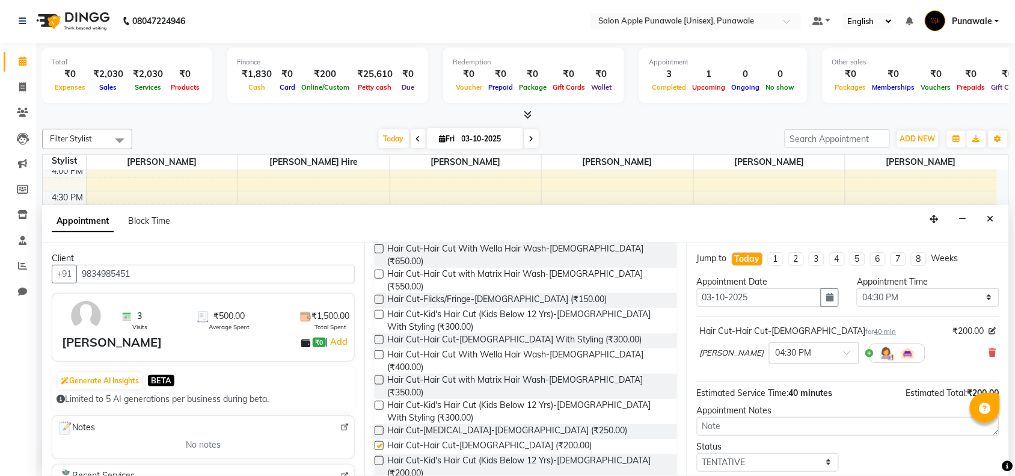
checkbox input "false"
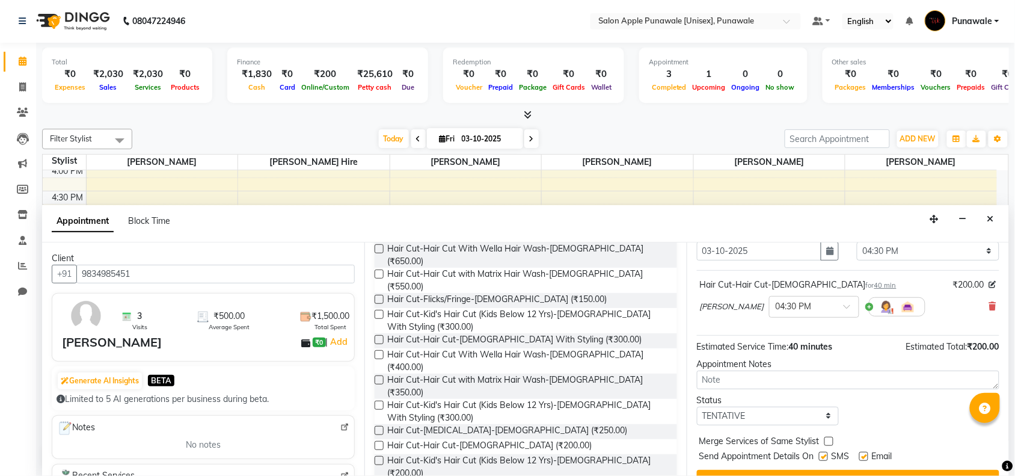
scroll to position [72, 0]
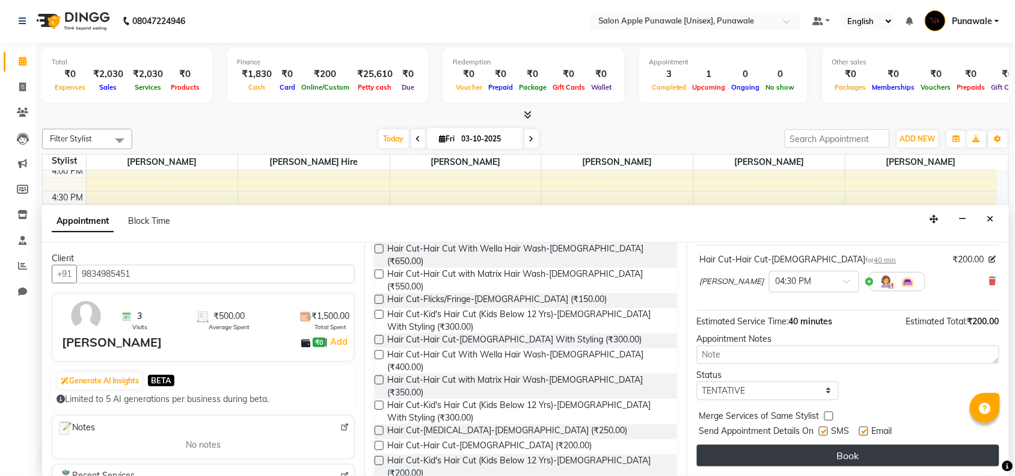
click at [875, 454] on button "Book" at bounding box center [848, 456] width 303 height 22
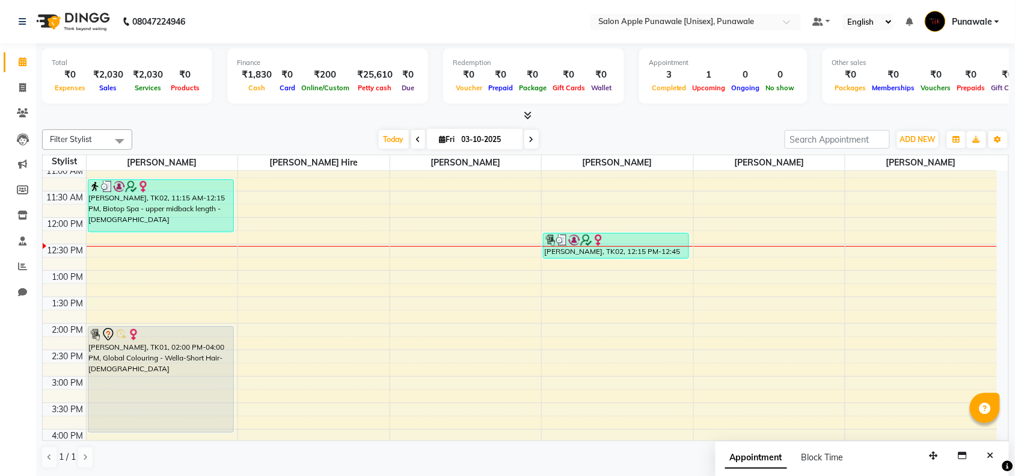
scroll to position [150, 0]
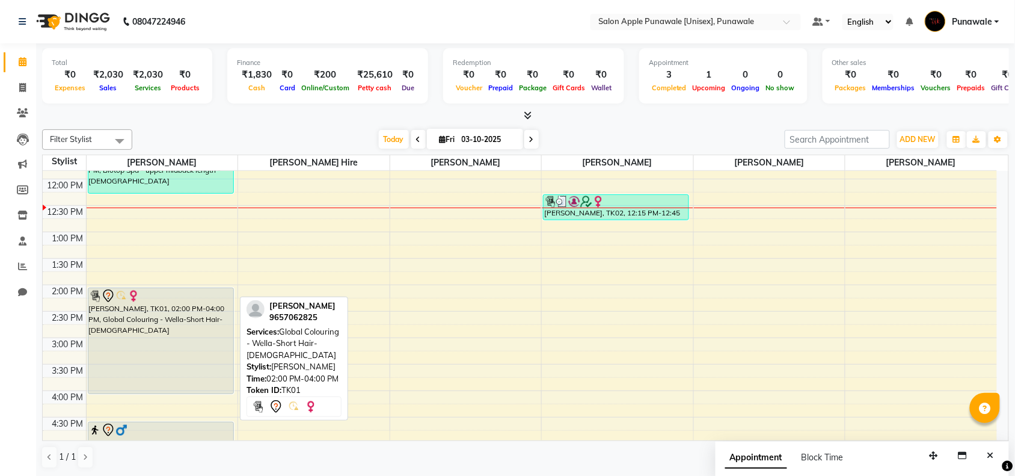
click at [141, 319] on div "sanjivani kokate, TK01, 02:00 PM-04:00 PM, Global Colouring - Wella-Short Hair-…" at bounding box center [160, 340] width 145 height 105
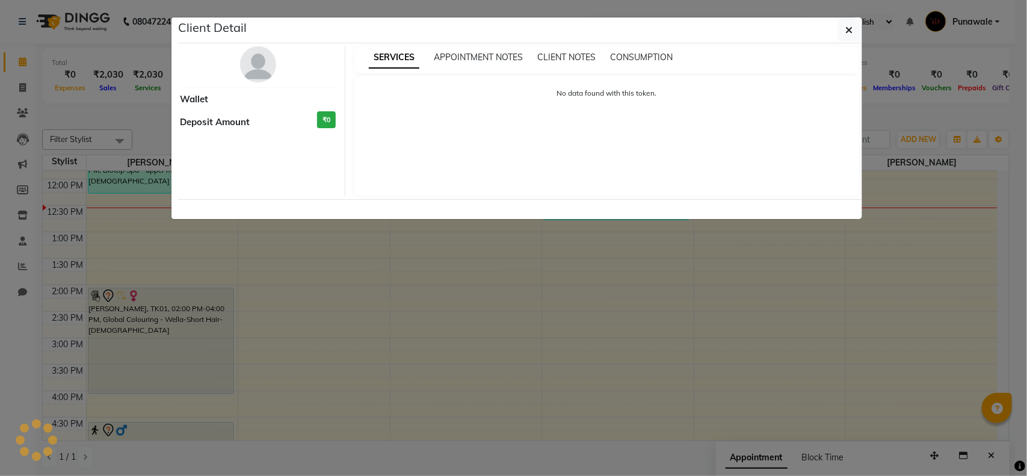
select select "7"
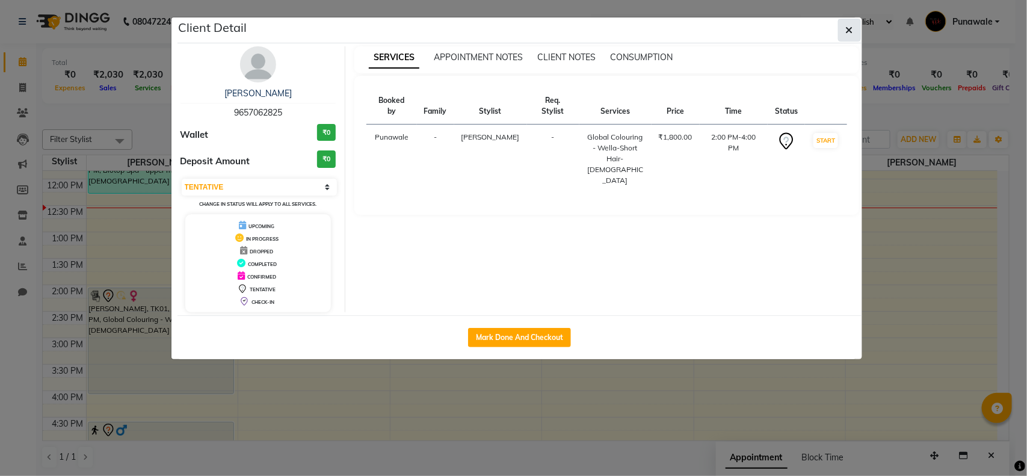
click at [847, 31] on icon "button" at bounding box center [849, 30] width 7 height 10
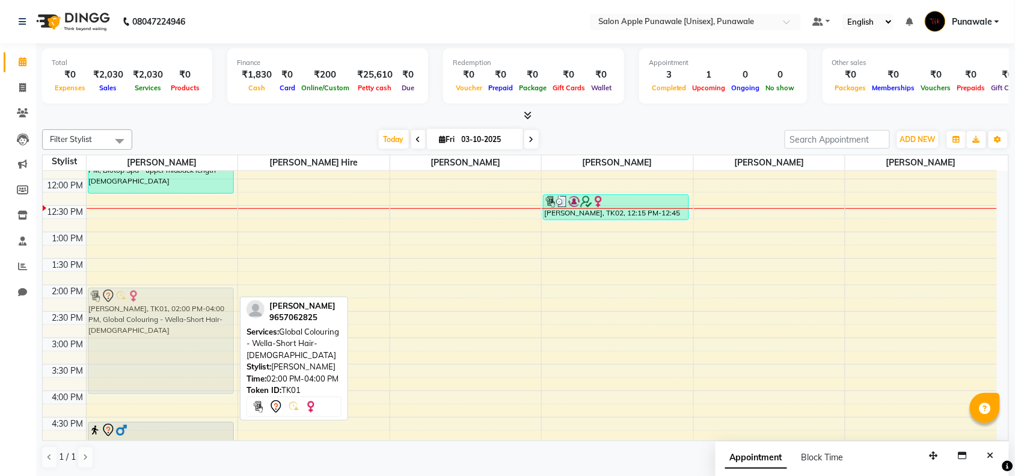
click at [137, 324] on div "Sahil survase, TK03, 10:05 AM-10:45 AM, Hair Cut-Hair Cut-Male (₹200) Vaishnavi…" at bounding box center [163, 390] width 152 height 741
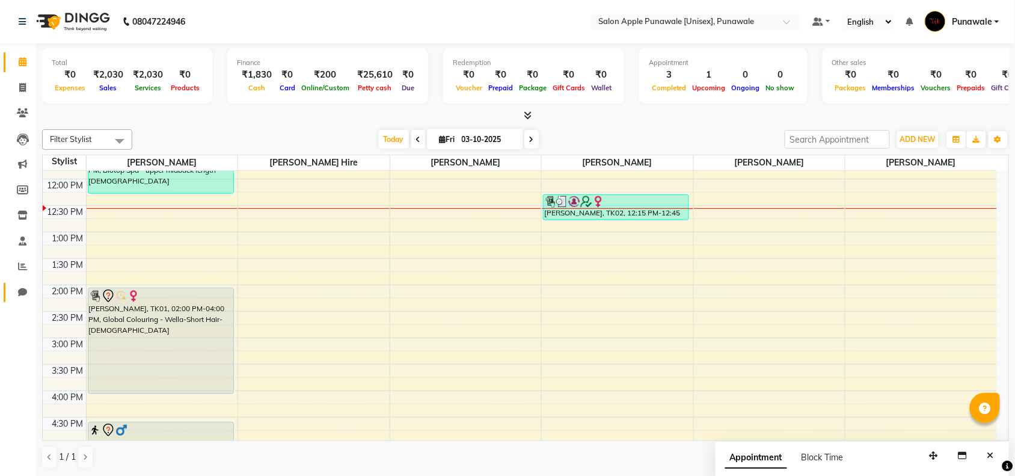
click at [21, 284] on link "Chat" at bounding box center [18, 293] width 29 height 20
select select "100"
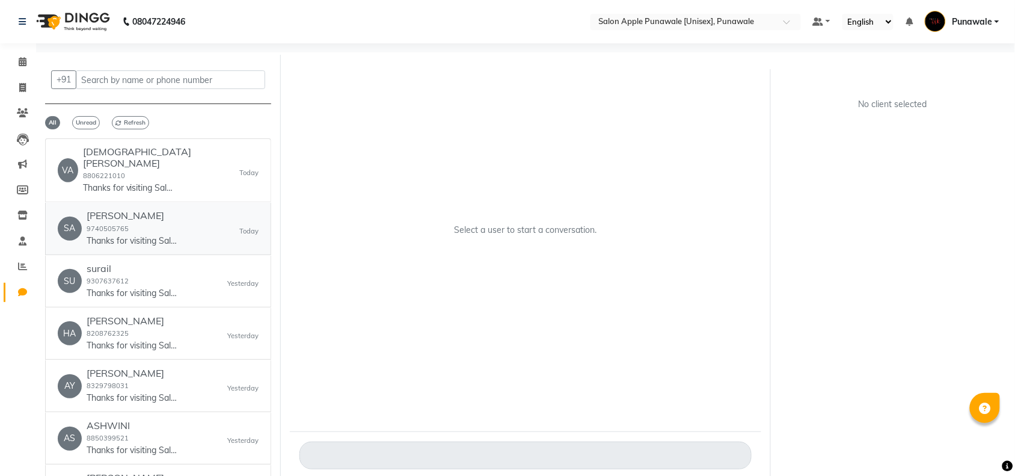
click at [218, 210] on div "SA Sahil survase 9740505765 Thanks for visiting Salon Apple Punawale [Unisex], …" at bounding box center [158, 228] width 201 height 37
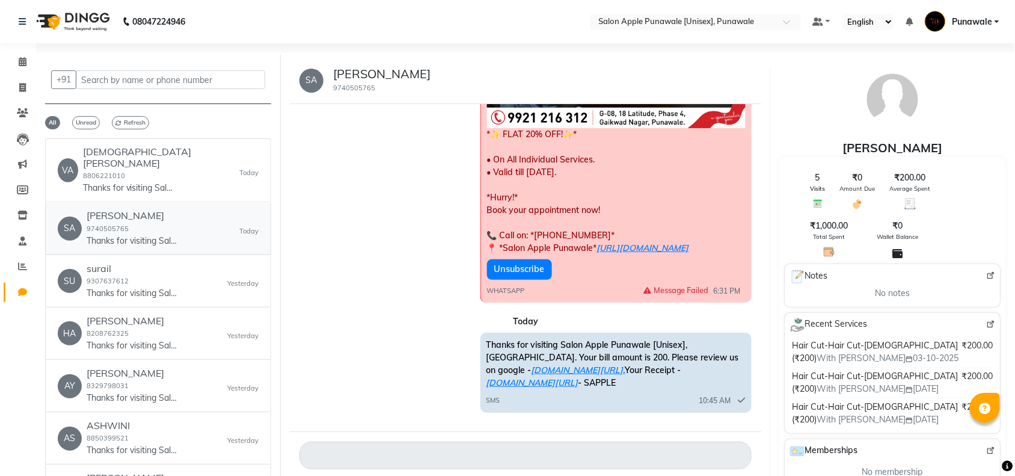
scroll to position [907, 0]
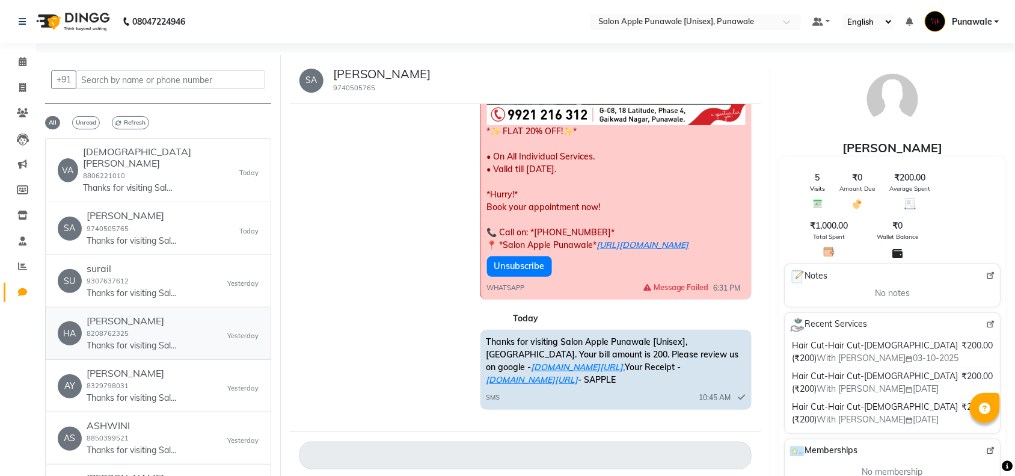
click at [93, 329] on small "8208762325" at bounding box center [108, 333] width 42 height 8
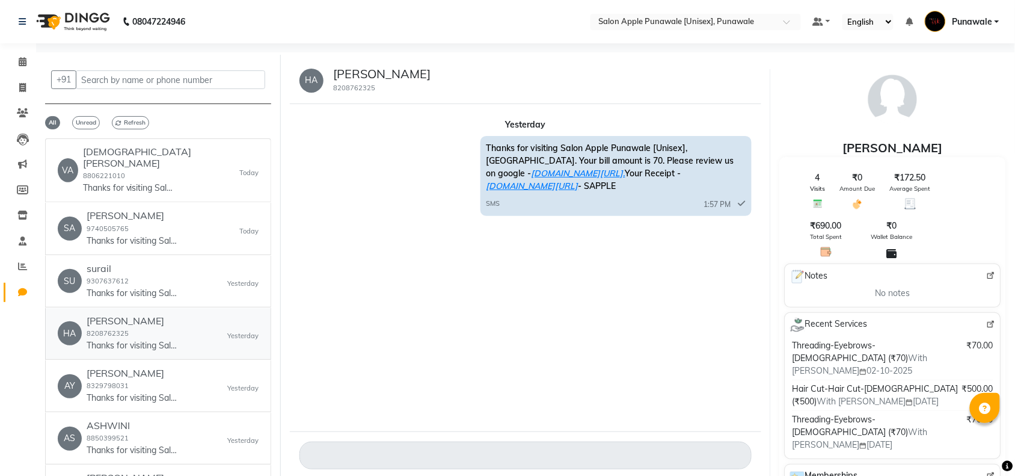
scroll to position [0, 0]
click at [125, 392] on p "Thanks for visiting Salon Apple Punawale [Unisex], Punawale. Your bill amount i…" at bounding box center [132, 398] width 90 height 13
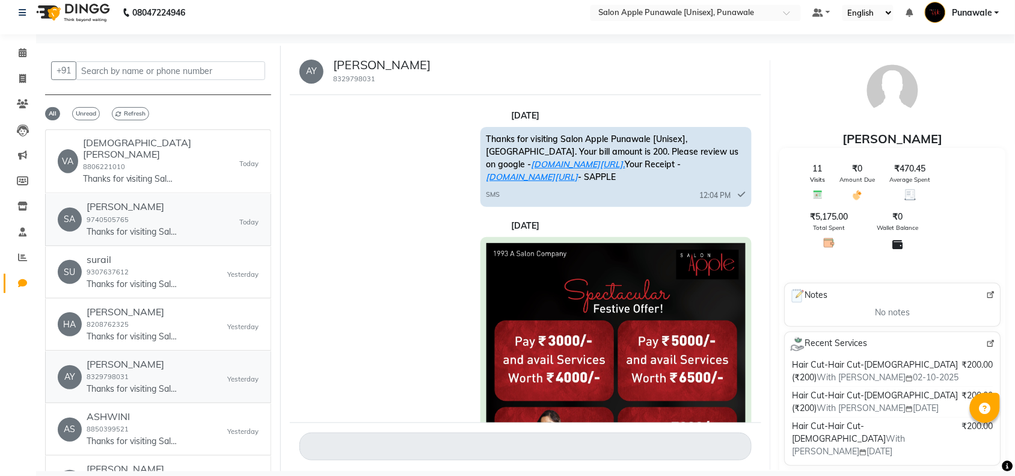
scroll to position [890, 0]
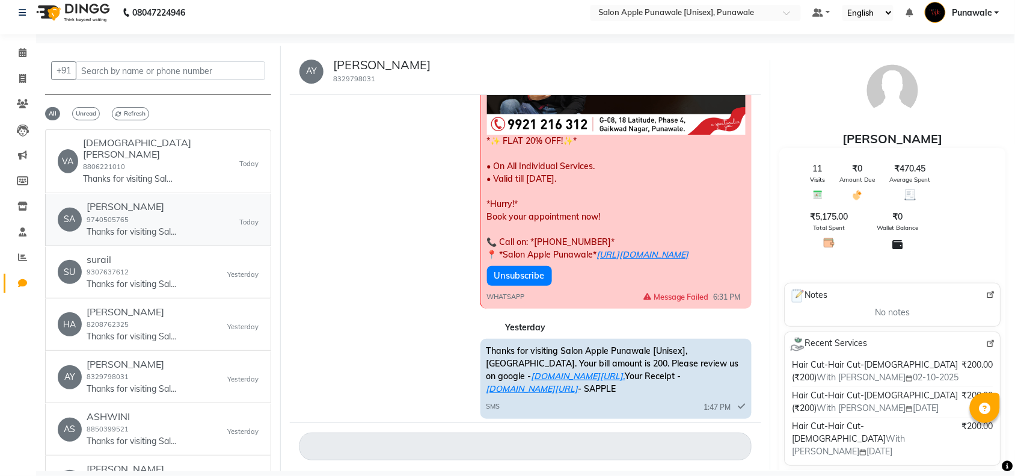
click at [98, 201] on h6 "Sahil survase" at bounding box center [132, 206] width 90 height 11
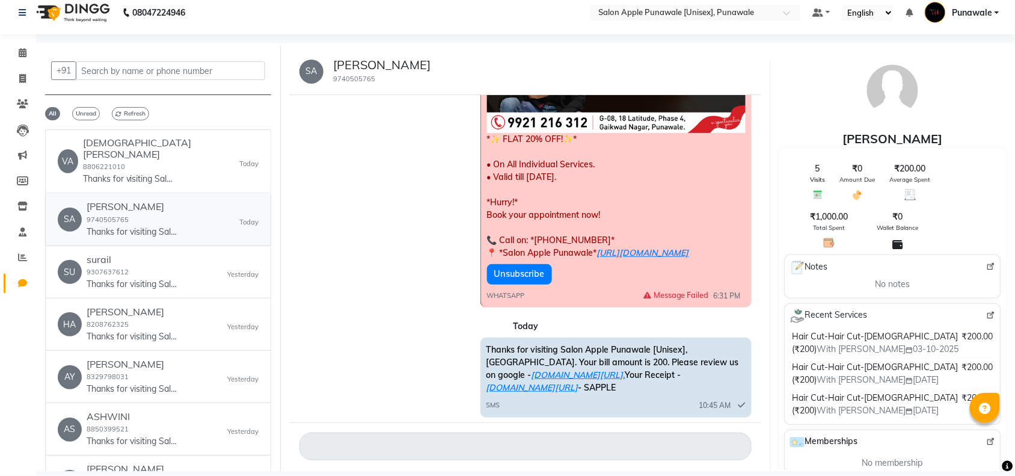
scroll to position [907, 0]
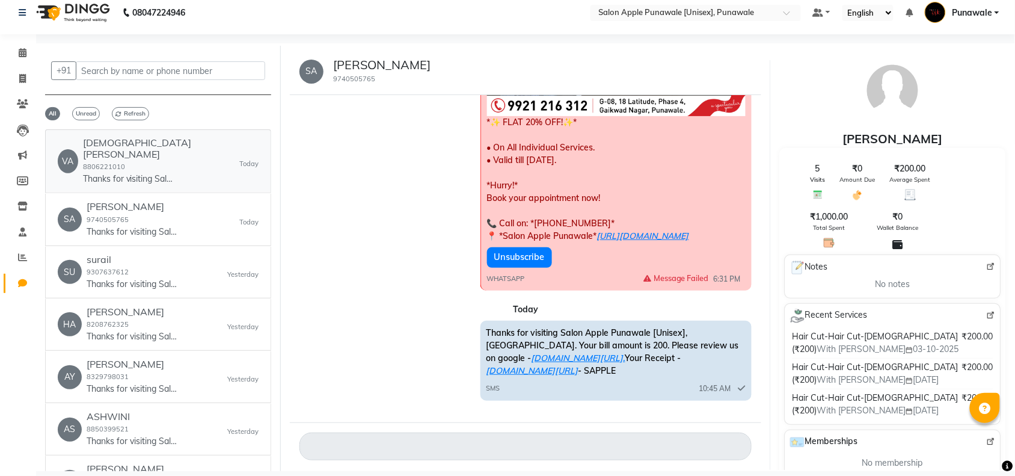
click at [172, 173] on p "Thanks for visiting Salon Apple Punawale [Unisex], Punawale. Your bill amount i…" at bounding box center [128, 179] width 90 height 13
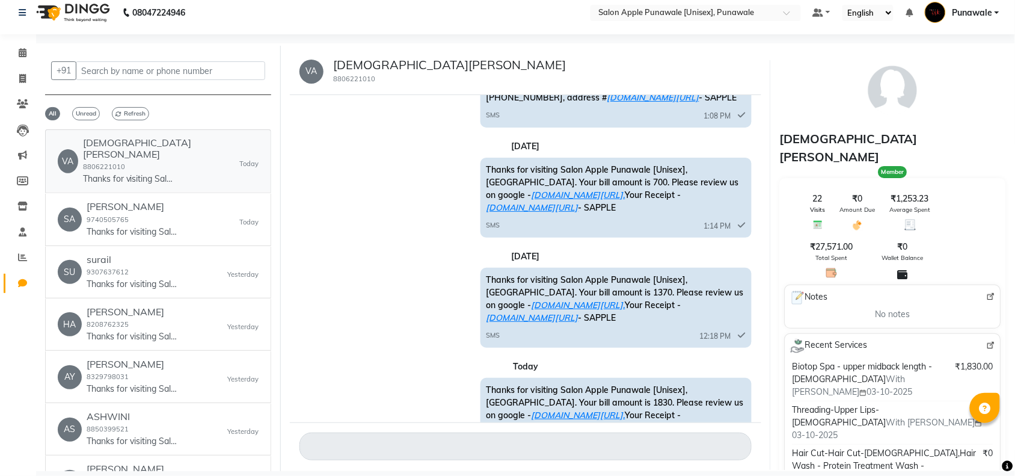
scroll to position [263, 0]
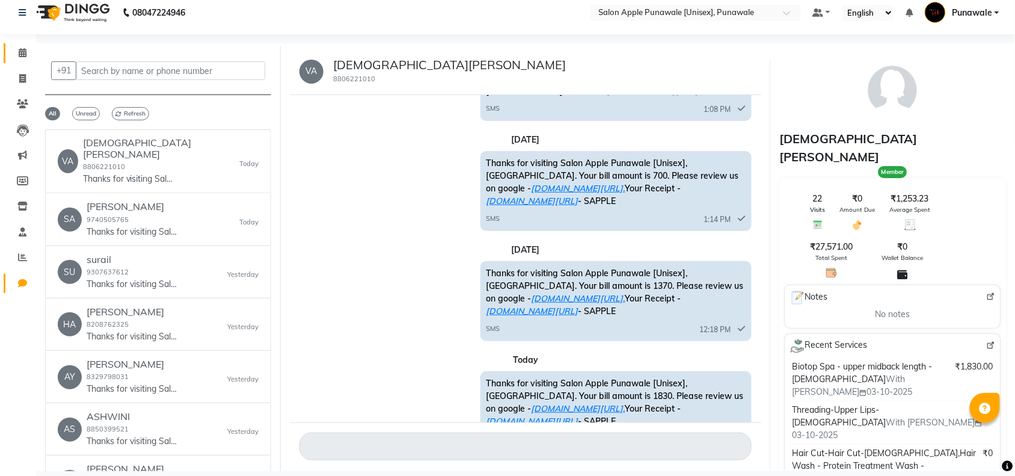
click at [23, 57] on icon at bounding box center [23, 52] width 8 height 9
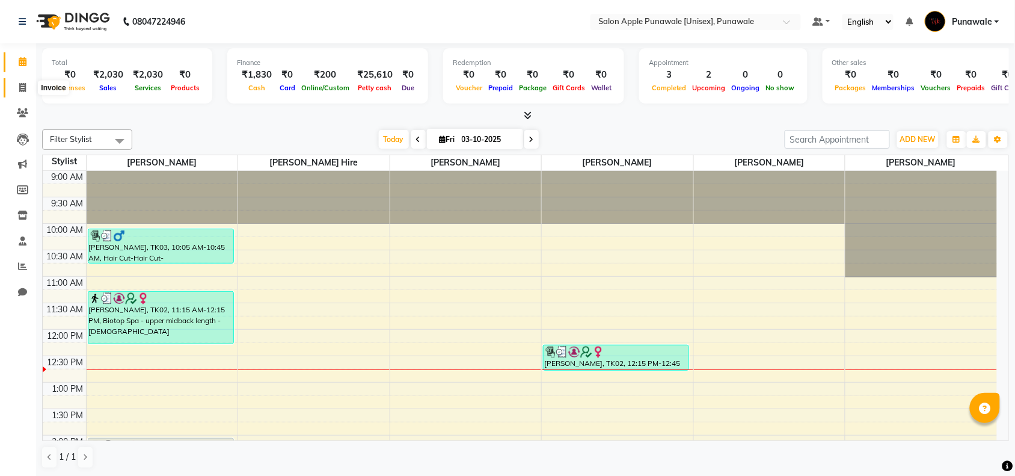
click at [16, 85] on span at bounding box center [22, 88] width 21 height 14
select select "service"
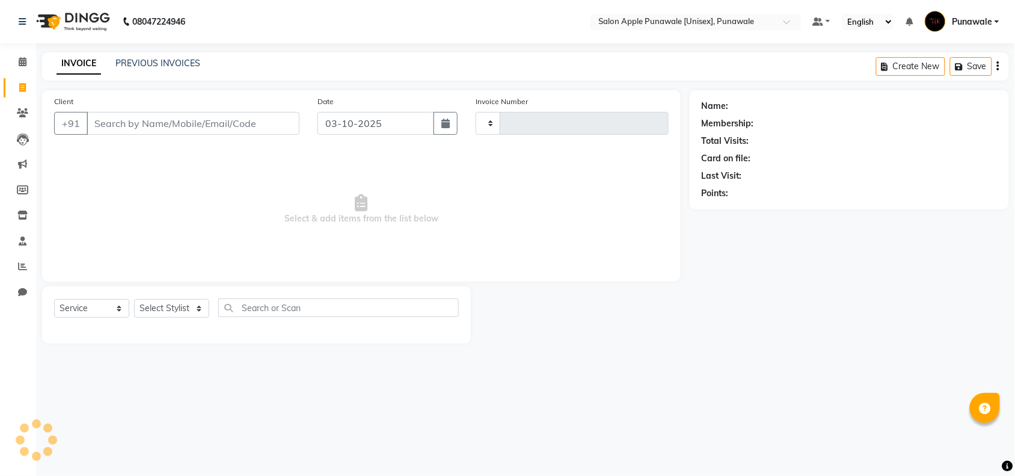
type input "2213"
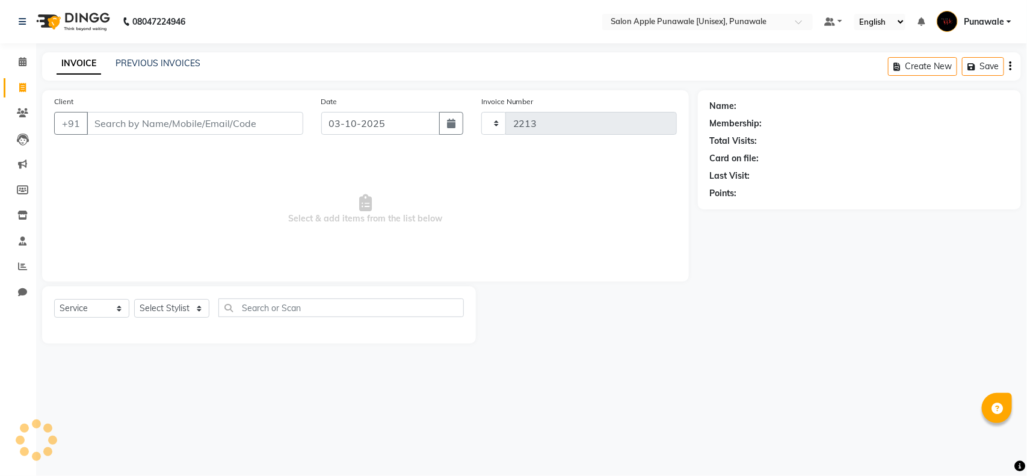
select select "5421"
click at [196, 58] on link "PREVIOUS INVOICES" at bounding box center [158, 63] width 85 height 11
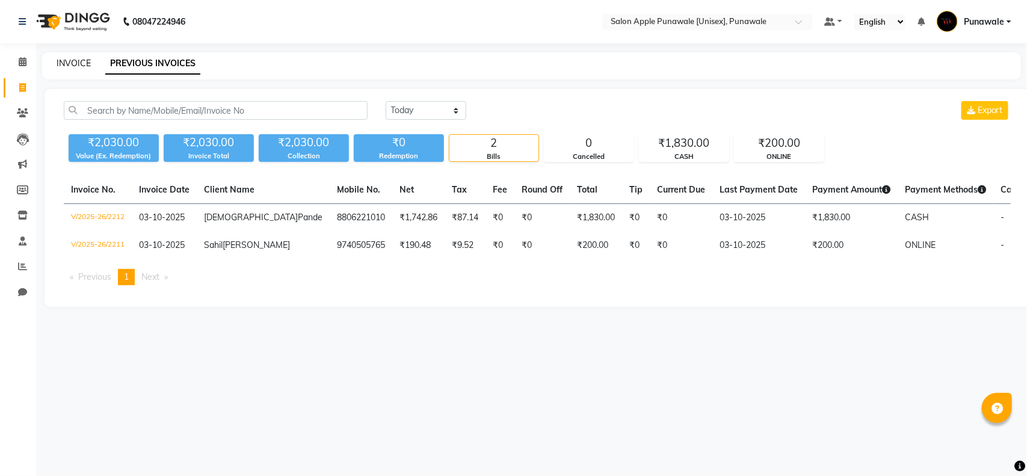
click at [57, 65] on link "INVOICE" at bounding box center [74, 63] width 34 height 11
select select "5421"
select select "service"
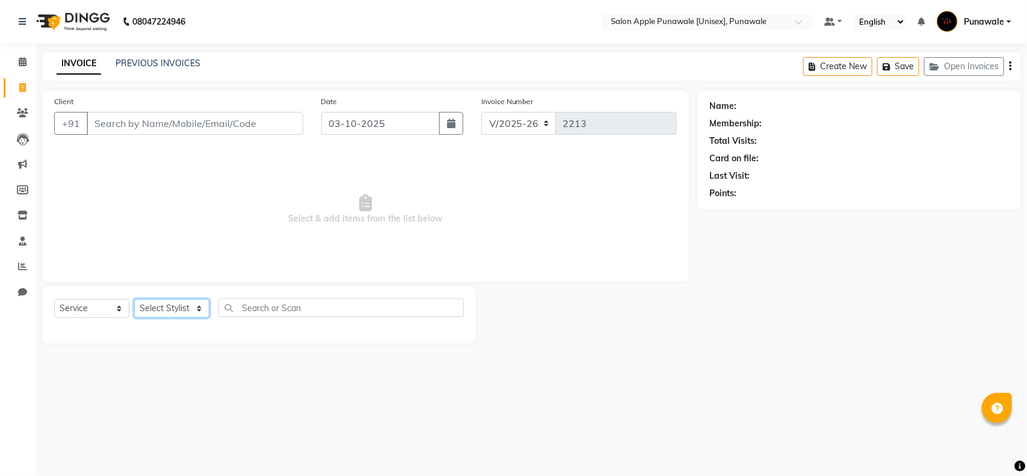
click at [164, 309] on select "Select Stylist Apurva deshmukh Avi Sonawane Kamlesh 1 Kamlesh Nikam Kaveri Nika…" at bounding box center [171, 308] width 75 height 19
select select "54408"
click at [134, 299] on select "Select Stylist Apurva deshmukh Avi Sonawane Kamlesh 1 Kamlesh Nikam Kaveri Nika…" at bounding box center [171, 308] width 75 height 19
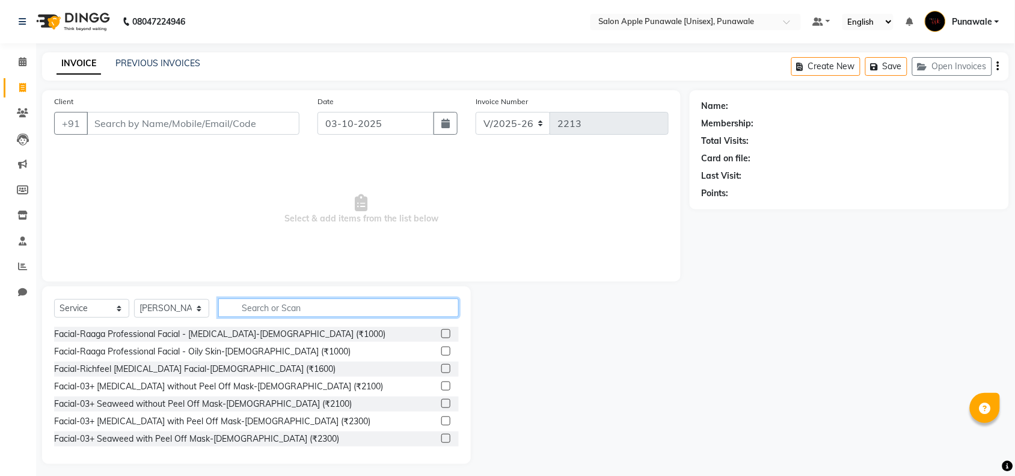
click at [282, 308] on input "text" at bounding box center [338, 307] width 241 height 19
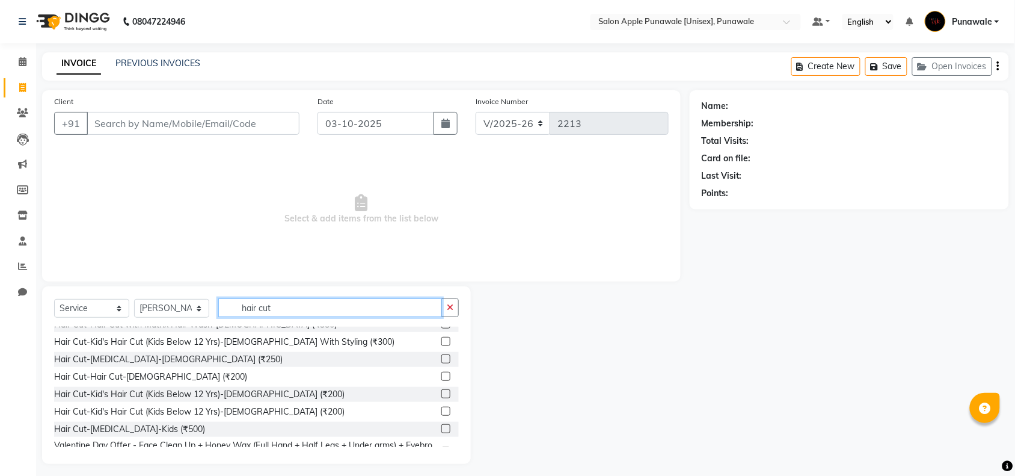
scroll to position [150, 0]
type input "hair cut"
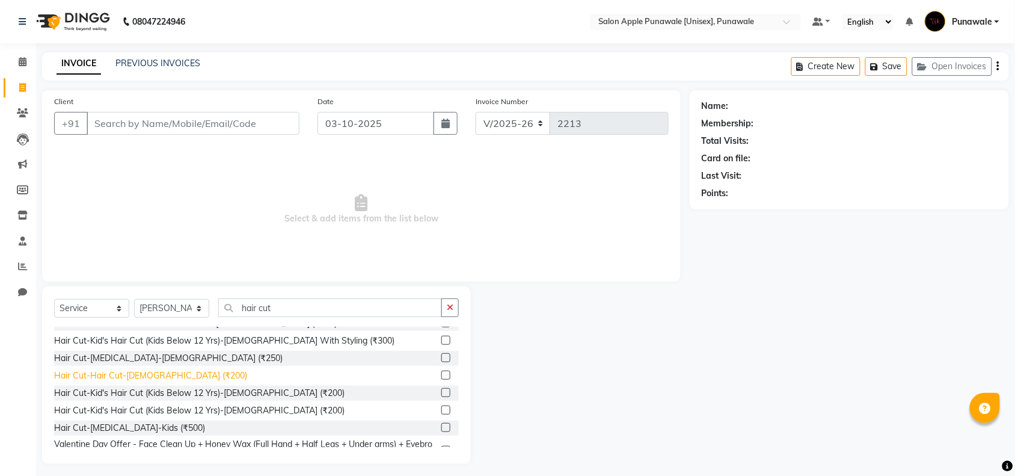
click at [134, 375] on div "Hair Cut-Hair Cut-Male (₹200)" at bounding box center [150, 375] width 193 height 13
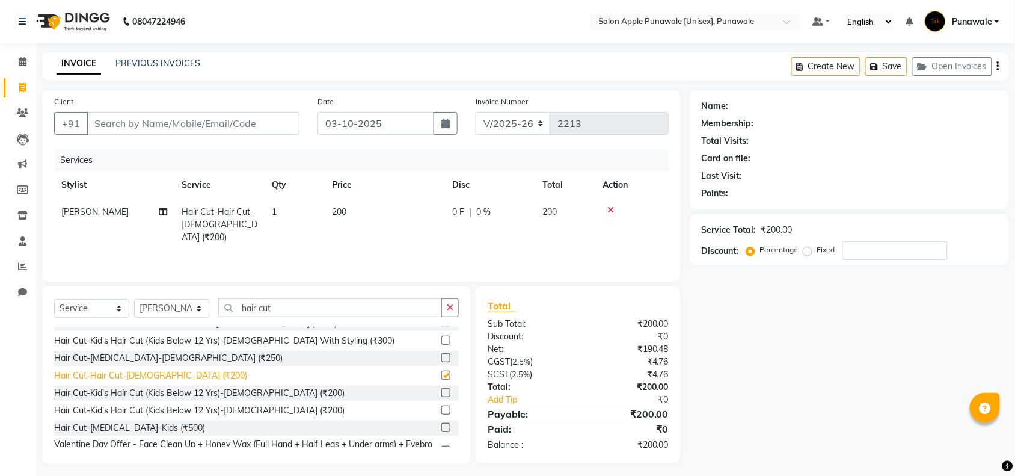
checkbox input "false"
click at [184, 124] on input "Client" at bounding box center [193, 123] width 213 height 23
type input "8"
type input "0"
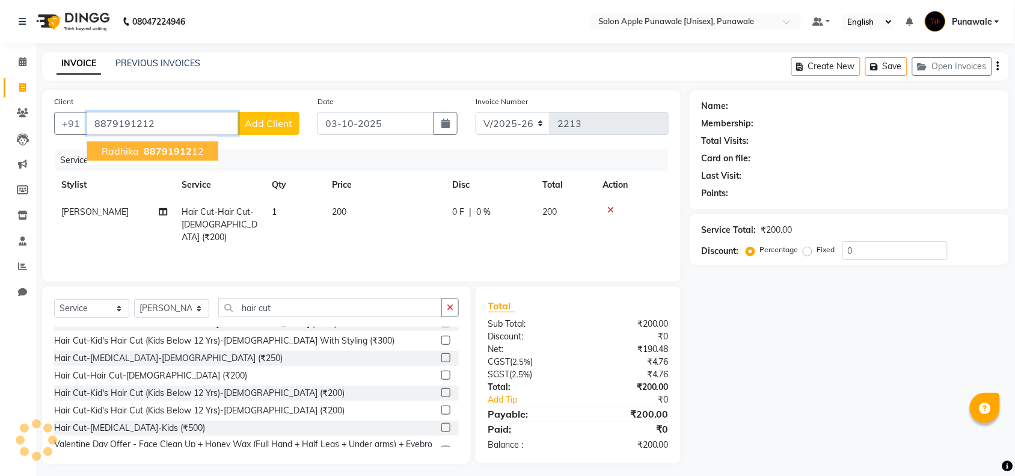
type input "8879191212"
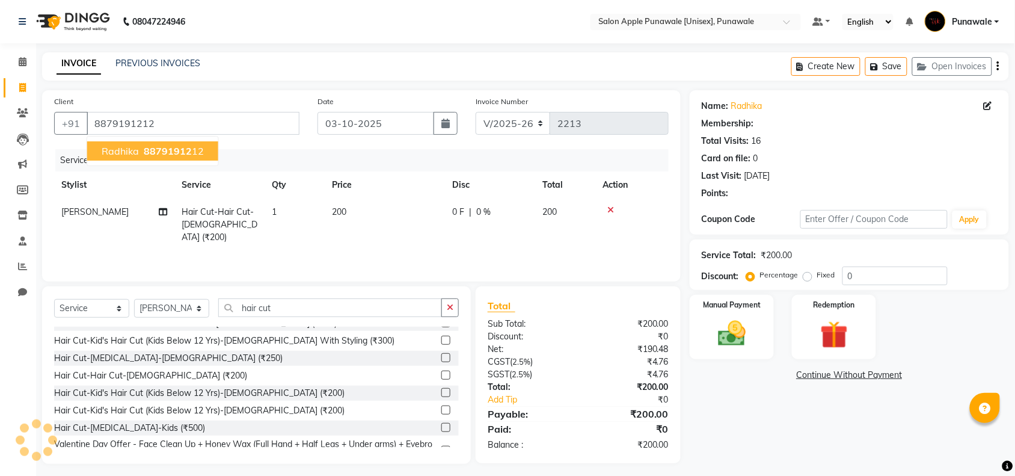
select select "1: Object"
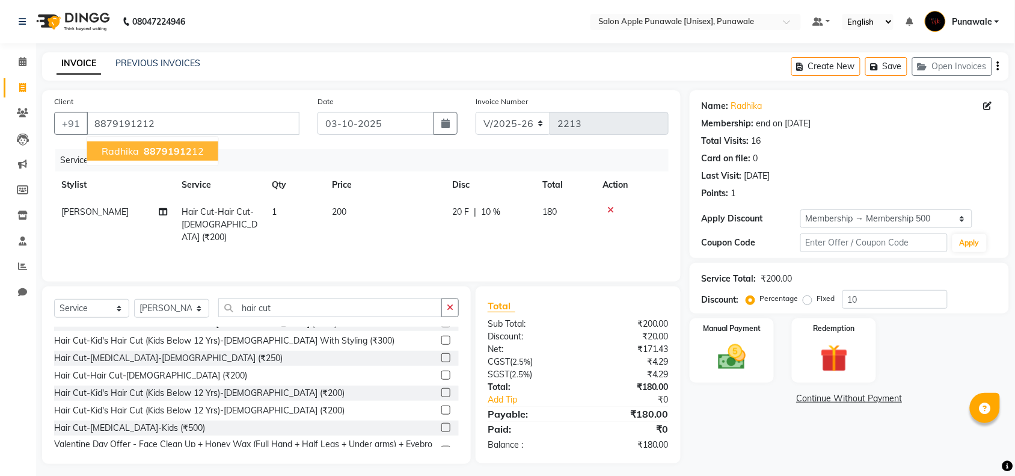
click at [129, 155] on span "Radhika" at bounding box center [120, 151] width 37 height 12
type input "0"
select select "1: Object"
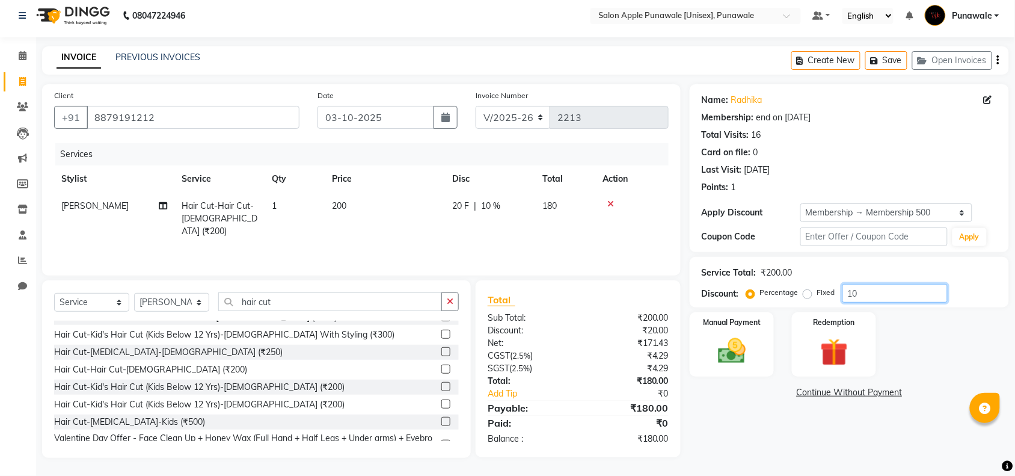
click at [866, 295] on input "10" at bounding box center [895, 293] width 105 height 19
type input "1"
click at [749, 353] on img at bounding box center [732, 350] width 47 height 33
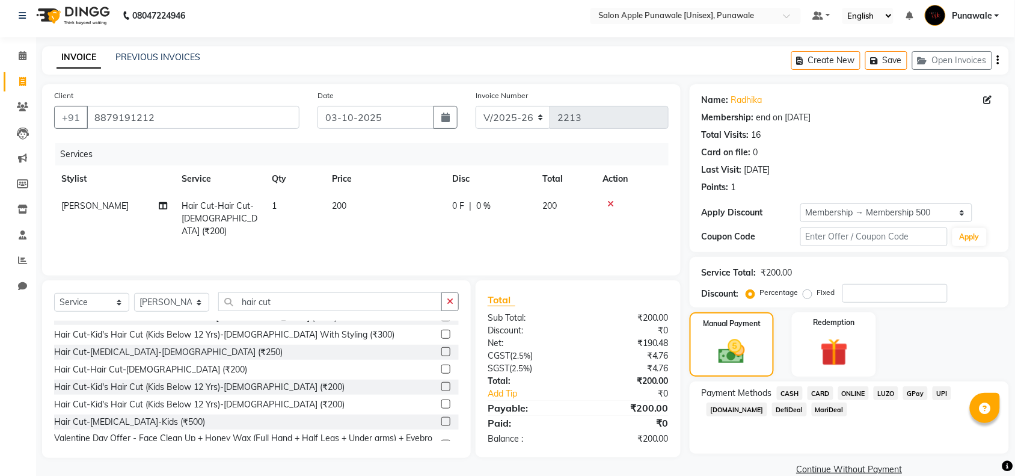
click at [852, 394] on span "ONLINE" at bounding box center [854, 393] width 31 height 14
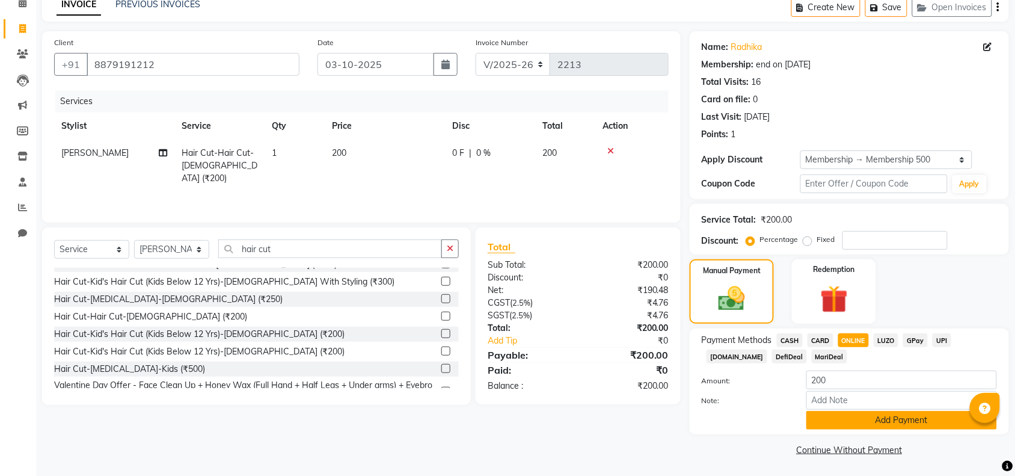
click at [890, 421] on button "Add Payment" at bounding box center [902, 420] width 191 height 19
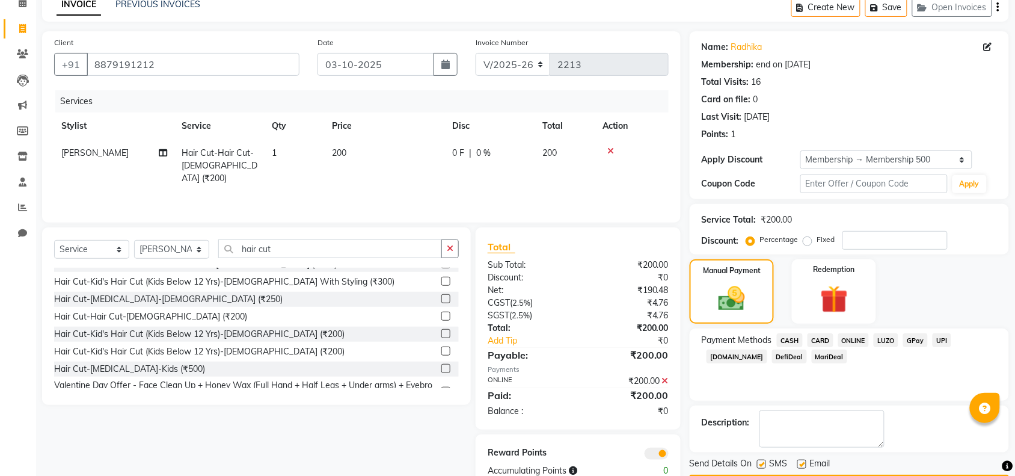
scroll to position [95, 0]
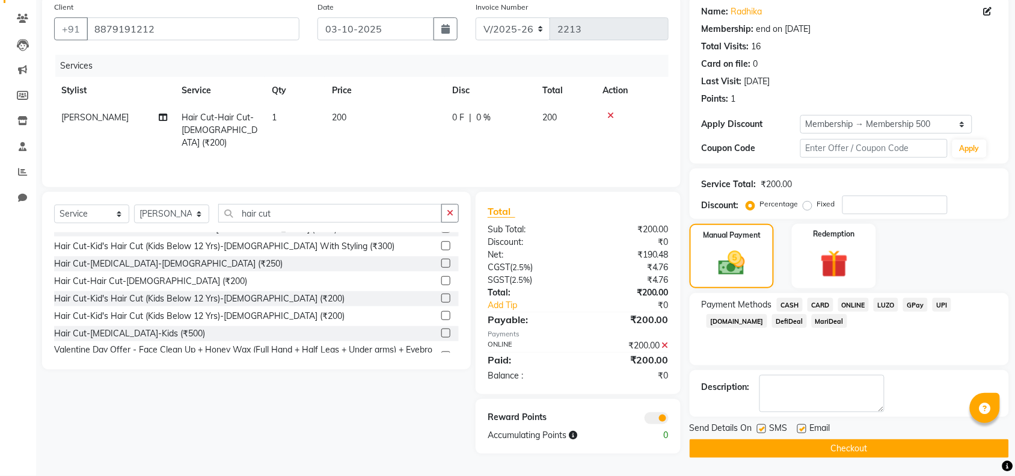
click at [892, 455] on button "Checkout" at bounding box center [849, 448] width 319 height 19
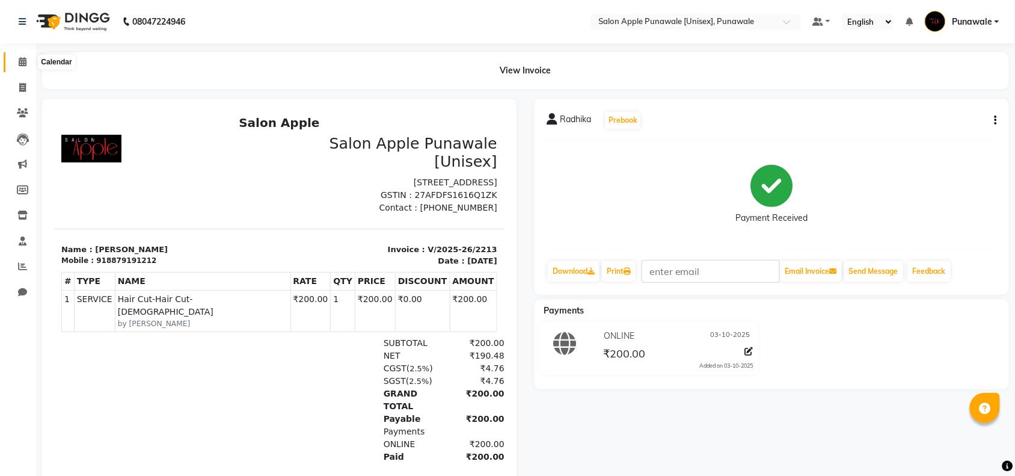
click at [23, 62] on icon at bounding box center [23, 61] width 8 height 9
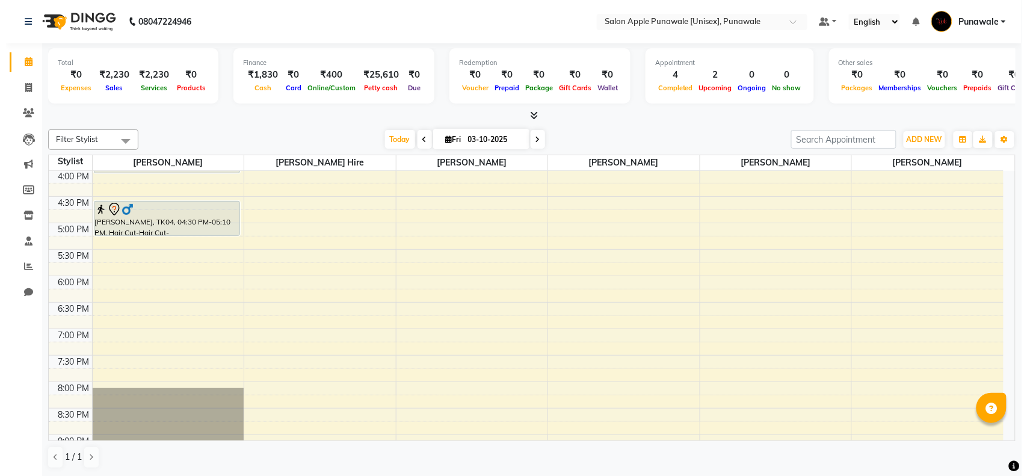
scroll to position [1, 0]
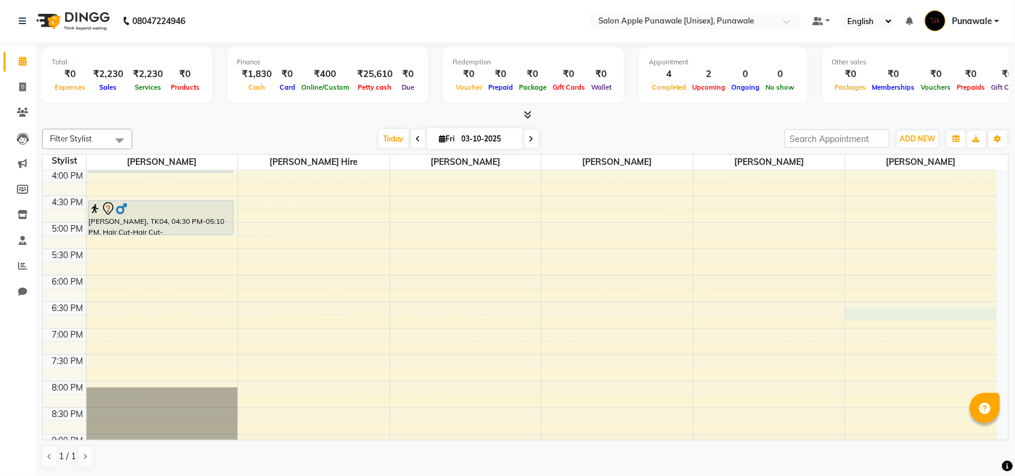
click at [868, 315] on div "9:00 AM 9:30 AM 10:00 AM 10:30 AM 11:00 AM 11:30 AM 12:00 PM 12:30 PM 1:00 PM 1…" at bounding box center [520, 169] width 955 height 741
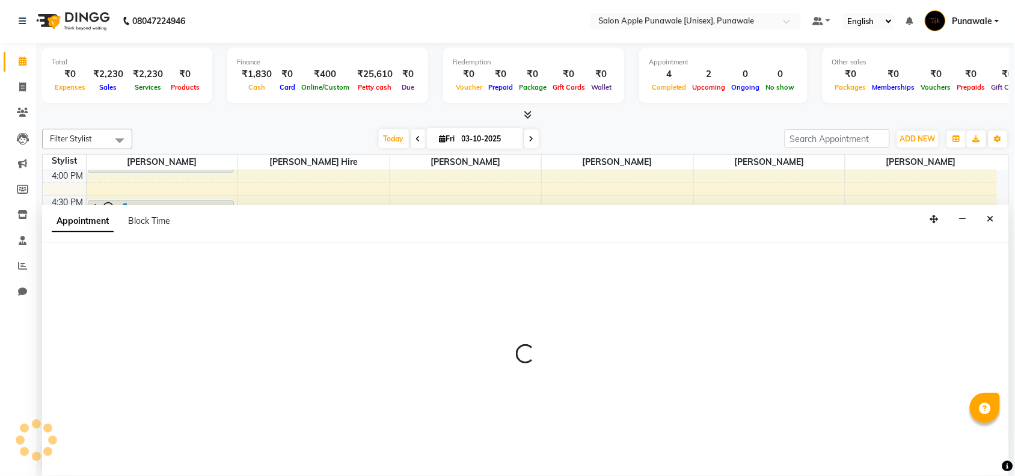
select select "92359"
select select "1110"
select select "tentative"
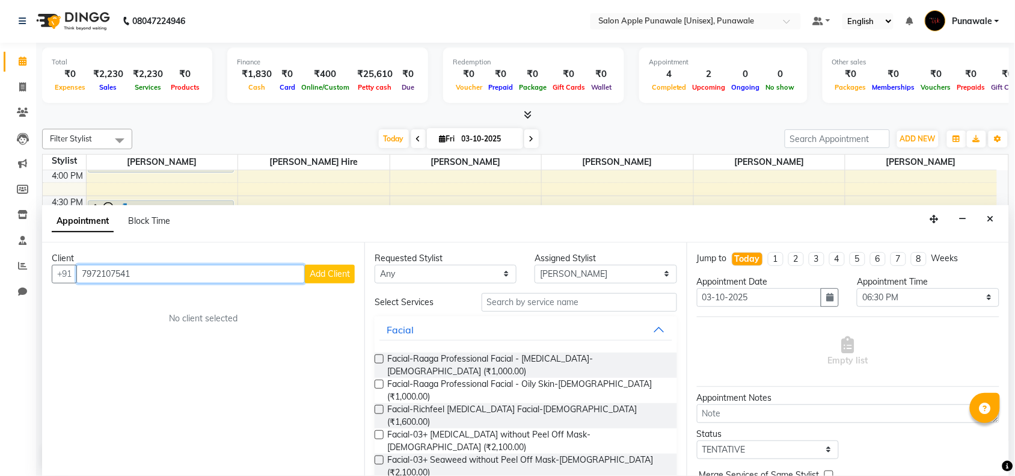
type input "7972107541"
click at [314, 268] on button "Add Client" at bounding box center [330, 274] width 50 height 19
select select "22"
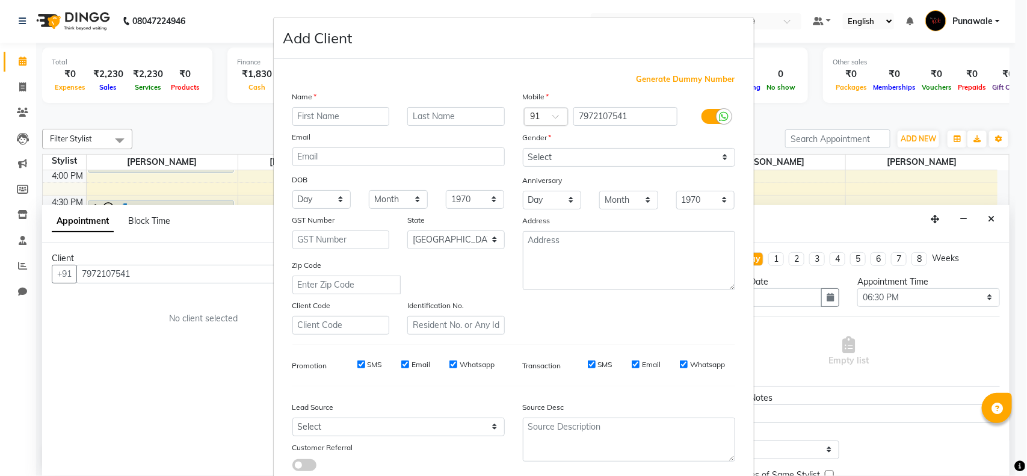
click at [322, 112] on input "text" at bounding box center [340, 116] width 97 height 19
type input "VAIBHAVI"
click at [564, 157] on select "Select Male Female Other Prefer Not To Say" at bounding box center [629, 157] width 212 height 19
select select "female"
click at [523, 148] on select "Select Male Female Other Prefer Not To Say" at bounding box center [629, 157] width 212 height 19
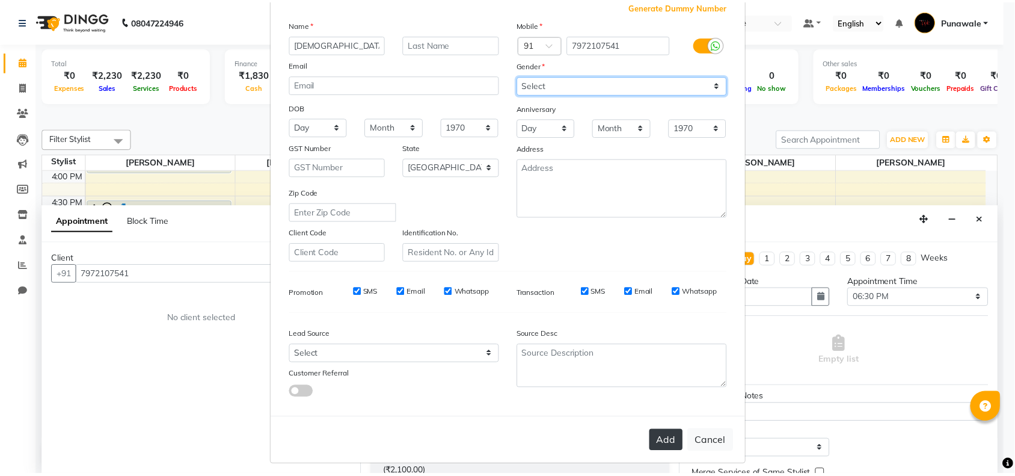
scroll to position [75, 0]
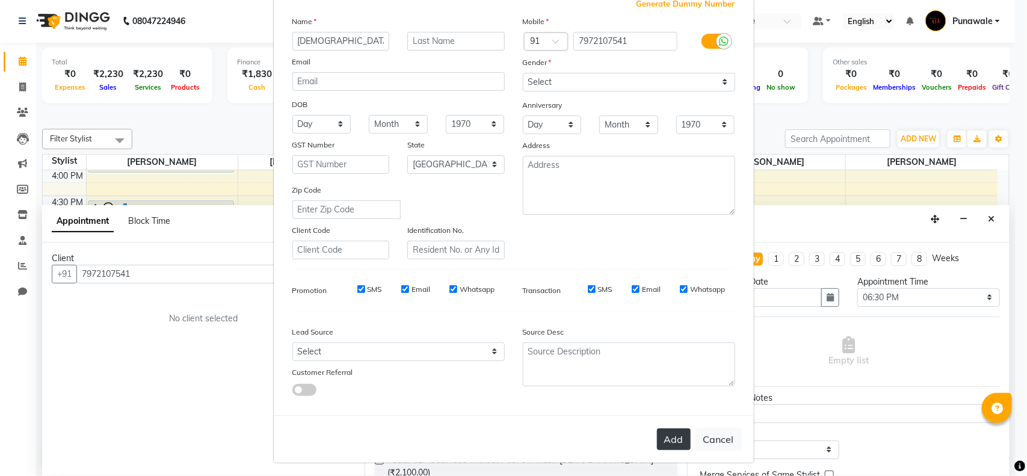
click at [672, 440] on button "Add" at bounding box center [674, 439] width 34 height 22
select select
select select "null"
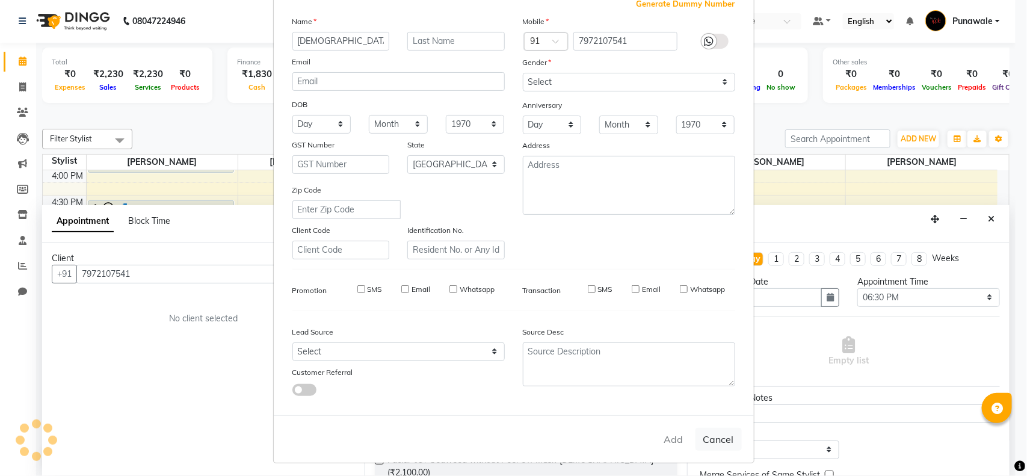
select select
checkbox input "false"
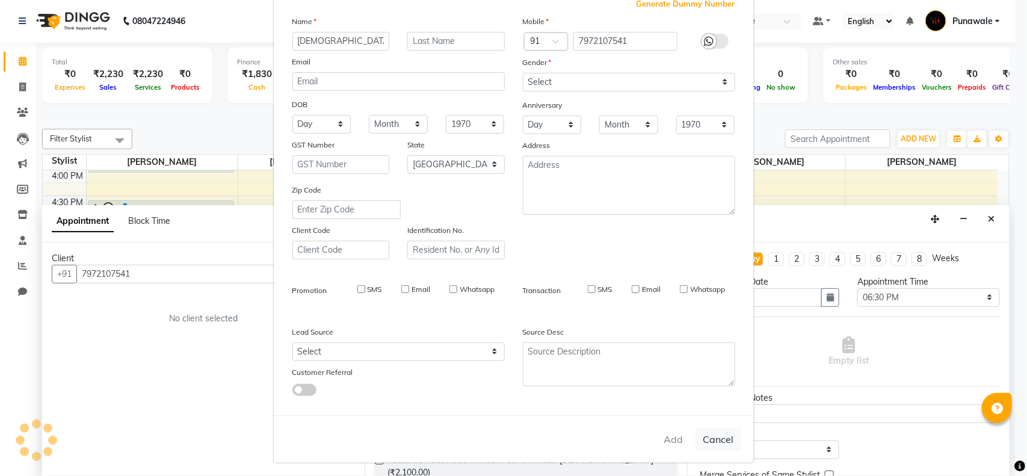
checkbox input "false"
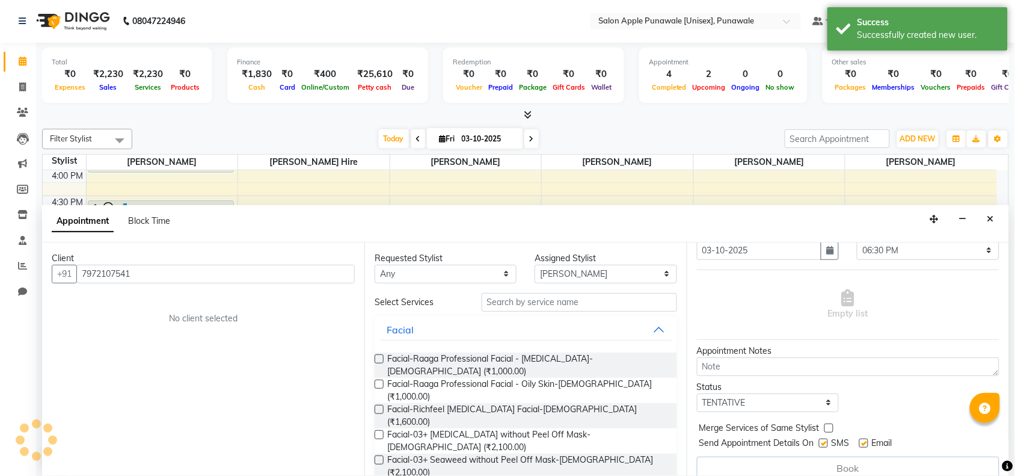
scroll to position [61, 0]
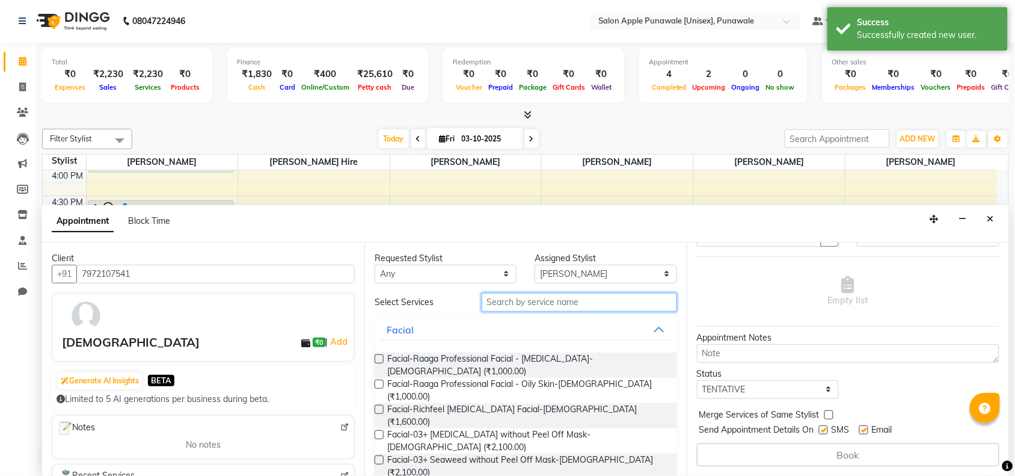
click at [561, 302] on input "text" at bounding box center [580, 302] width 196 height 19
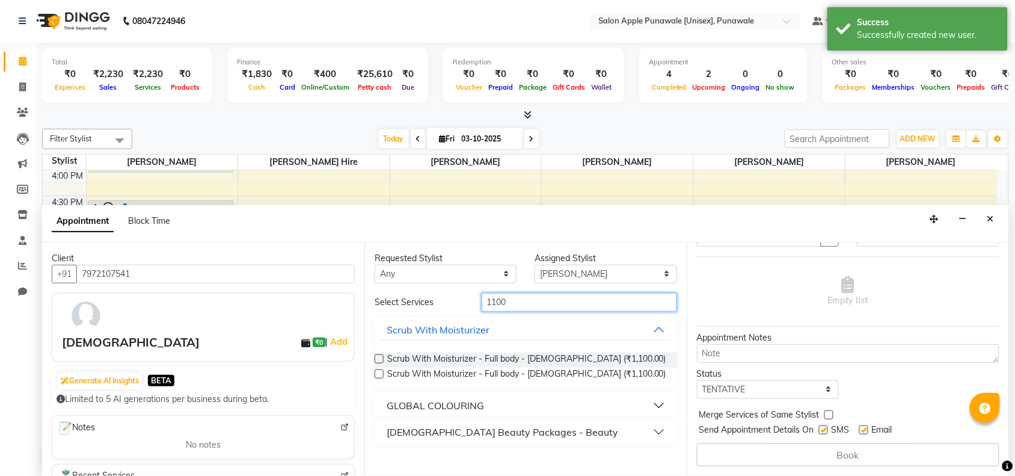
type input "1100"
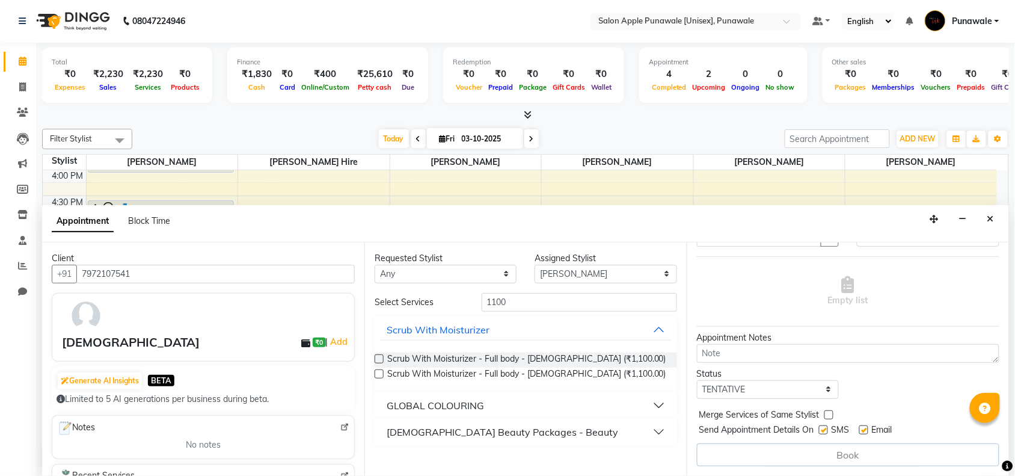
click at [482, 436] on div "Female Beauty Packages - Beauty" at bounding box center [503, 432] width 232 height 14
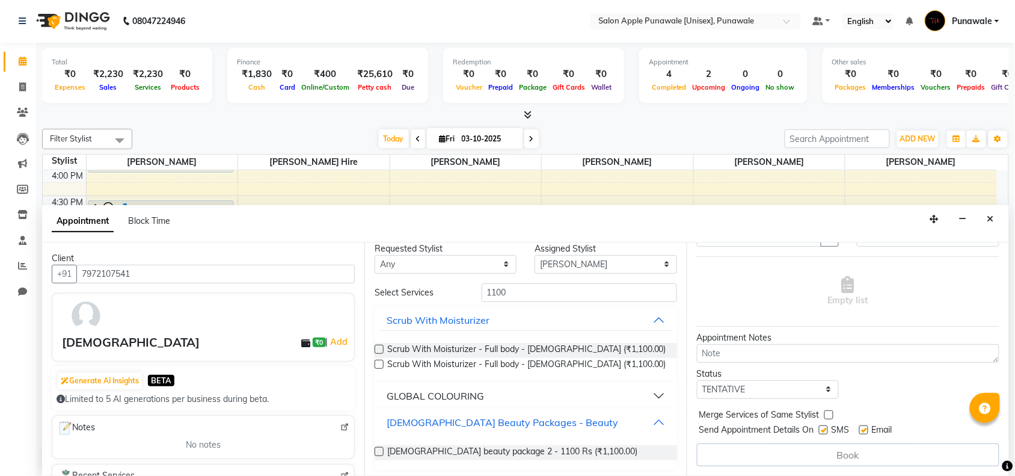
scroll to position [13, 0]
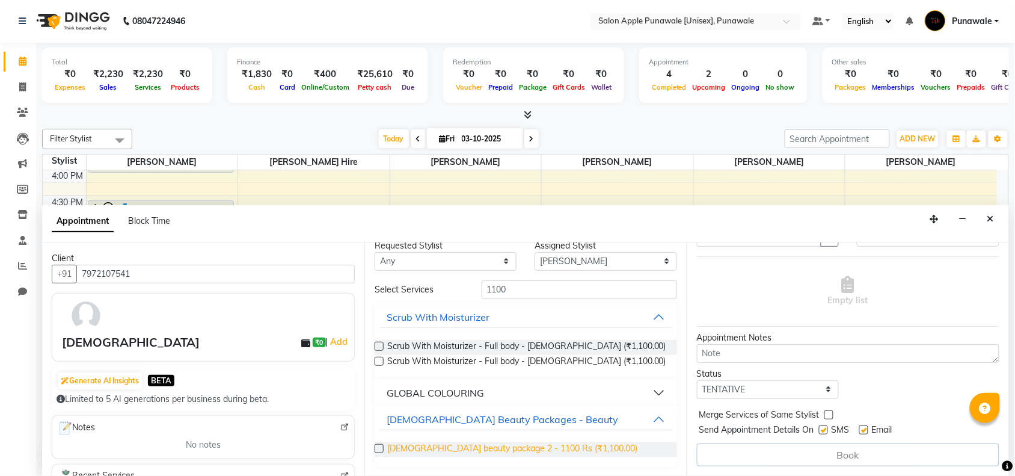
click at [397, 446] on span "Female beauty package 2 - 1100 Rs (₹1,100.00)" at bounding box center [512, 449] width 250 height 15
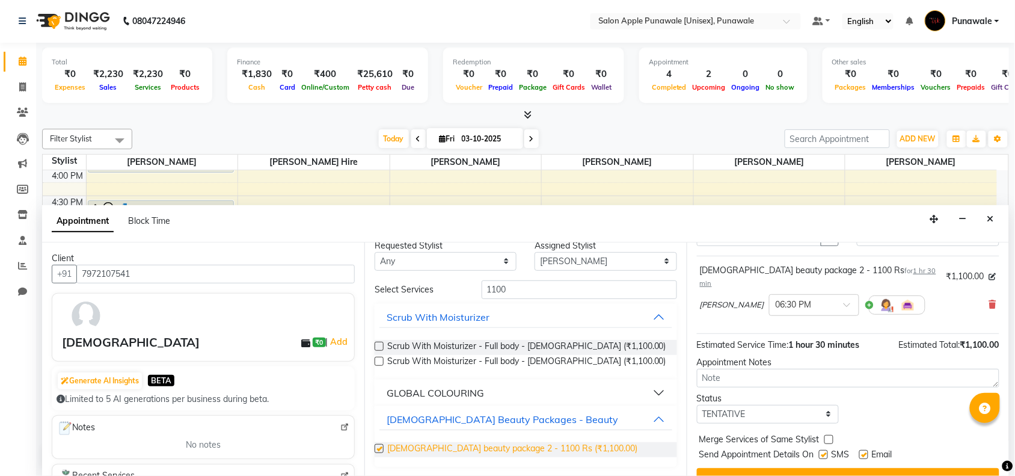
checkbox input "false"
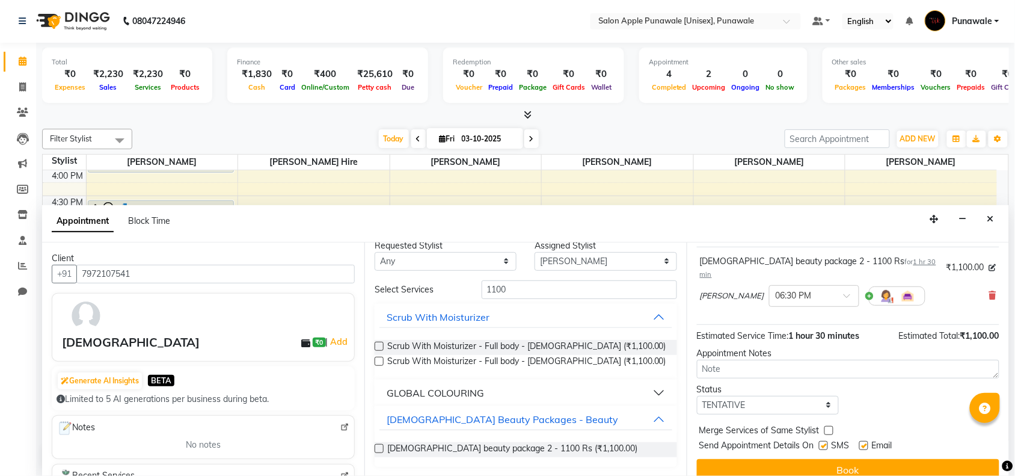
scroll to position [72, 0]
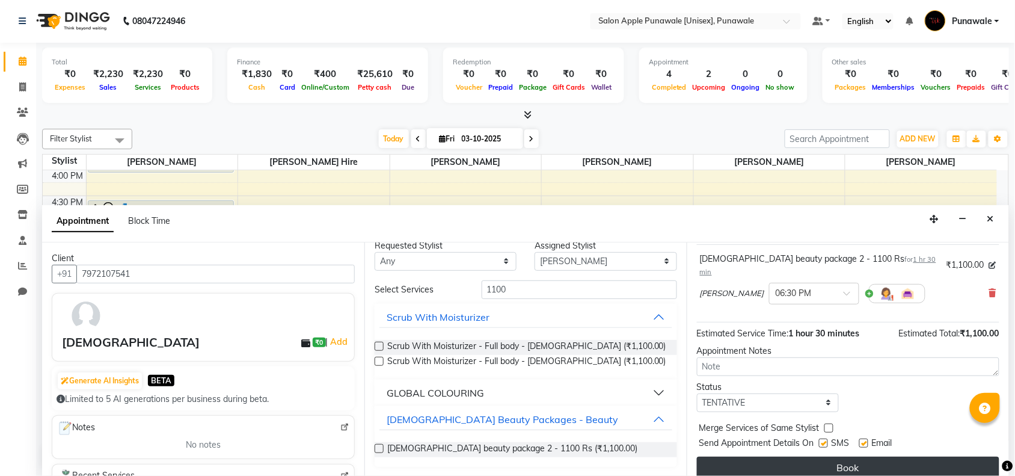
click at [849, 457] on button "Book" at bounding box center [848, 468] width 303 height 22
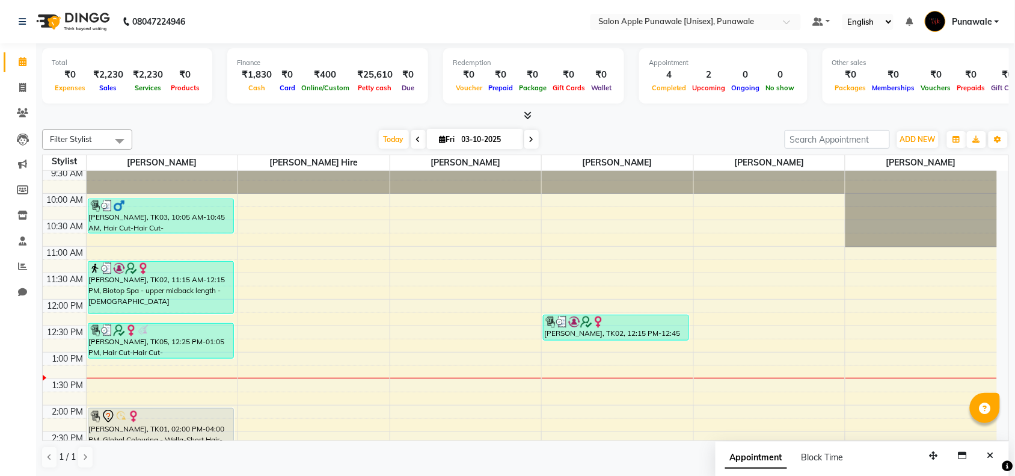
scroll to position [29, 0]
click at [529, 137] on icon at bounding box center [531, 139] width 5 height 7
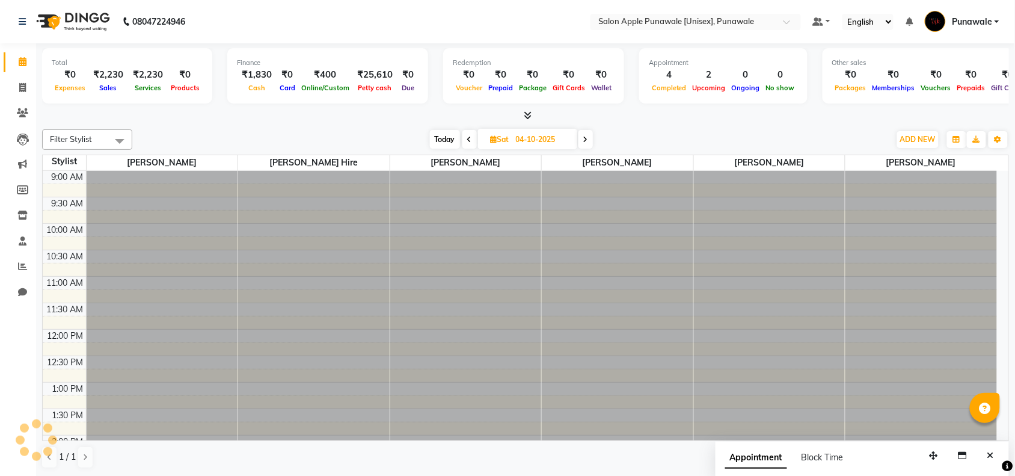
scroll to position [215, 0]
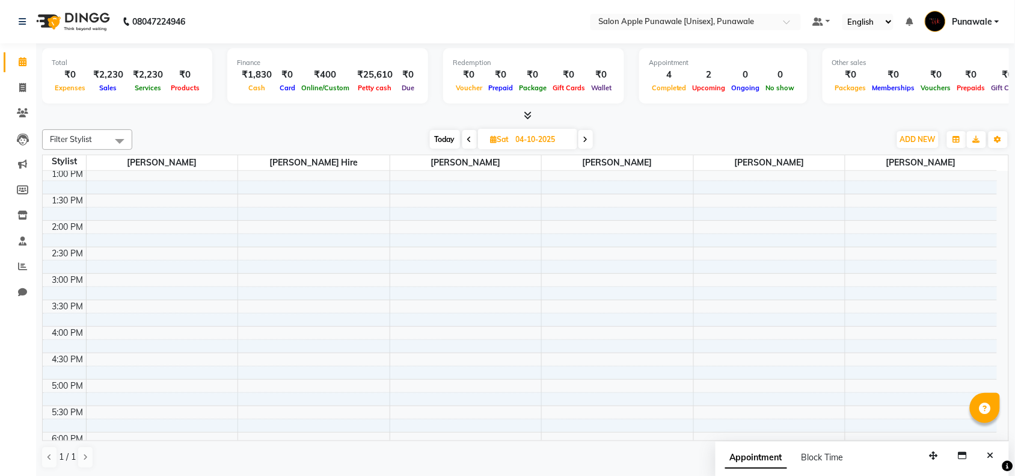
click at [590, 137] on span at bounding box center [586, 139] width 14 height 19
type input "05-10-2025"
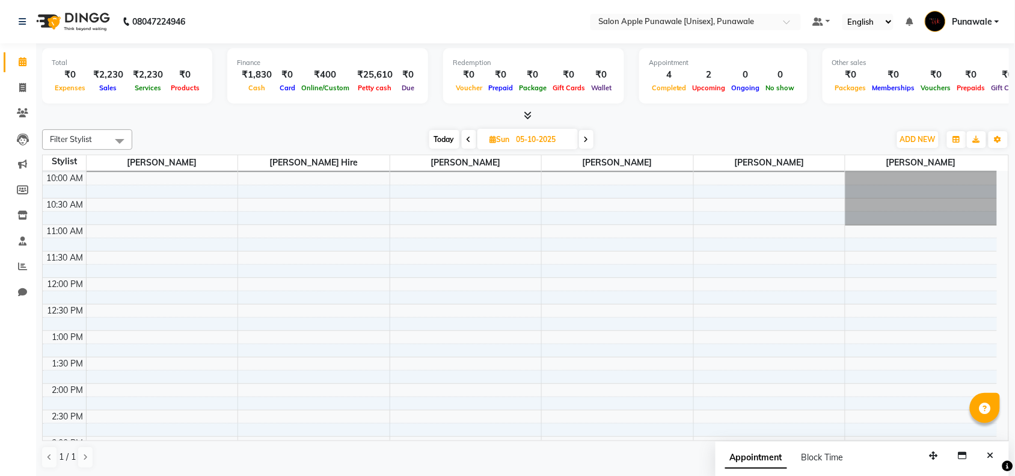
scroll to position [0, 0]
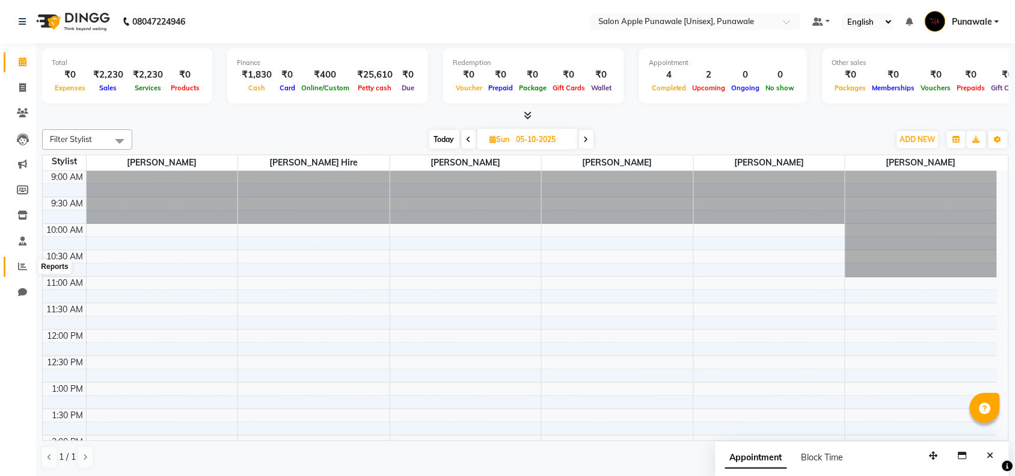
click at [21, 266] on icon at bounding box center [22, 266] width 9 height 9
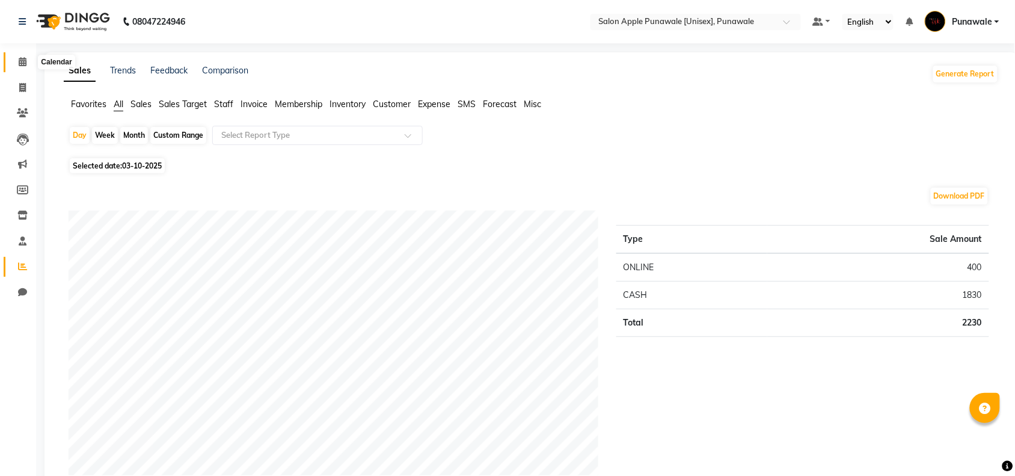
click at [25, 66] on icon at bounding box center [23, 61] width 8 height 9
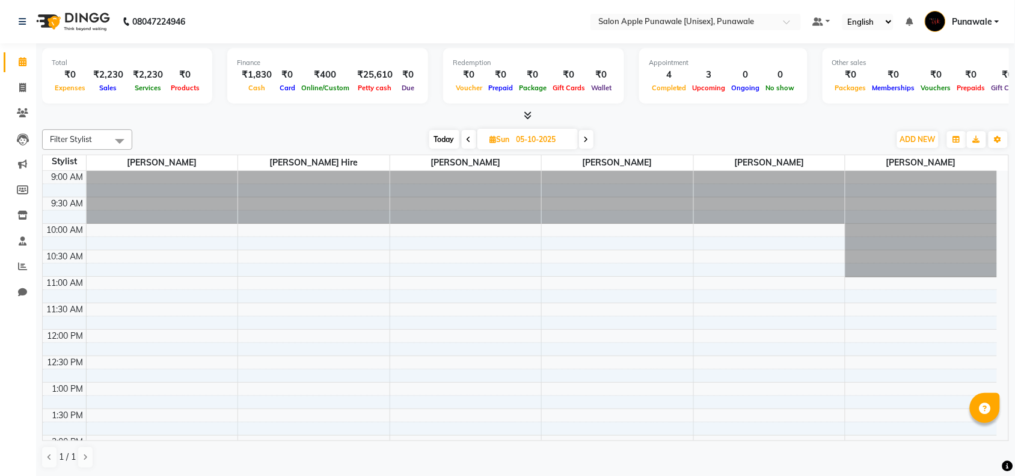
click at [471, 140] on span at bounding box center [469, 139] width 14 height 19
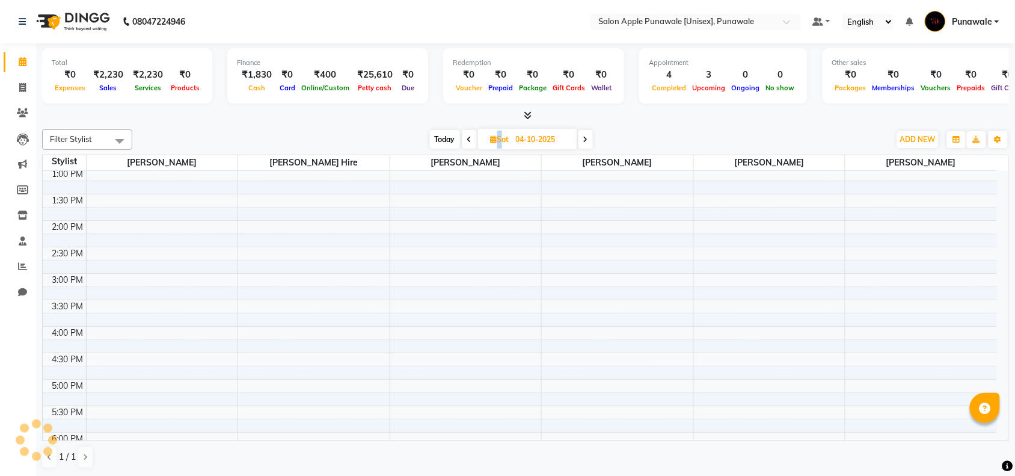
click at [471, 140] on span at bounding box center [470, 139] width 14 height 19
type input "03-10-2025"
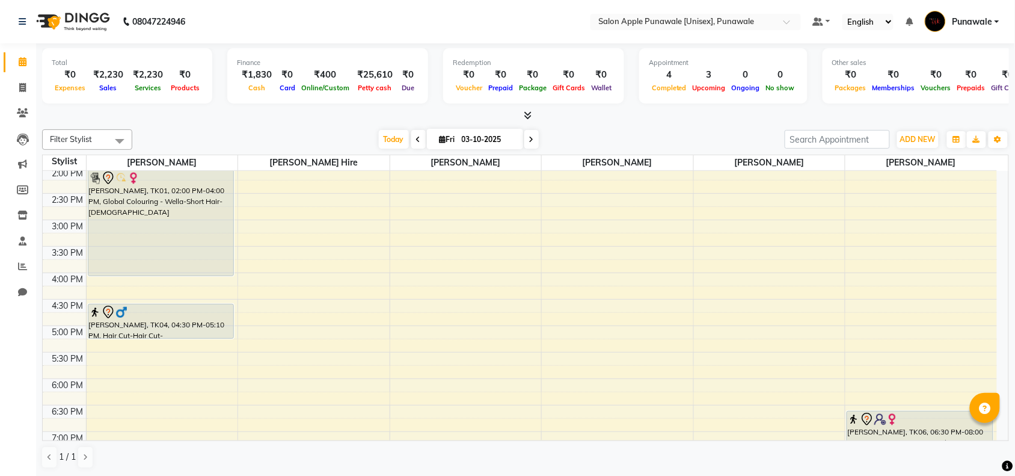
scroll to position [479, 0]
